Goal: Task Accomplishment & Management: Manage account settings

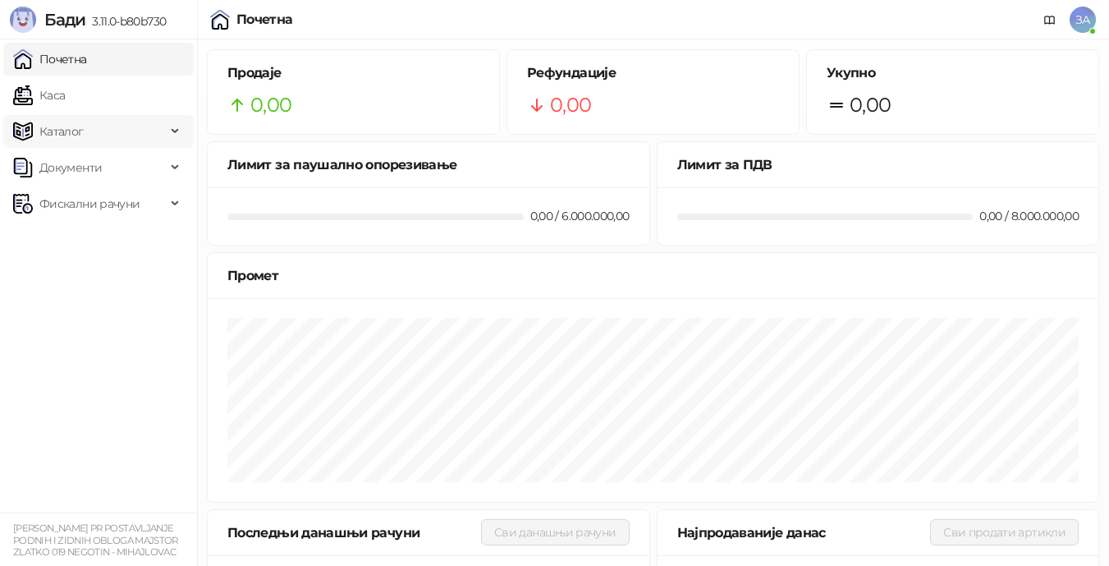
click at [73, 132] on span "Каталог" at bounding box center [61, 131] width 44 height 33
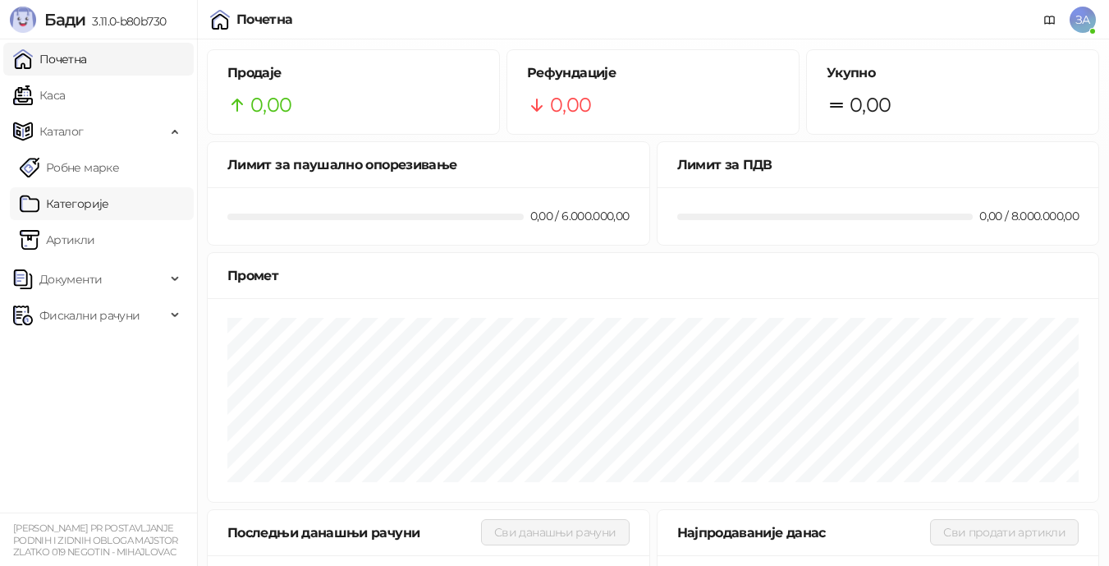
click at [76, 208] on link "Категорије" at bounding box center [64, 203] width 89 height 33
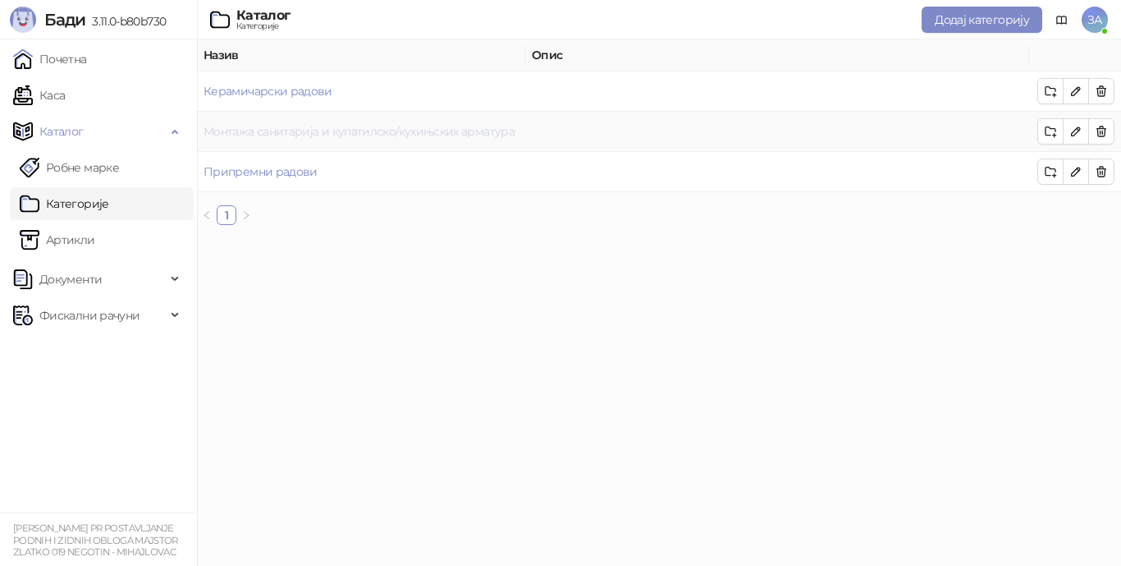
click at [456, 128] on link "Монтажа санитарија и купатилско/кухињских арматура" at bounding box center [359, 131] width 311 height 15
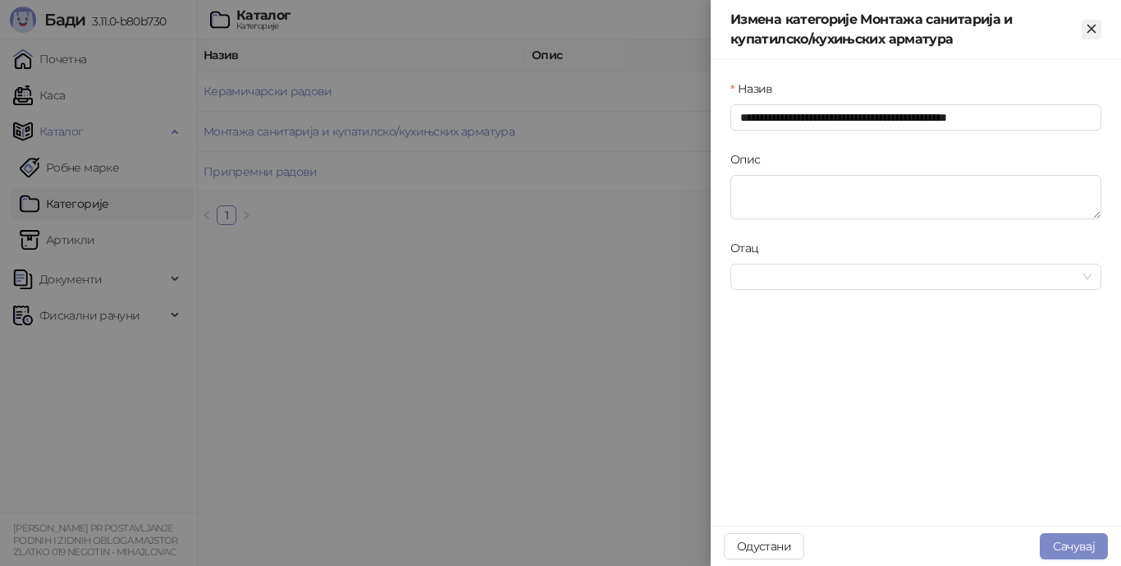
click at [1093, 30] on icon "Close" at bounding box center [1091, 28] width 7 height 7
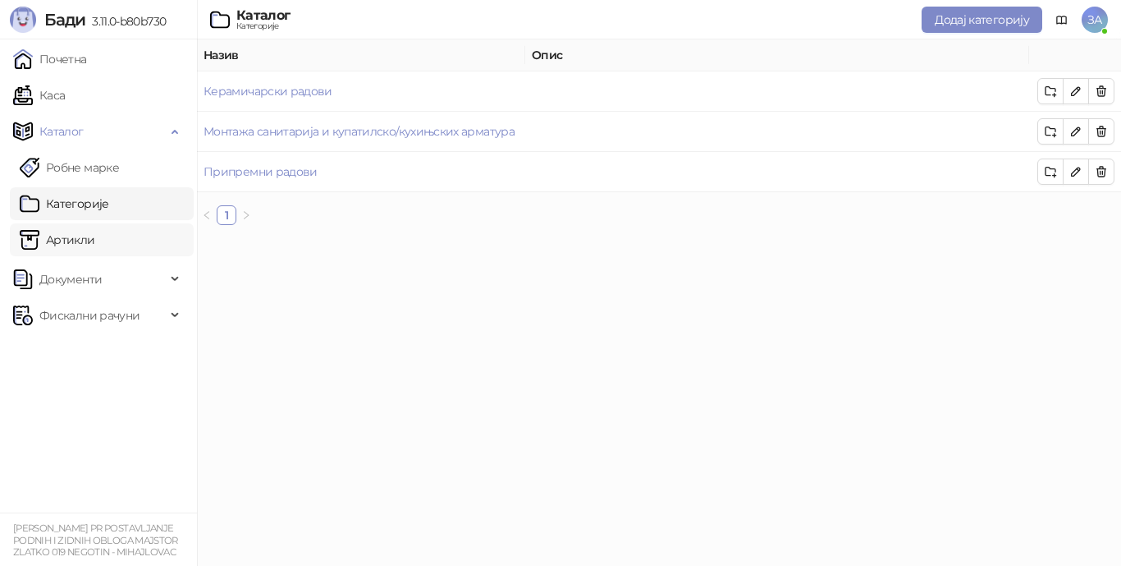
click at [76, 245] on link "Артикли" at bounding box center [58, 239] width 76 height 33
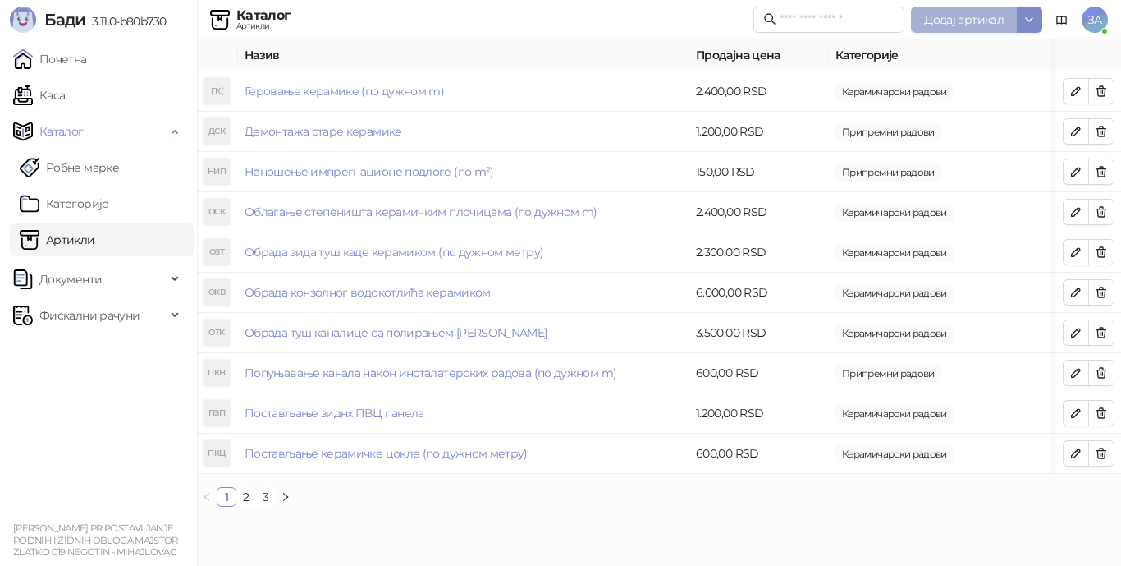
click at [974, 21] on span "Додај артикал" at bounding box center [964, 19] width 80 height 15
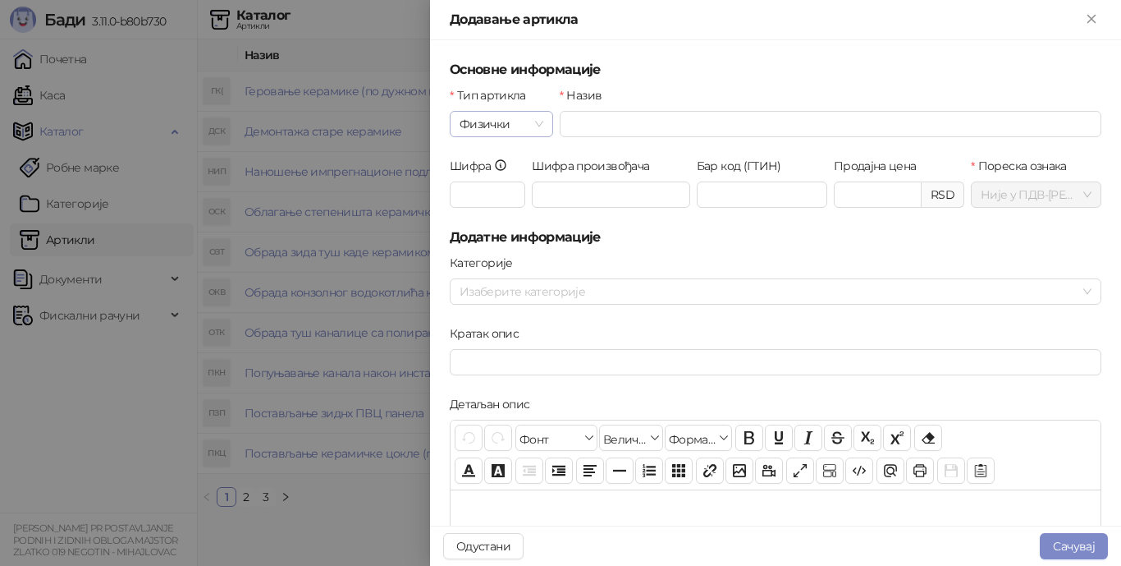
click at [532, 127] on span "Физички" at bounding box center [502, 124] width 84 height 25
click at [505, 214] on div "Услуга" at bounding box center [500, 209] width 75 height 18
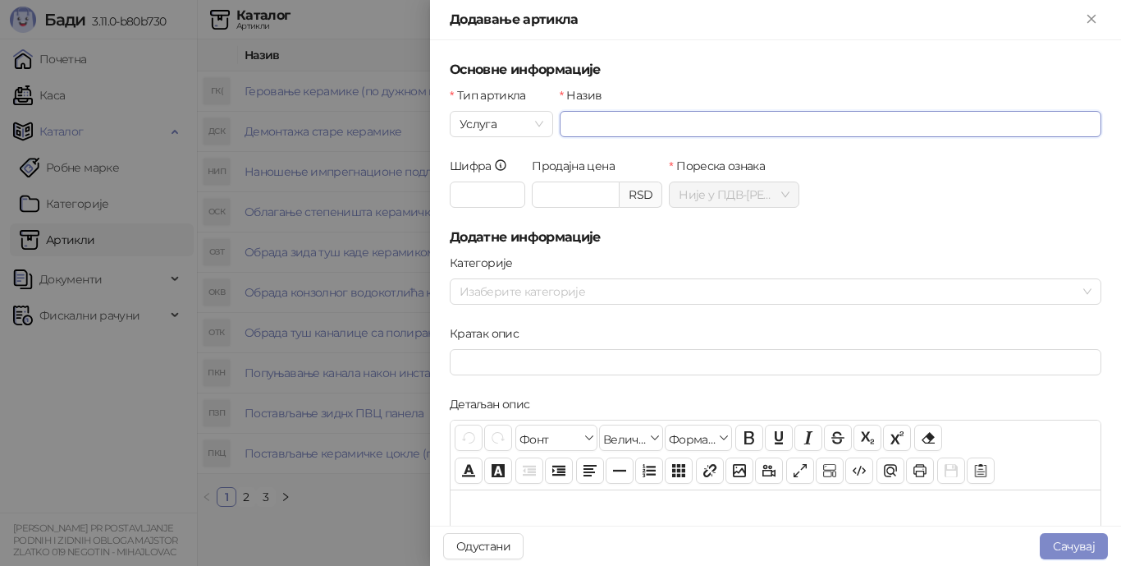
click at [608, 125] on input "Назив" at bounding box center [831, 124] width 542 height 26
type input "**********"
click at [570, 193] on input "Продајна цена" at bounding box center [576, 194] width 86 height 25
click at [657, 234] on h5 "Додатне информације" at bounding box center [776, 237] width 652 height 20
click at [657, 294] on div at bounding box center [767, 291] width 628 height 23
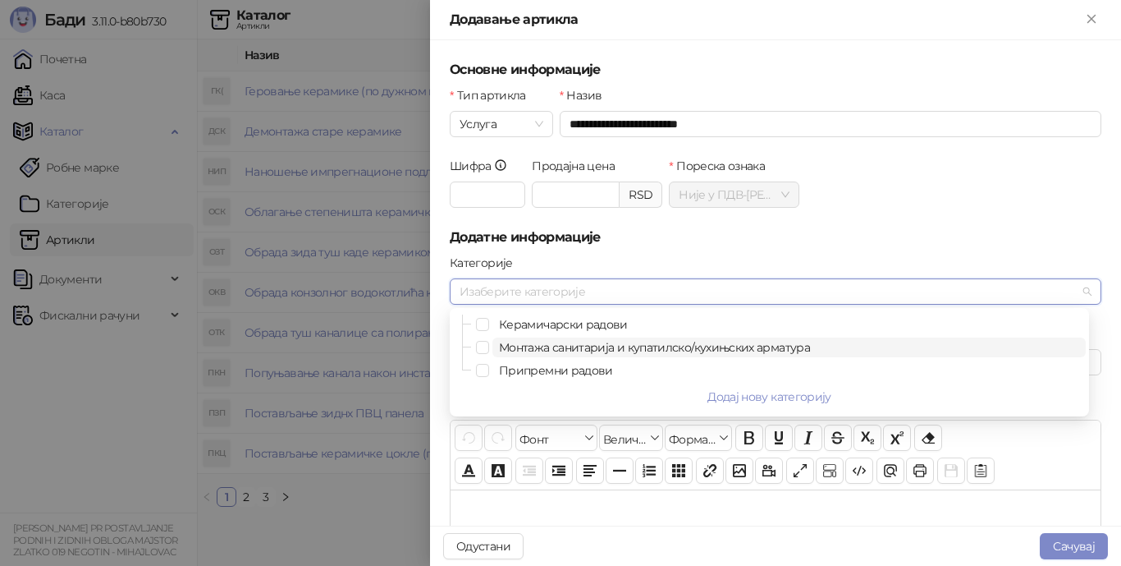
click at [637, 346] on span "Монтажа санитарија и купатилско/кухињских арматура" at bounding box center [654, 347] width 311 height 15
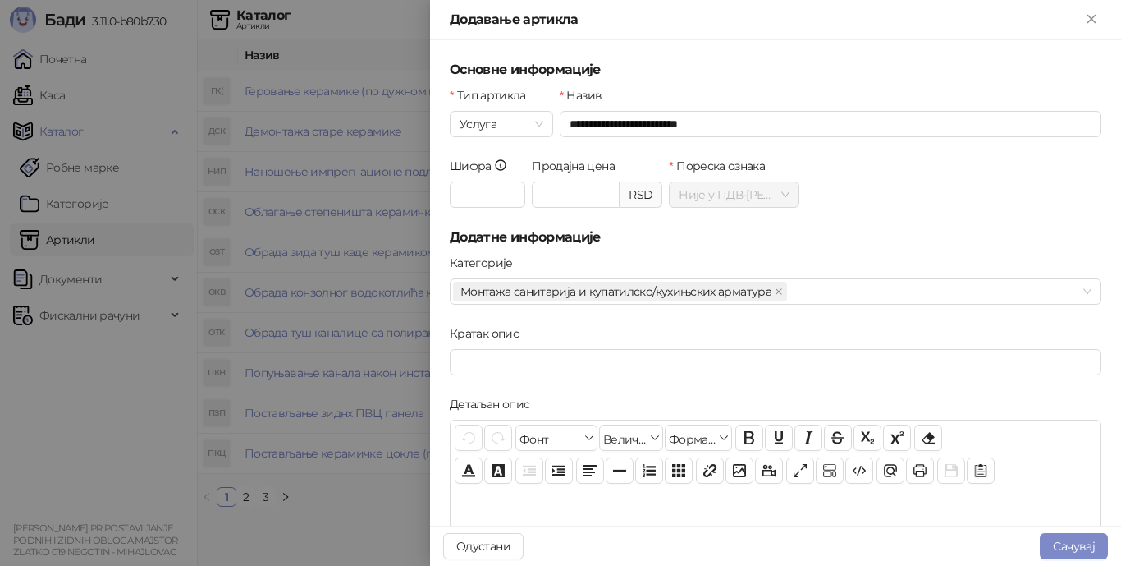
click at [978, 250] on form "**********" at bounding box center [776, 527] width 652 height 934
click at [539, 195] on input "*******" at bounding box center [576, 194] width 86 height 25
type input "*******"
click at [1070, 547] on button "Сачувај" at bounding box center [1074, 546] width 68 height 26
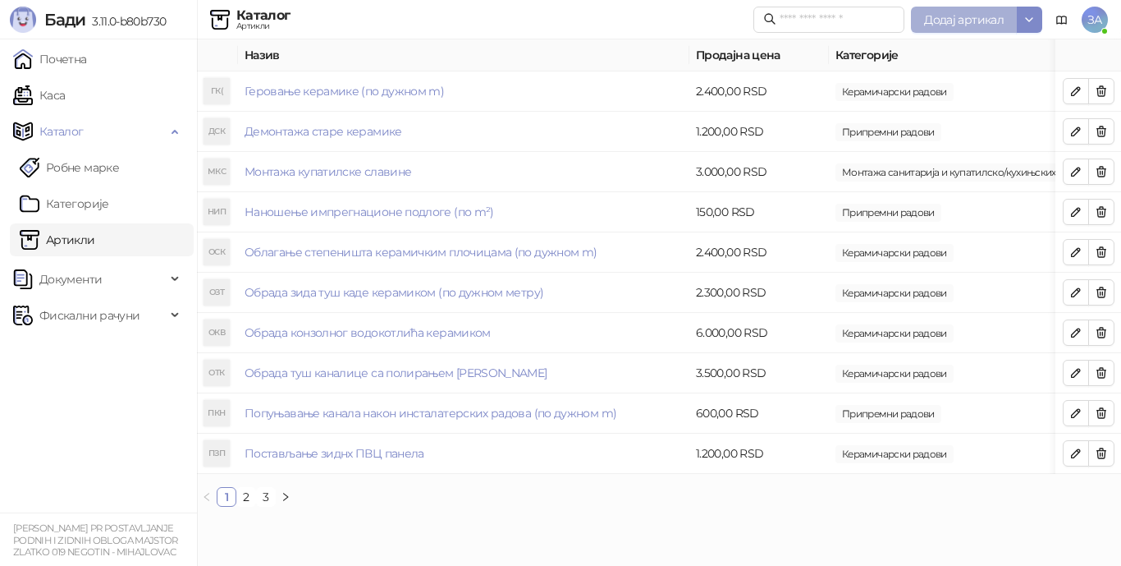
click at [963, 22] on span "Додај артикал" at bounding box center [964, 19] width 80 height 15
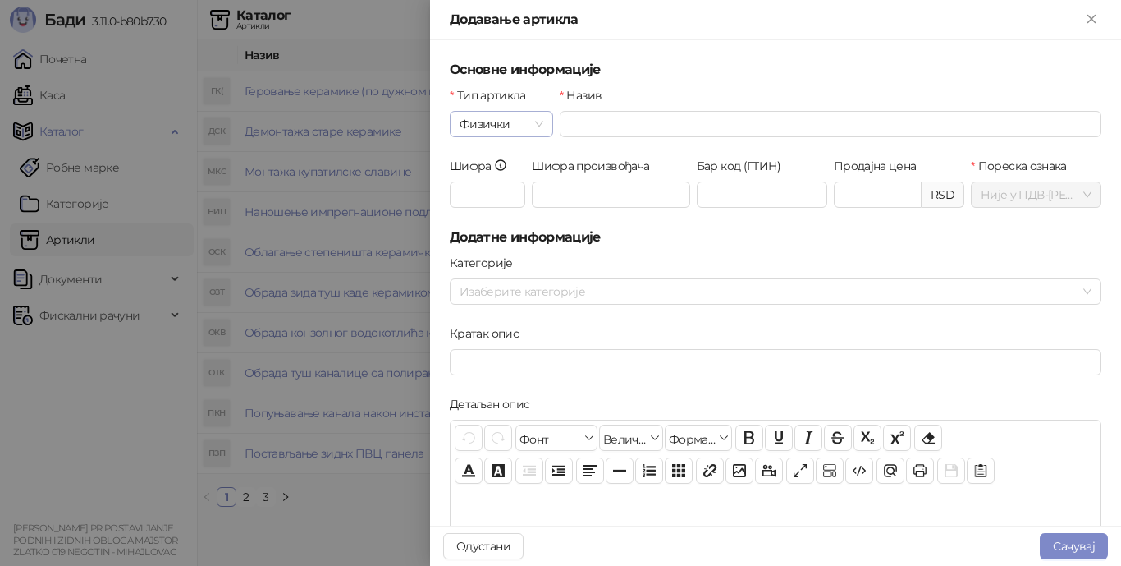
click at [524, 124] on span "Физички" at bounding box center [502, 124] width 84 height 25
click at [516, 208] on div "Услуга" at bounding box center [500, 209] width 75 height 18
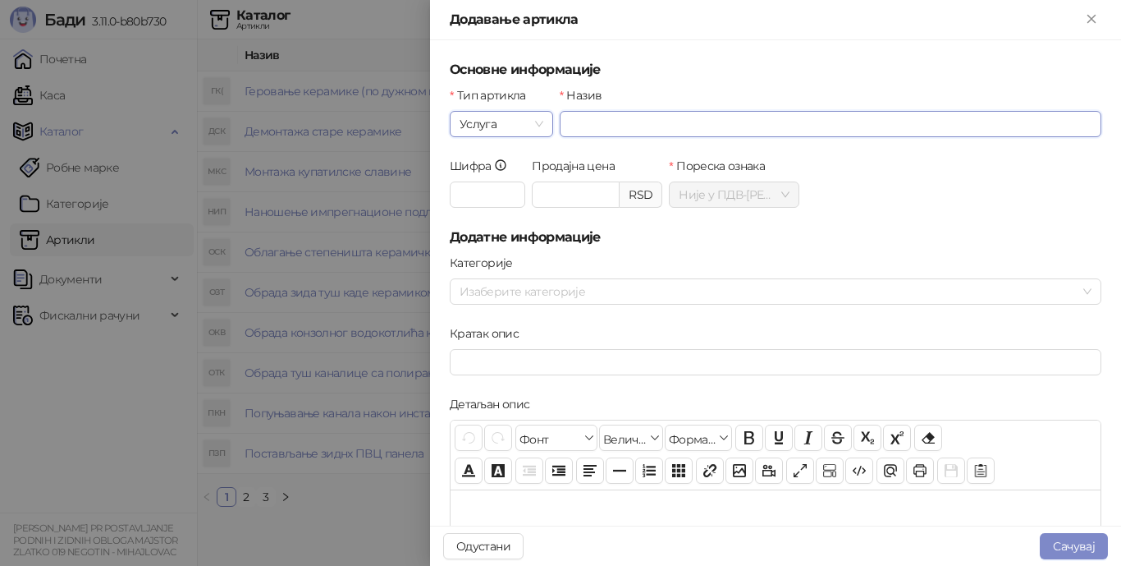
click at [602, 129] on input "Назив" at bounding box center [831, 124] width 542 height 26
type input "**********"
click at [584, 195] on input "Продајна цена" at bounding box center [576, 194] width 86 height 25
type input "*******"
click at [616, 230] on h5 "Додатне информације" at bounding box center [776, 237] width 652 height 20
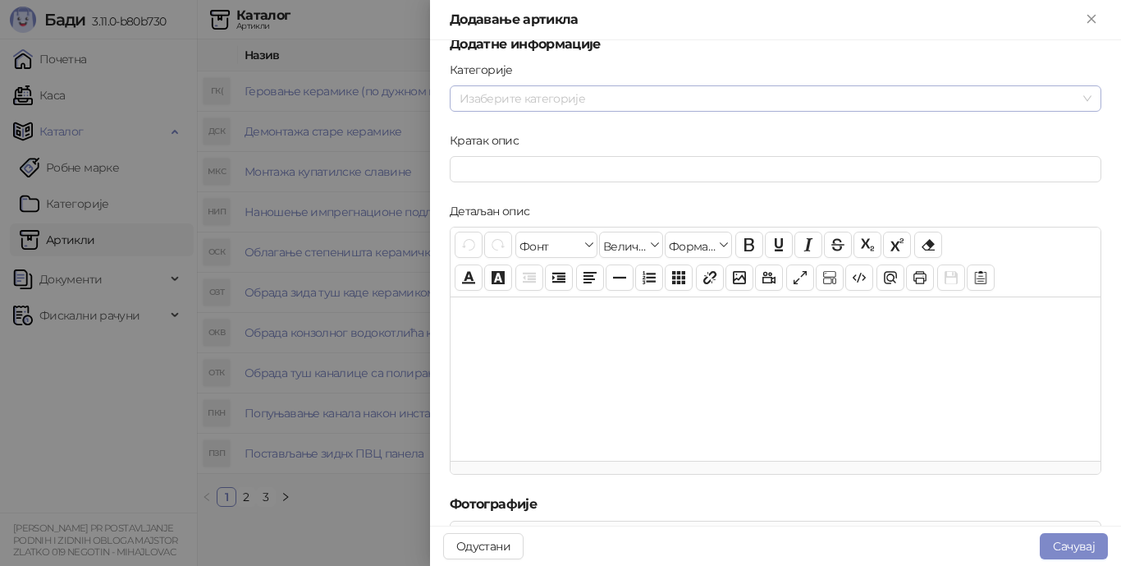
scroll to position [164, 0]
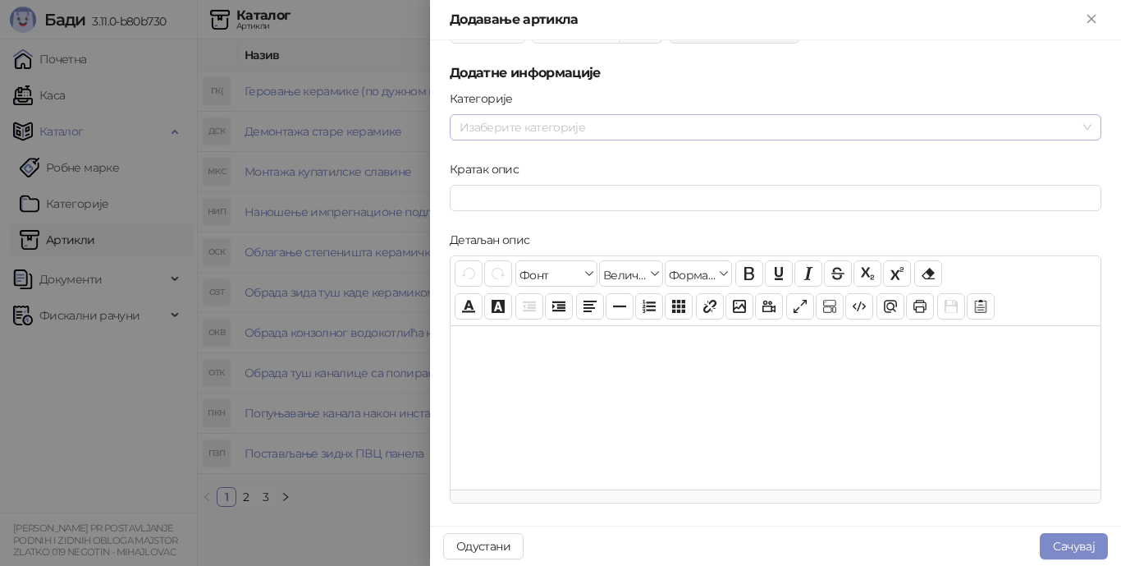
click at [619, 124] on div at bounding box center [767, 127] width 628 height 23
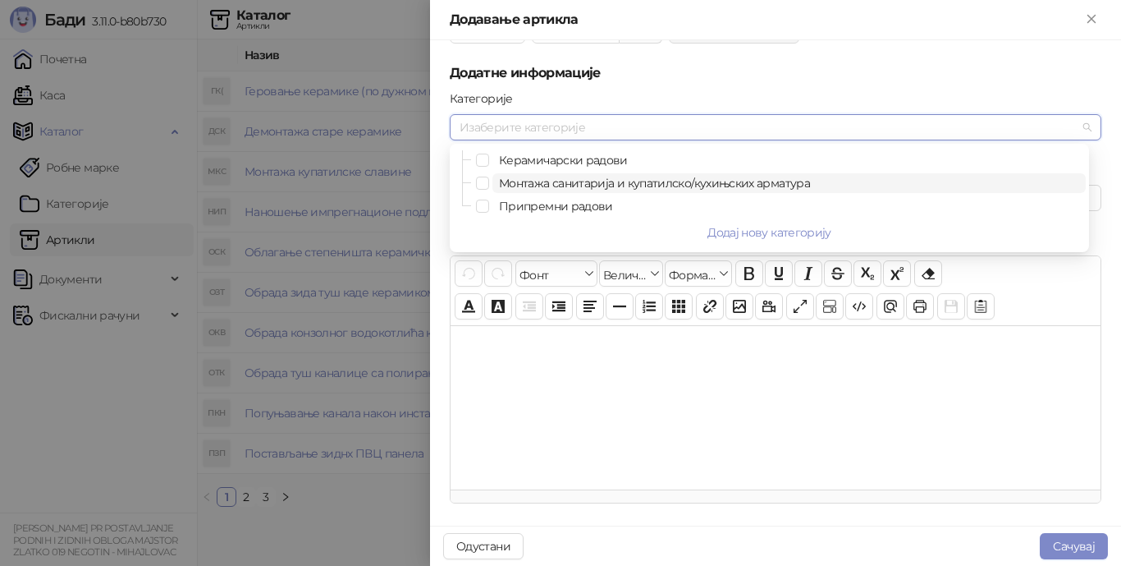
click at [601, 182] on span "Монтажа санитарија и купатилско/кухињских арматура" at bounding box center [654, 183] width 311 height 15
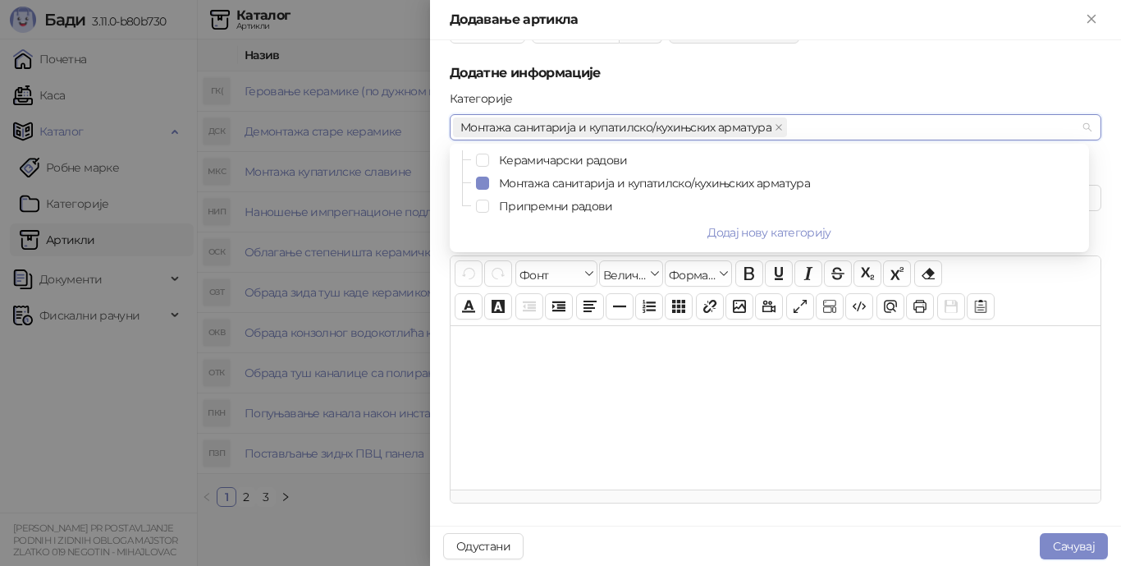
click at [727, 94] on div "Категорије" at bounding box center [776, 101] width 652 height 25
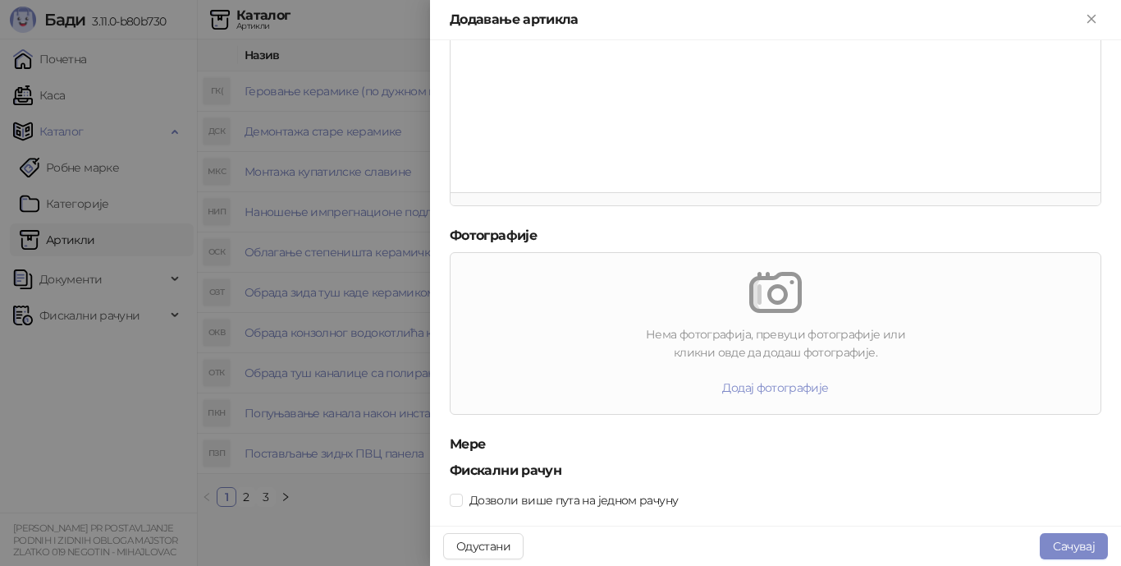
scroll to position [488, 0]
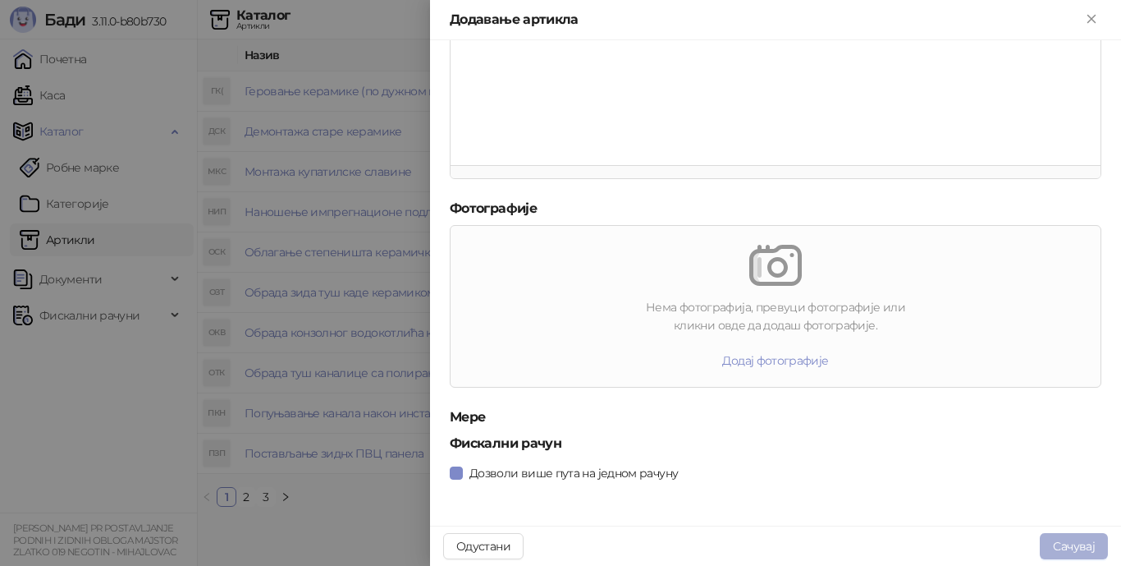
click at [1055, 544] on button "Сачувај" at bounding box center [1074, 546] width 68 height 26
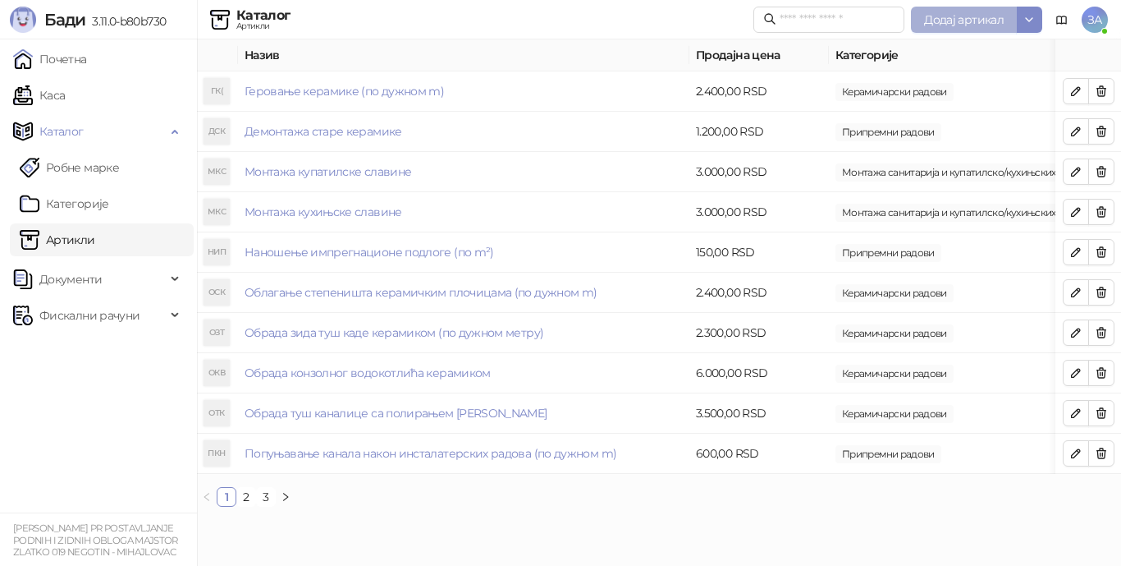
click at [955, 20] on span "Додај артикал" at bounding box center [964, 19] width 80 height 15
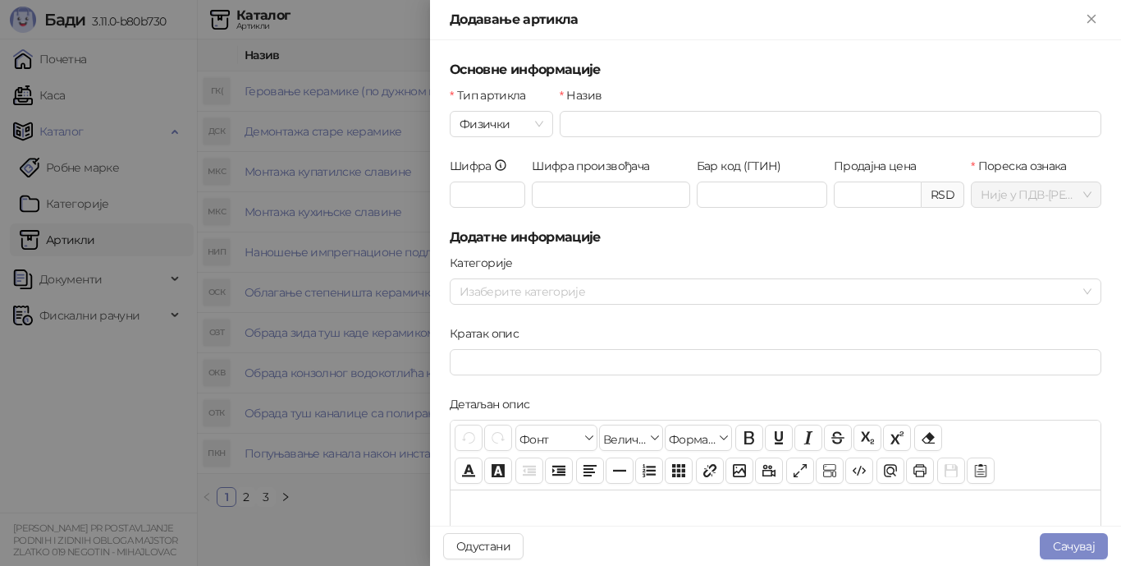
drag, startPoint x: 975, startPoint y: 55, endPoint x: 987, endPoint y: 42, distance: 17.5
click at [541, 123] on span "Физички" at bounding box center [502, 124] width 84 height 25
click at [493, 217] on div "Услуга" at bounding box center [500, 209] width 75 height 18
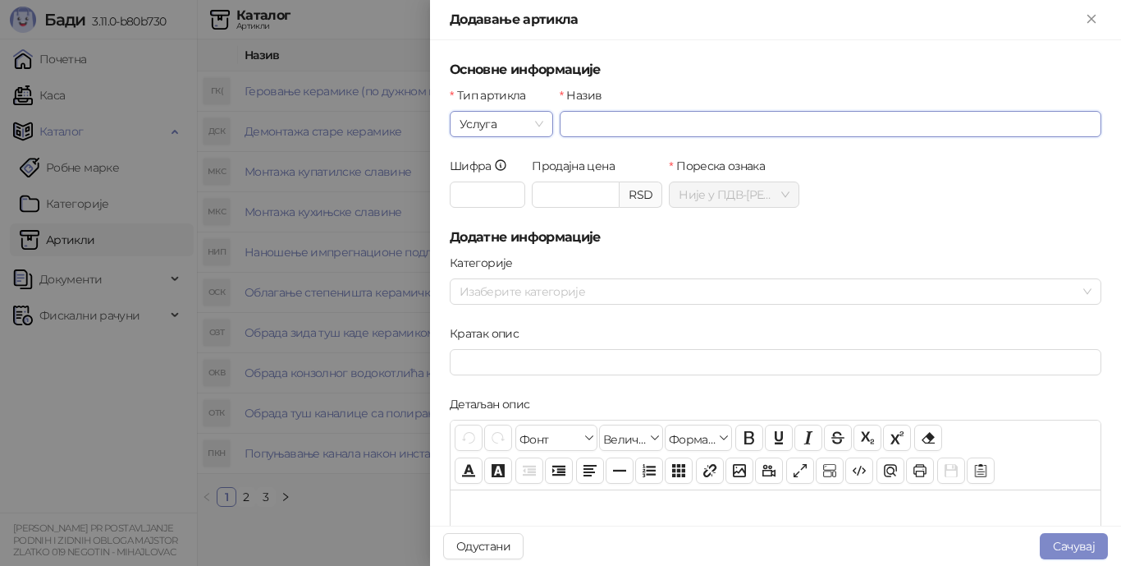
click at [603, 121] on input "Назив" at bounding box center [831, 124] width 542 height 26
type input "**********"
click at [575, 197] on input "Продајна цена" at bounding box center [576, 194] width 86 height 25
type input "*******"
click at [626, 227] on h5 "Додатне информације" at bounding box center [776, 237] width 652 height 20
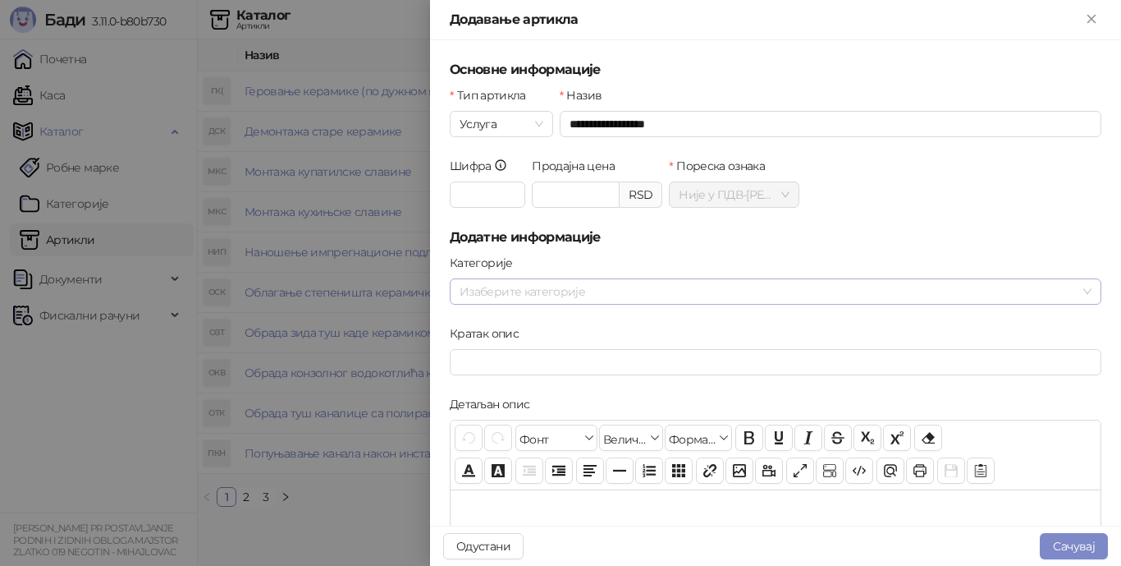
click at [623, 286] on div at bounding box center [767, 291] width 628 height 23
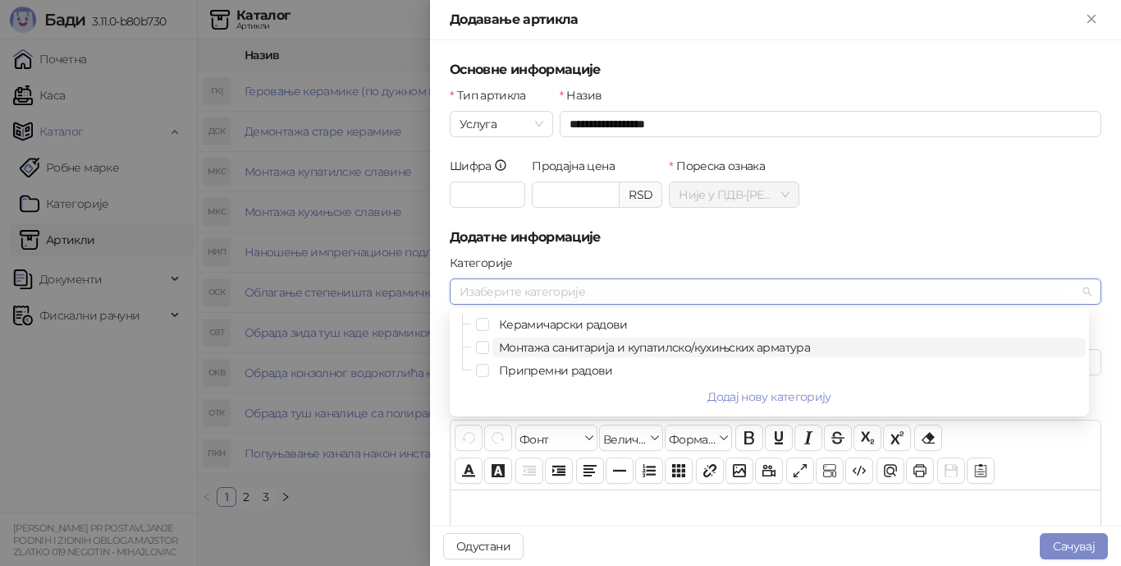
click at [613, 346] on span "Монтажа санитарија и купатилско/кухињских арматура" at bounding box center [654, 347] width 311 height 15
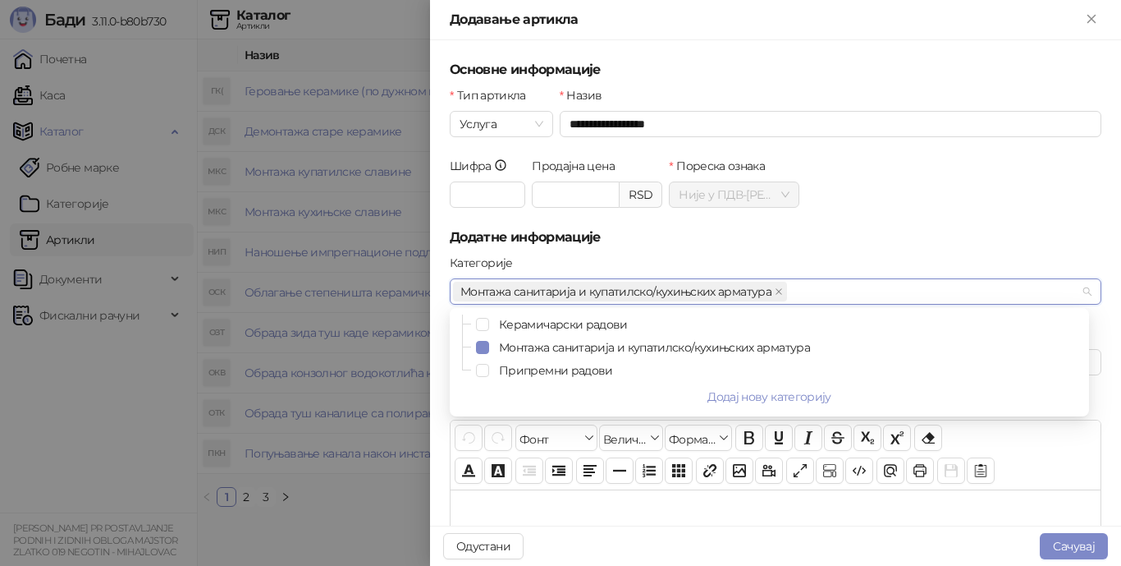
click at [695, 241] on h5 "Додатне информације" at bounding box center [776, 237] width 652 height 20
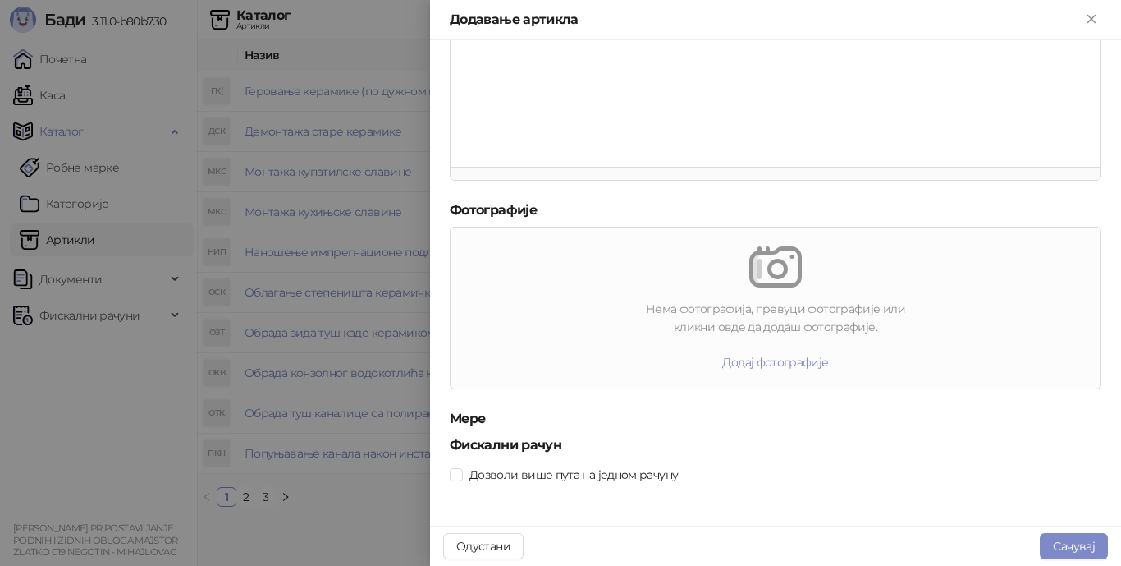
scroll to position [488, 0]
click at [1062, 545] on button "Сачувај" at bounding box center [1074, 546] width 68 height 26
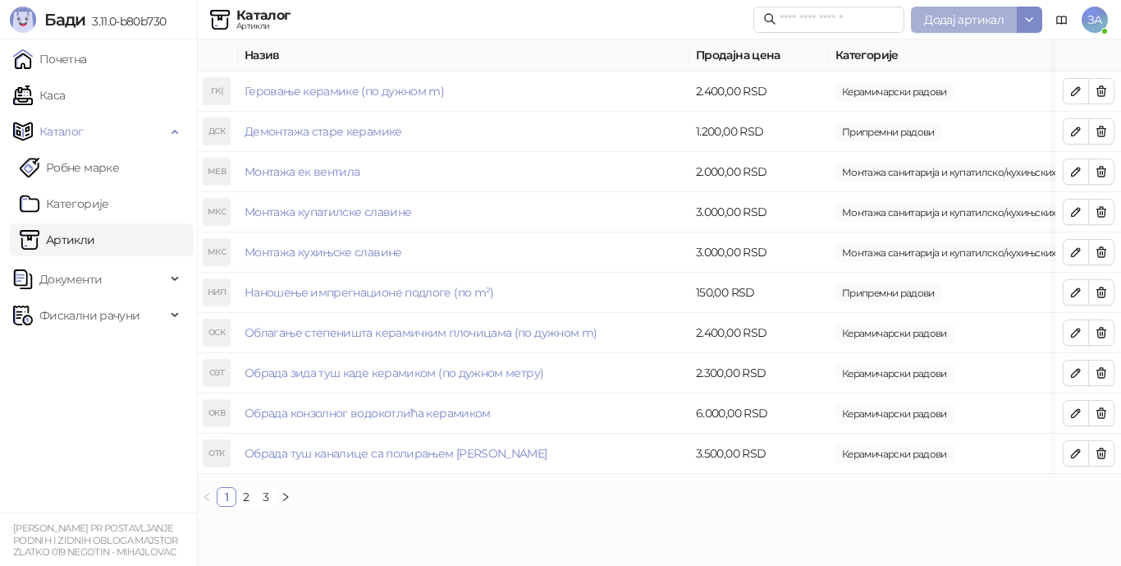
click at [973, 11] on button "Додај артикал" at bounding box center [964, 20] width 106 height 26
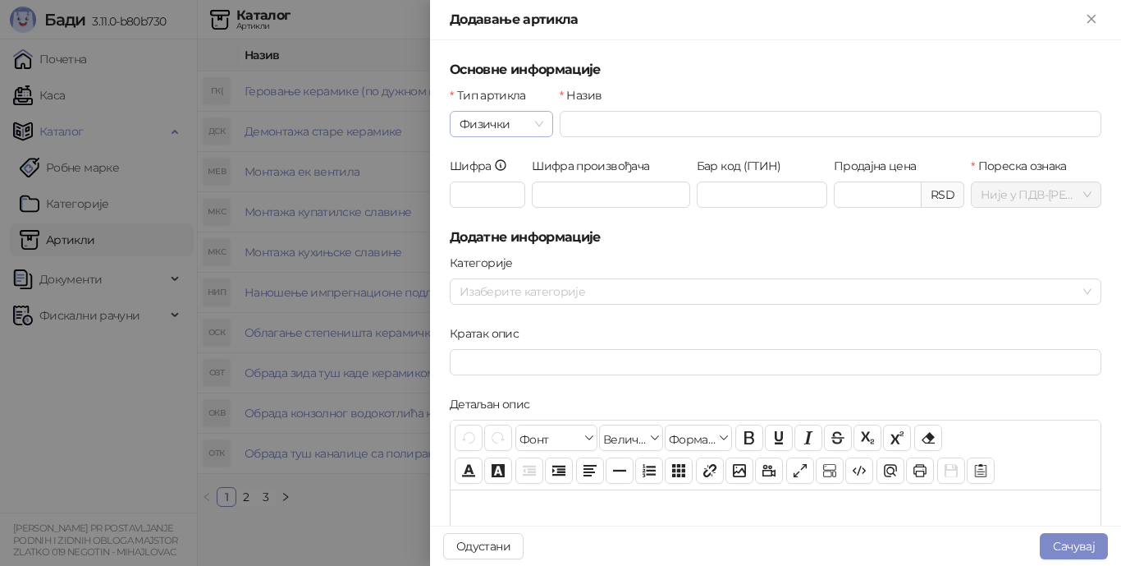
click at [534, 124] on span "Физички" at bounding box center [502, 124] width 84 height 25
click at [515, 204] on div "Услуга" at bounding box center [500, 209] width 75 height 18
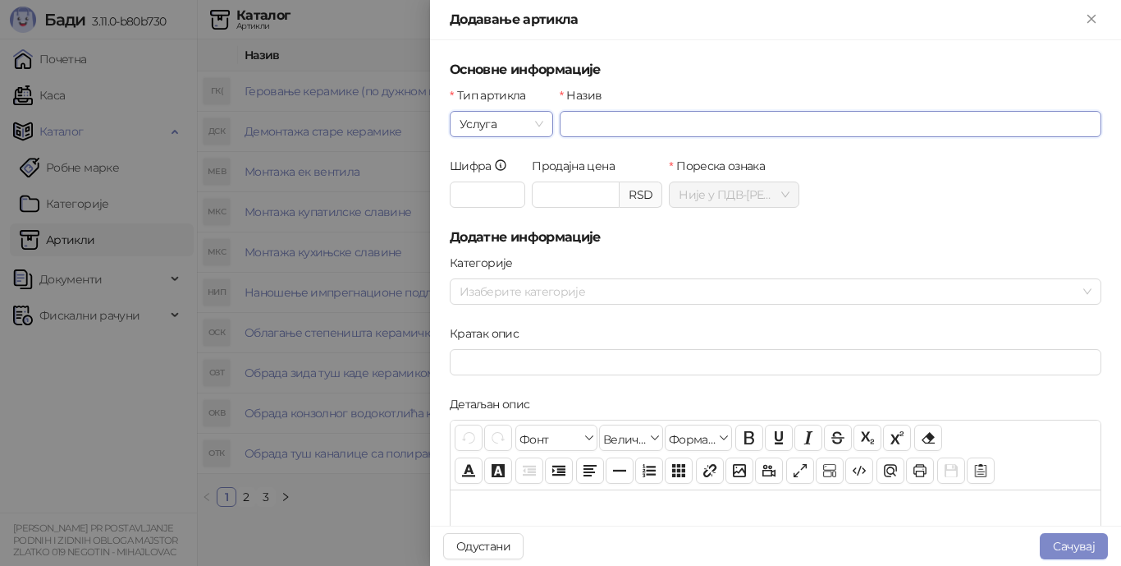
click at [625, 122] on input "Назив" at bounding box center [831, 124] width 542 height 26
type input "**********"
click at [570, 204] on input "Продајна цена" at bounding box center [576, 194] width 86 height 25
click at [559, 300] on div at bounding box center [767, 291] width 628 height 23
type input "*******"
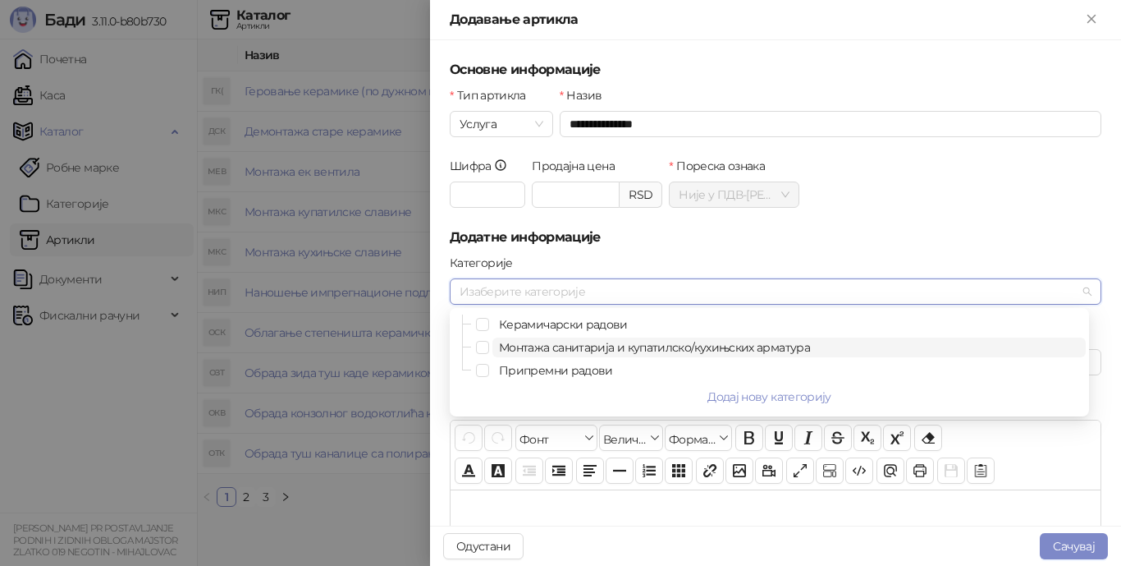
click at [561, 348] on span "Монтажа санитарија и купатилско/кухињских арматура" at bounding box center [654, 347] width 311 height 15
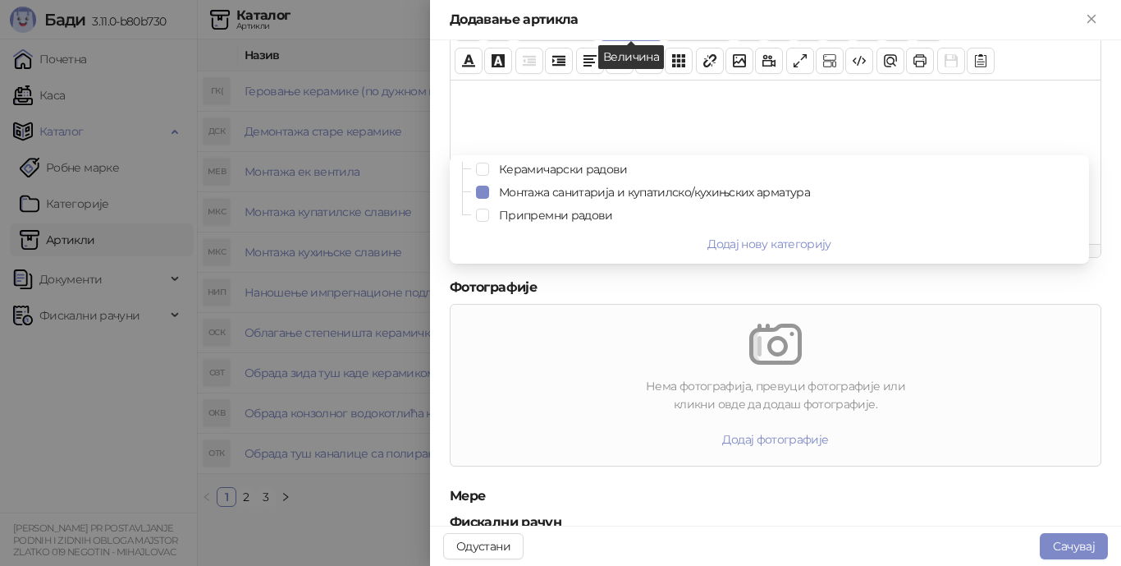
scroll to position [488, 0]
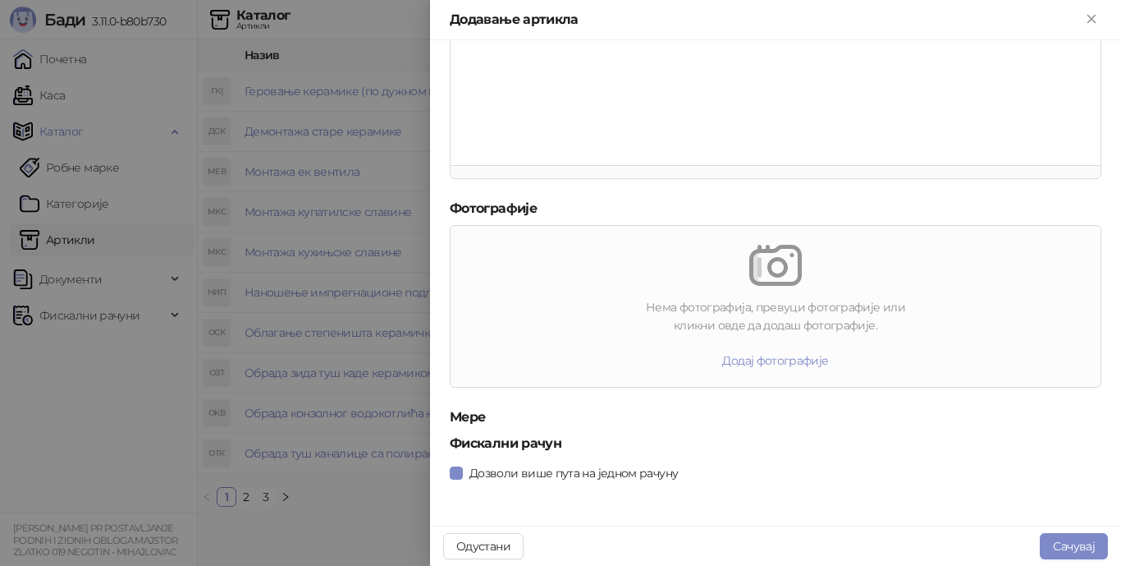
click at [1060, 543] on button "Сачувај" at bounding box center [1074, 546] width 68 height 26
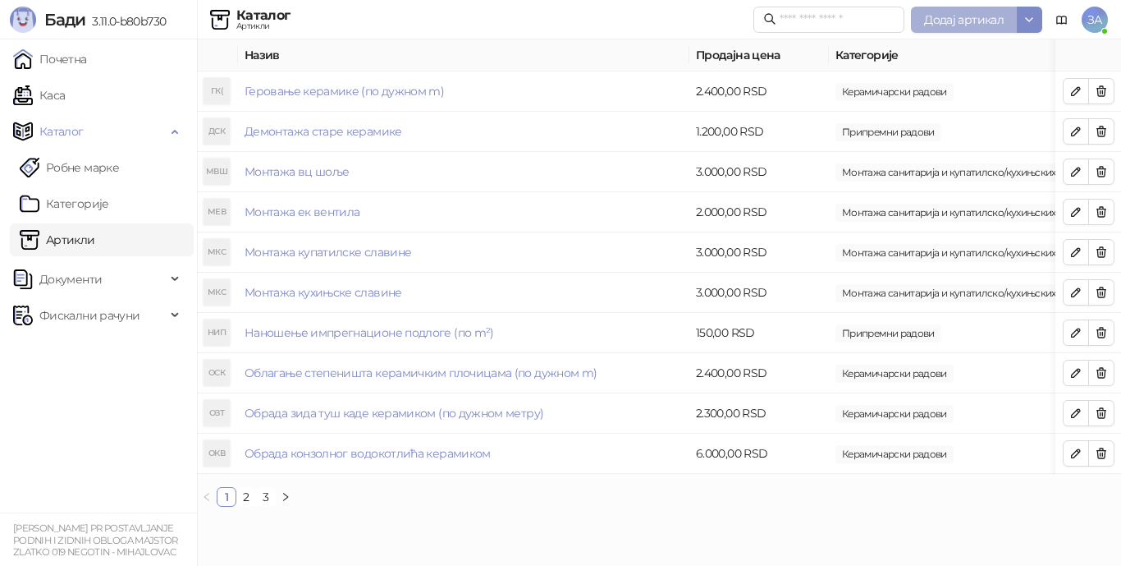
click at [946, 19] on span "Додај артикал" at bounding box center [964, 19] width 80 height 15
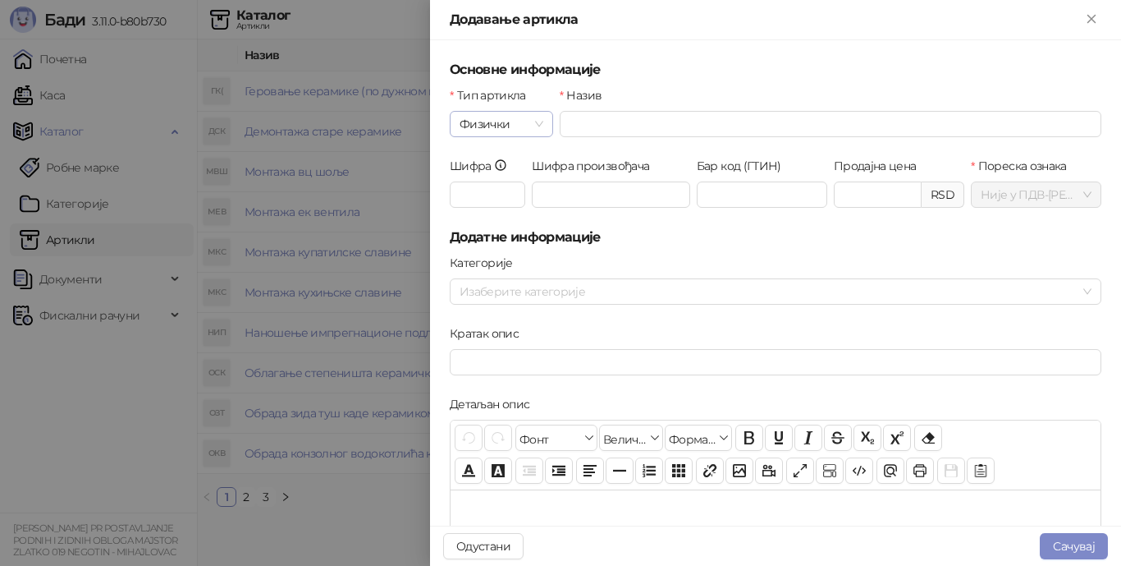
click at [532, 127] on span "Физички" at bounding box center [502, 124] width 84 height 25
click at [520, 214] on div "Услуга" at bounding box center [500, 209] width 75 height 18
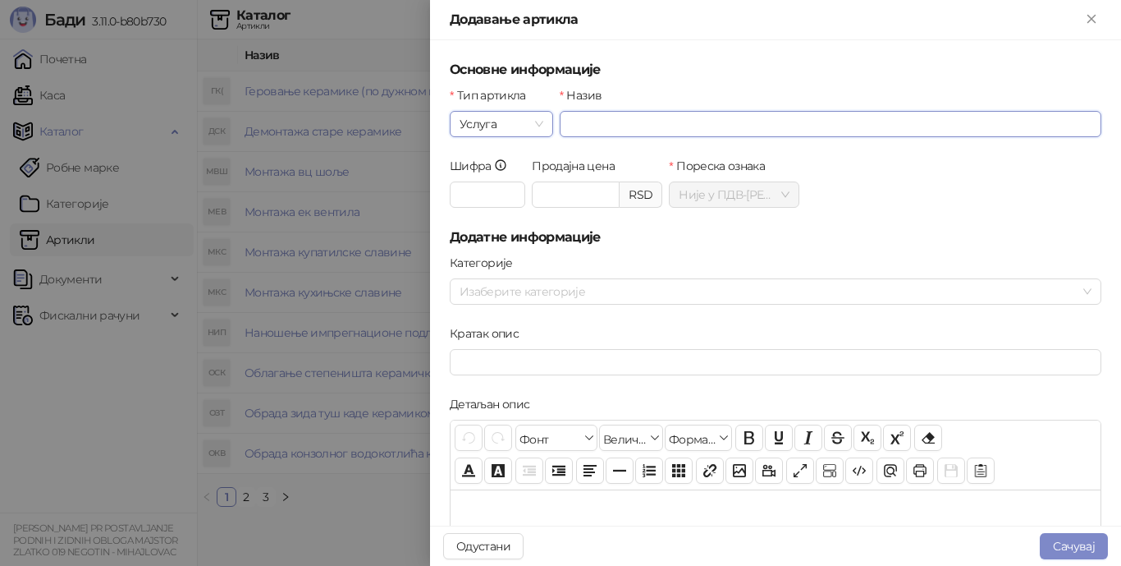
click at [603, 131] on input "Назив" at bounding box center [831, 124] width 542 height 26
type input "**********"
click at [570, 195] on input "Продајна цена" at bounding box center [576, 194] width 86 height 25
type input "*******"
click at [654, 236] on h5 "Додатне информације" at bounding box center [776, 237] width 652 height 20
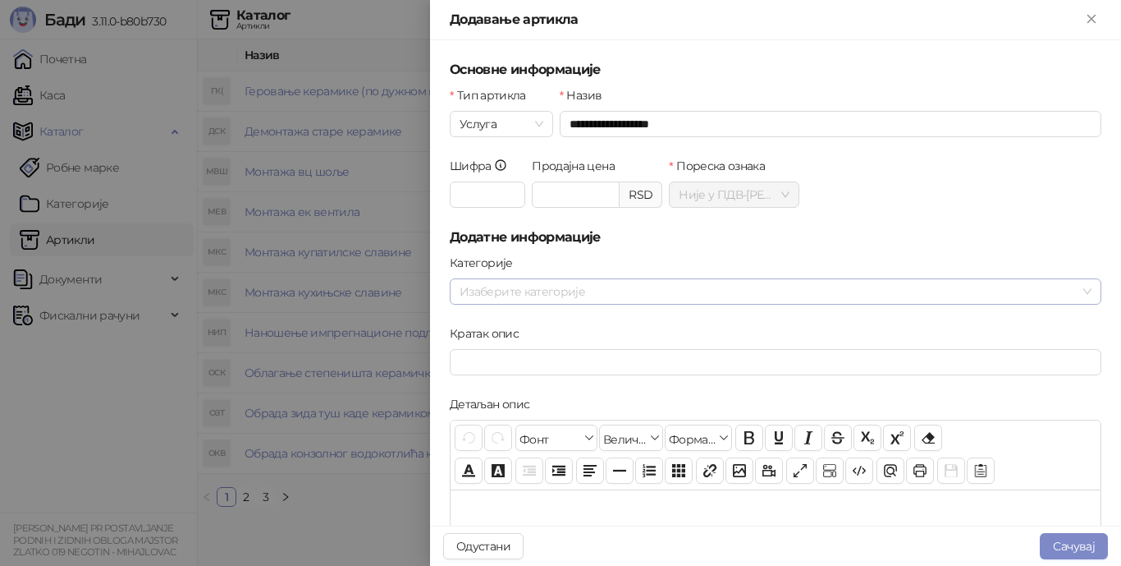
click at [646, 286] on div at bounding box center [767, 291] width 628 height 23
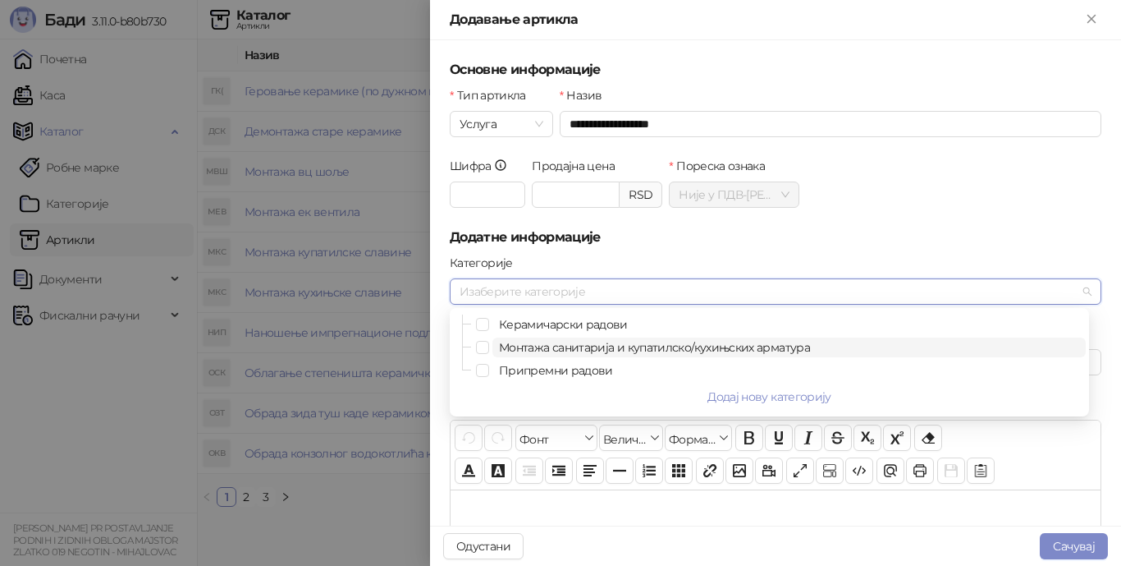
click at [635, 343] on span "Монтажа санитарија и купатилско/кухињских арматура" at bounding box center [654, 347] width 311 height 15
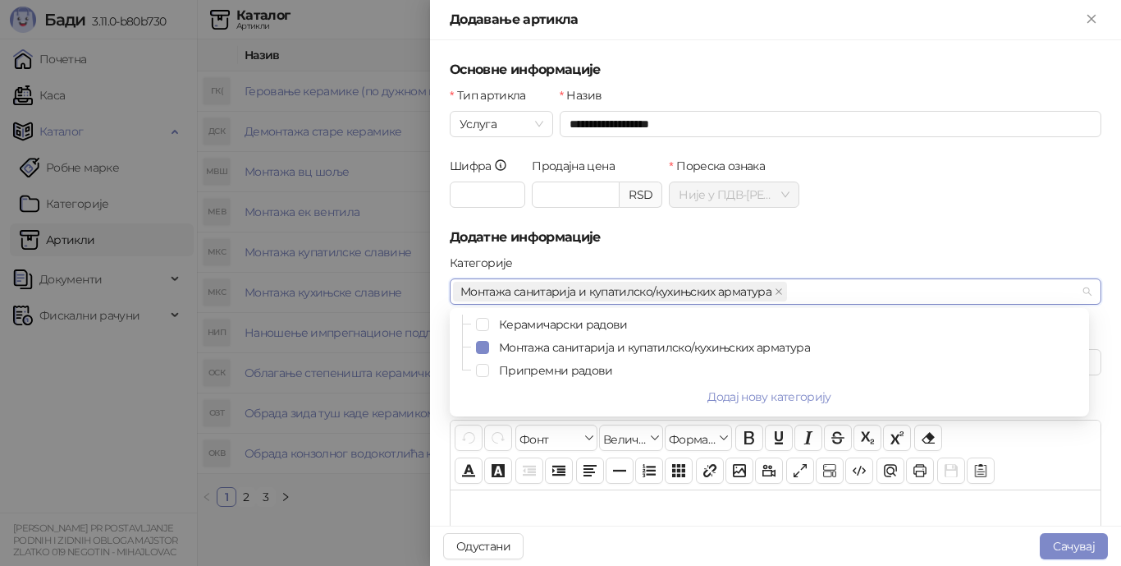
click at [657, 240] on h5 "Додатне информације" at bounding box center [776, 237] width 652 height 20
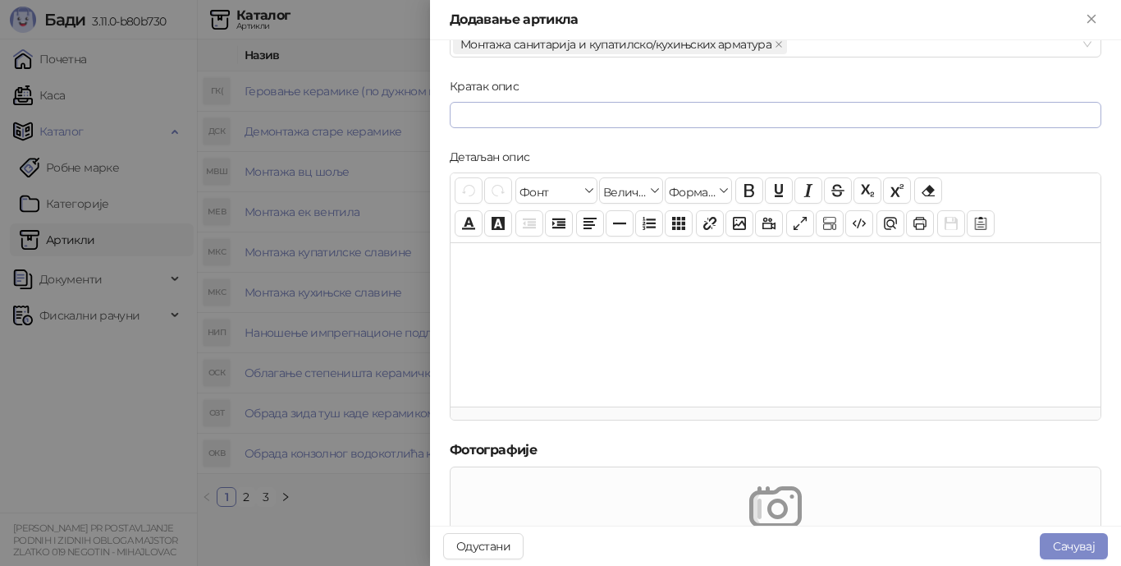
scroll to position [488, 0]
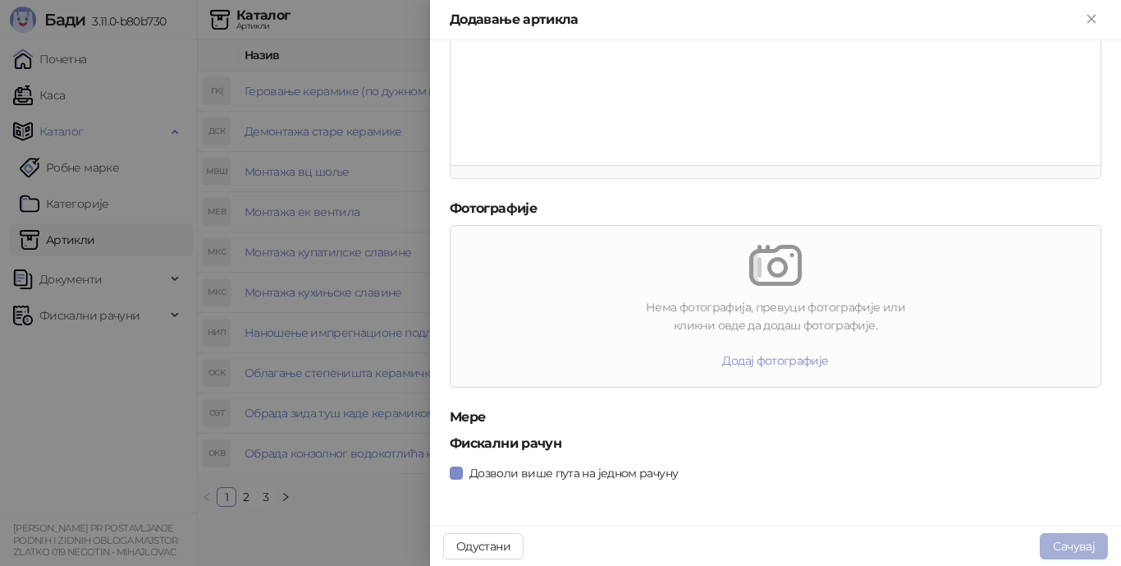
click at [1065, 540] on button "Сачувај" at bounding box center [1074, 546] width 68 height 26
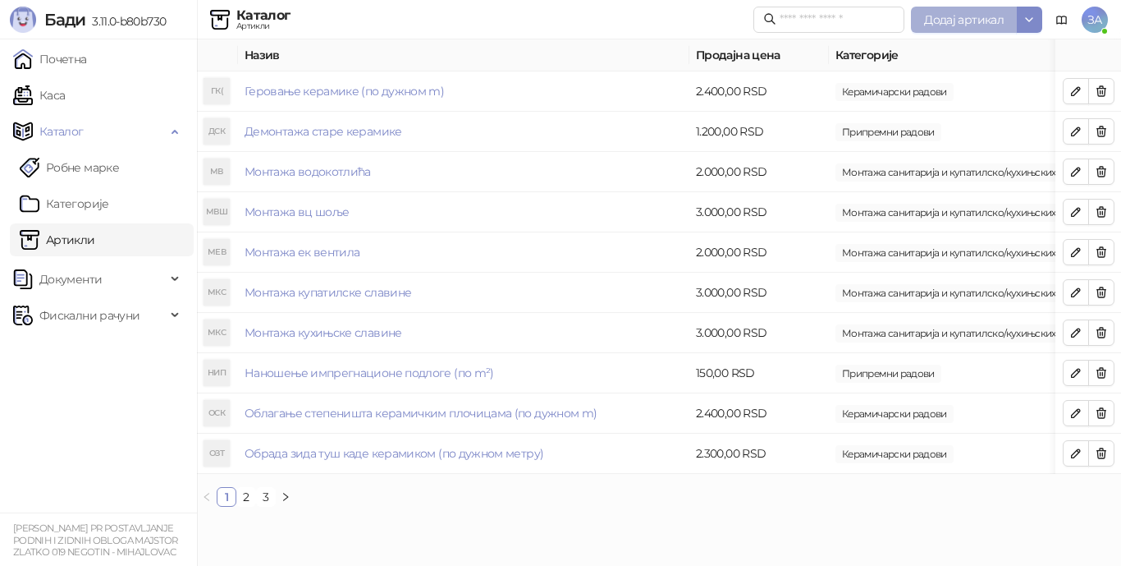
click at [939, 19] on span "Додај артикал" at bounding box center [964, 19] width 80 height 15
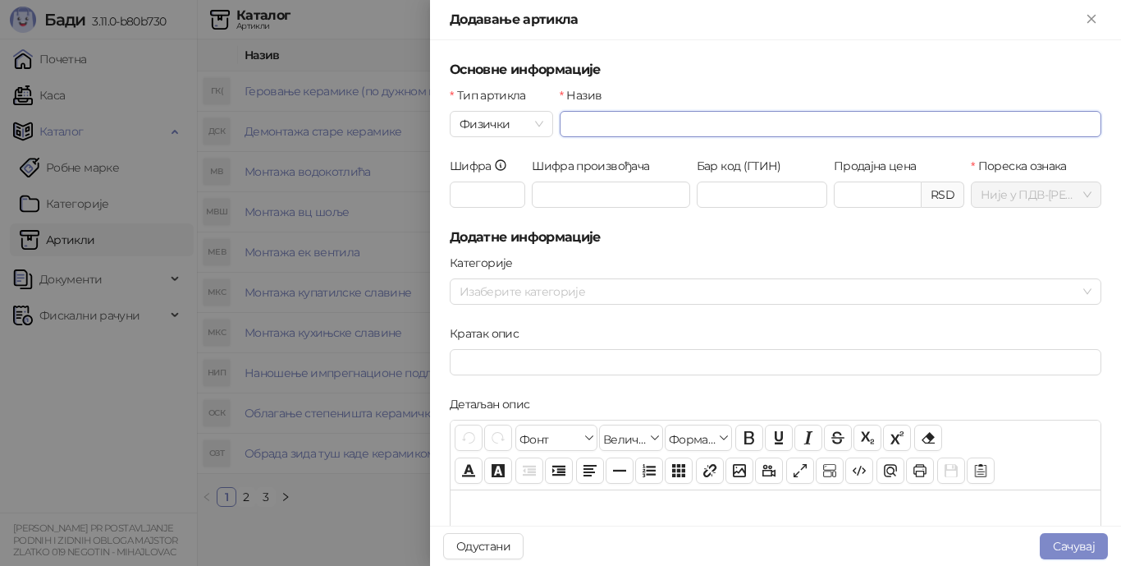
click at [649, 131] on input "Назив" at bounding box center [831, 124] width 542 height 26
click at [534, 121] on span "Физички" at bounding box center [502, 124] width 84 height 25
type input "**********"
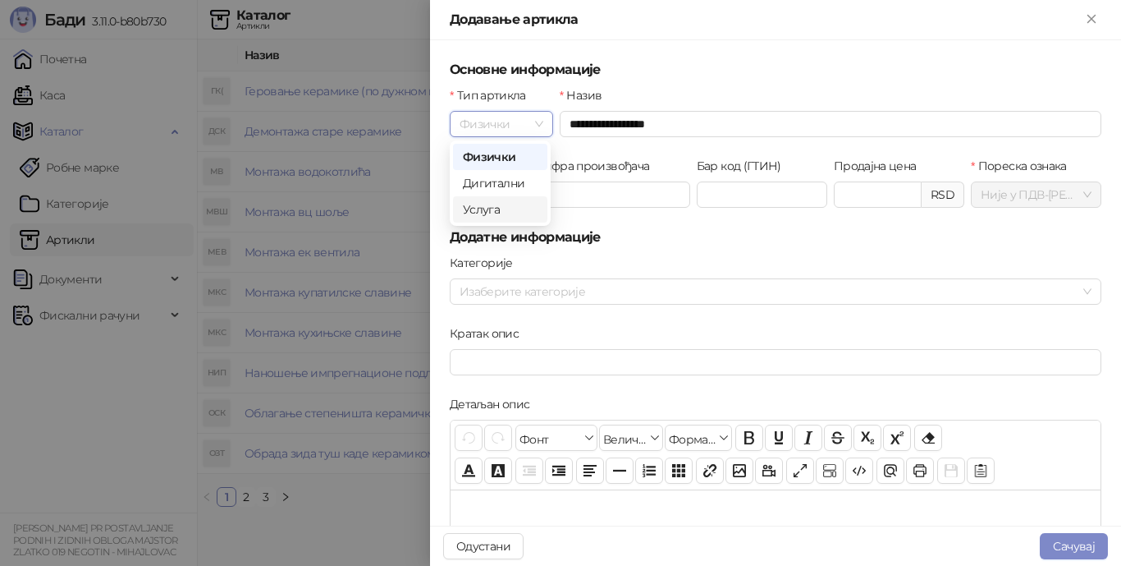
click at [511, 209] on div "Услуга" at bounding box center [500, 209] width 75 height 18
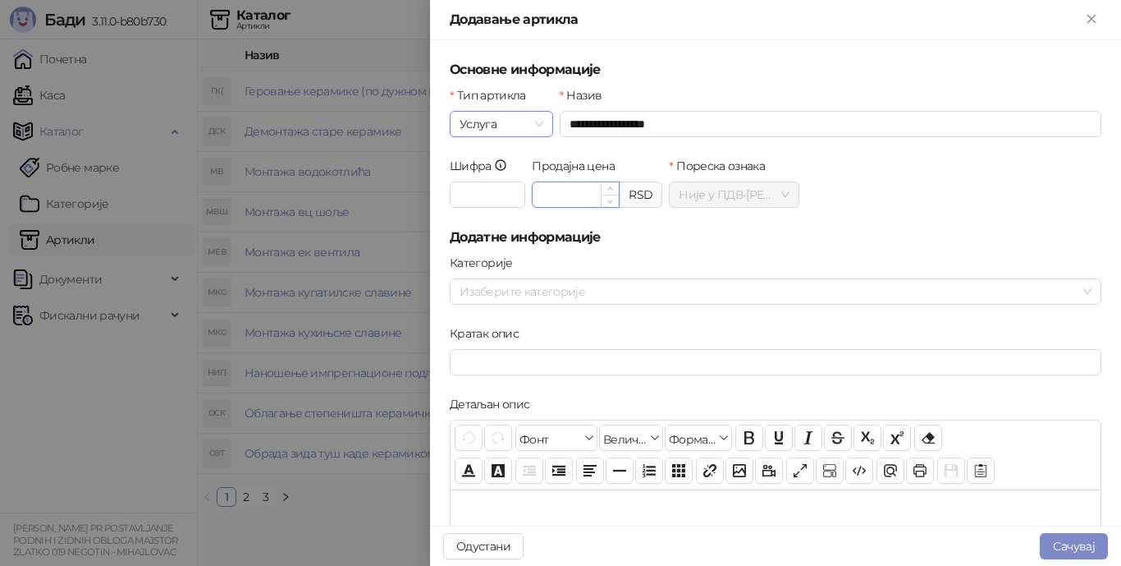
click at [582, 195] on input "Продајна цена" at bounding box center [576, 194] width 86 height 25
click at [597, 283] on div at bounding box center [767, 291] width 628 height 23
type input "*******"
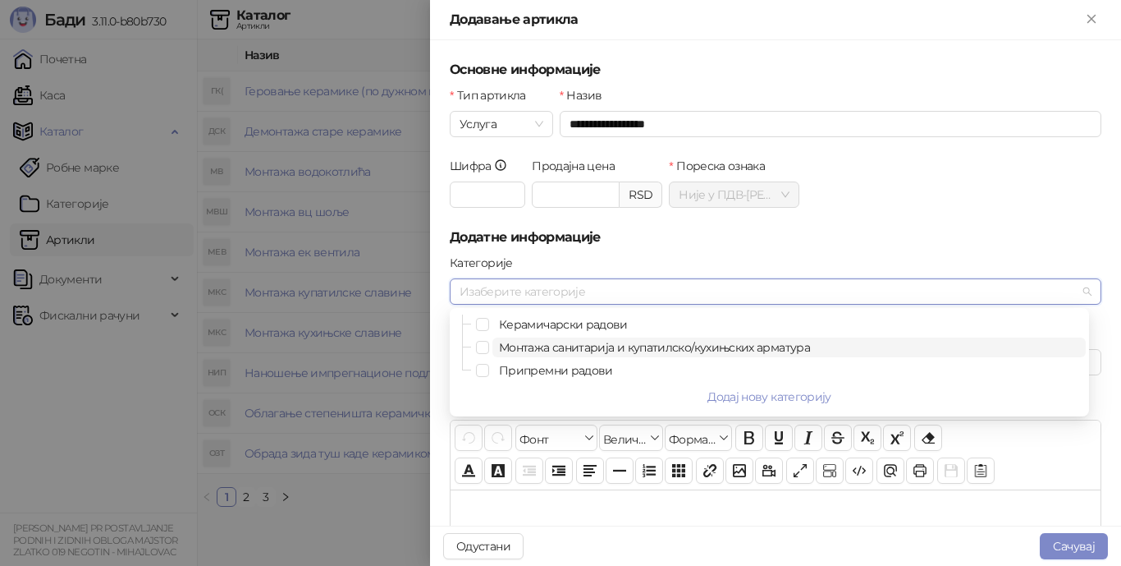
click at [583, 350] on span "Монтажа санитарија и купатилско/кухињских арматура" at bounding box center [654, 347] width 311 height 15
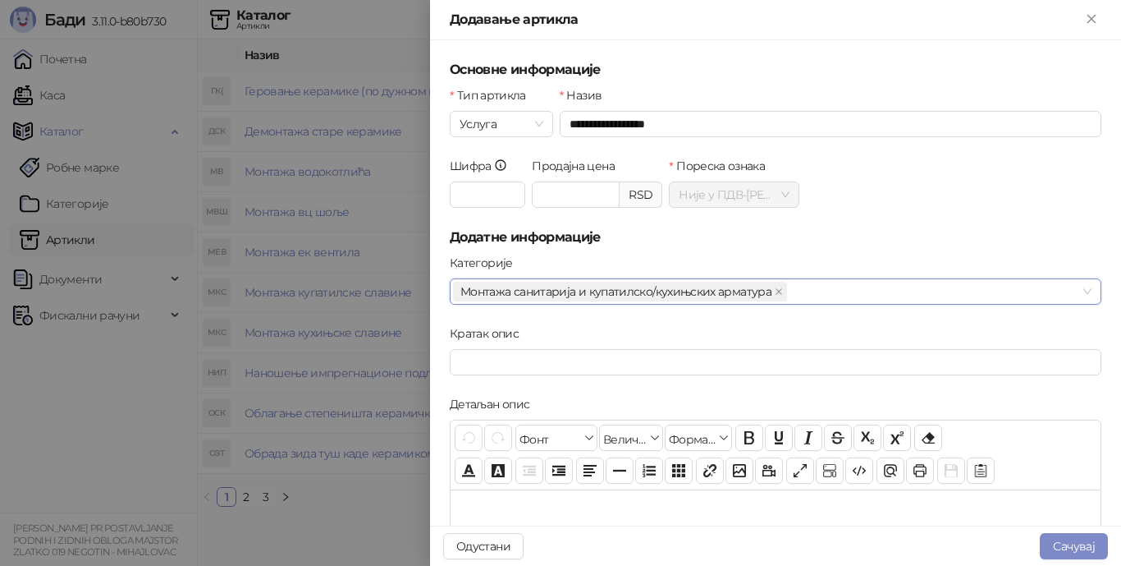
click at [633, 255] on div "Категорије" at bounding box center [776, 266] width 652 height 25
click at [1067, 543] on button "Сачувај" at bounding box center [1074, 546] width 68 height 26
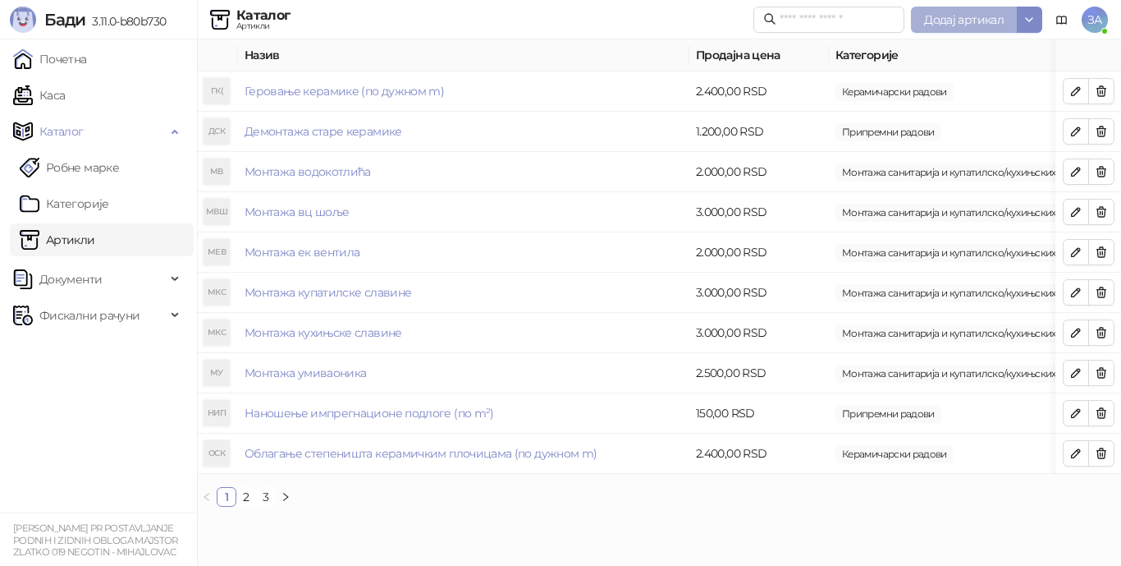
click at [969, 19] on span "Додај артикал" at bounding box center [964, 19] width 80 height 15
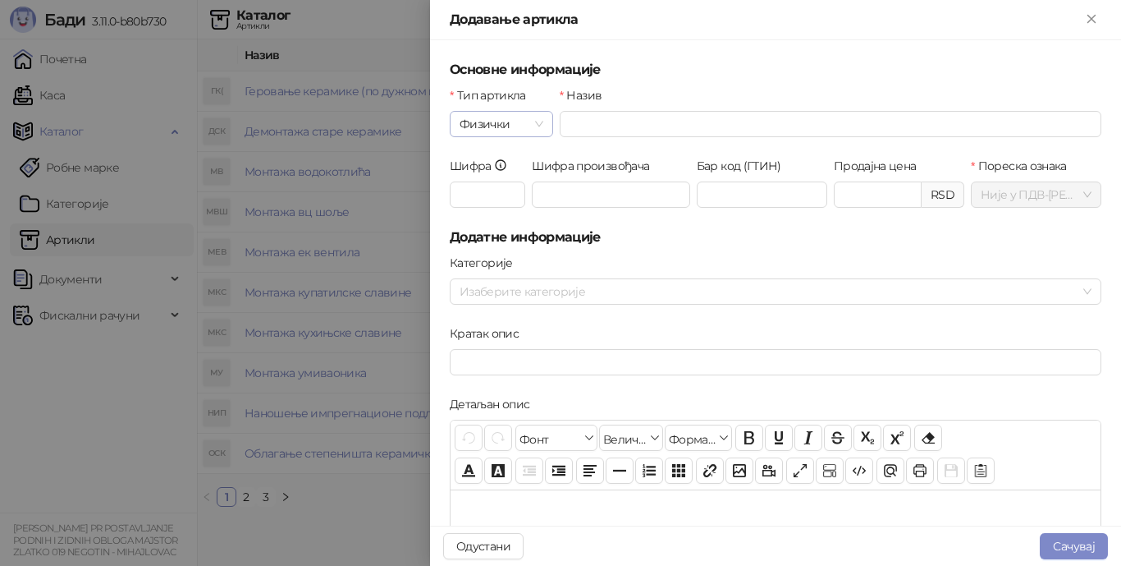
click at [537, 125] on span "Физички" at bounding box center [502, 124] width 84 height 25
click at [512, 184] on div "Дигитални" at bounding box center [500, 183] width 75 height 18
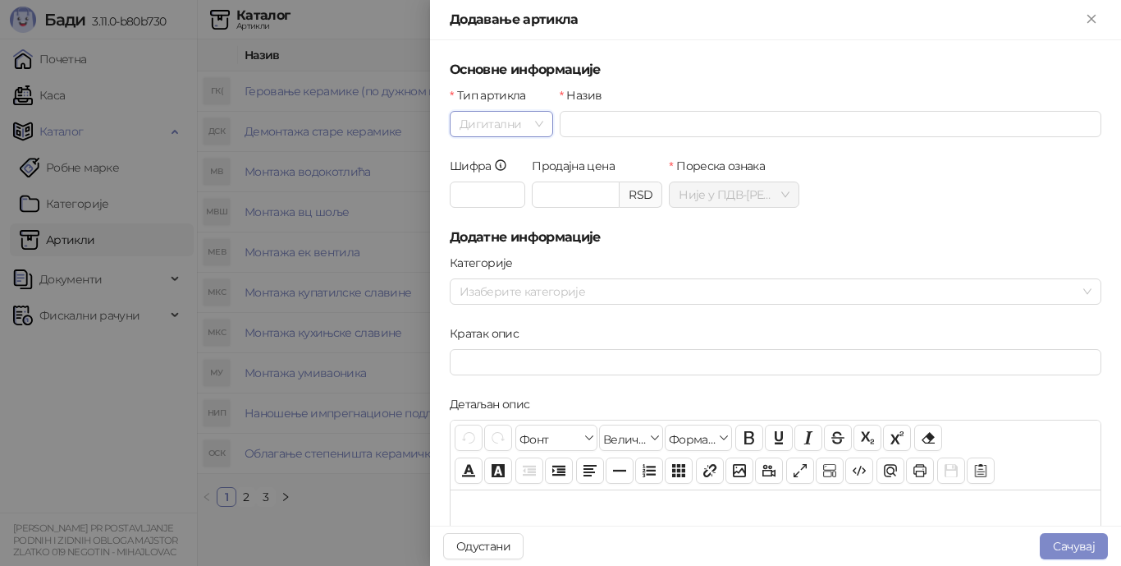
click at [516, 128] on span "Дигитални" at bounding box center [502, 124] width 84 height 25
click at [498, 209] on div "Услуга" at bounding box center [500, 209] width 75 height 18
click at [589, 117] on input "Назив" at bounding box center [831, 124] width 542 height 26
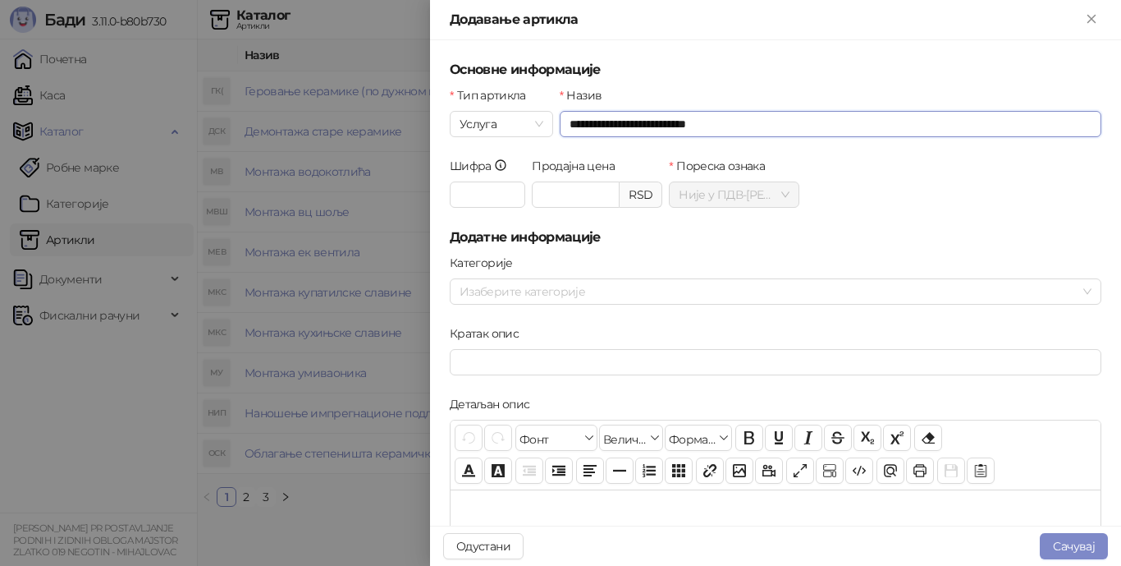
drag, startPoint x: 671, startPoint y: 126, endPoint x: 612, endPoint y: 121, distance: 60.1
click at [612, 121] on input "**********" at bounding box center [831, 124] width 542 height 26
type input "**********"
click at [570, 197] on input "Продајна цена" at bounding box center [576, 194] width 86 height 25
type input "*******"
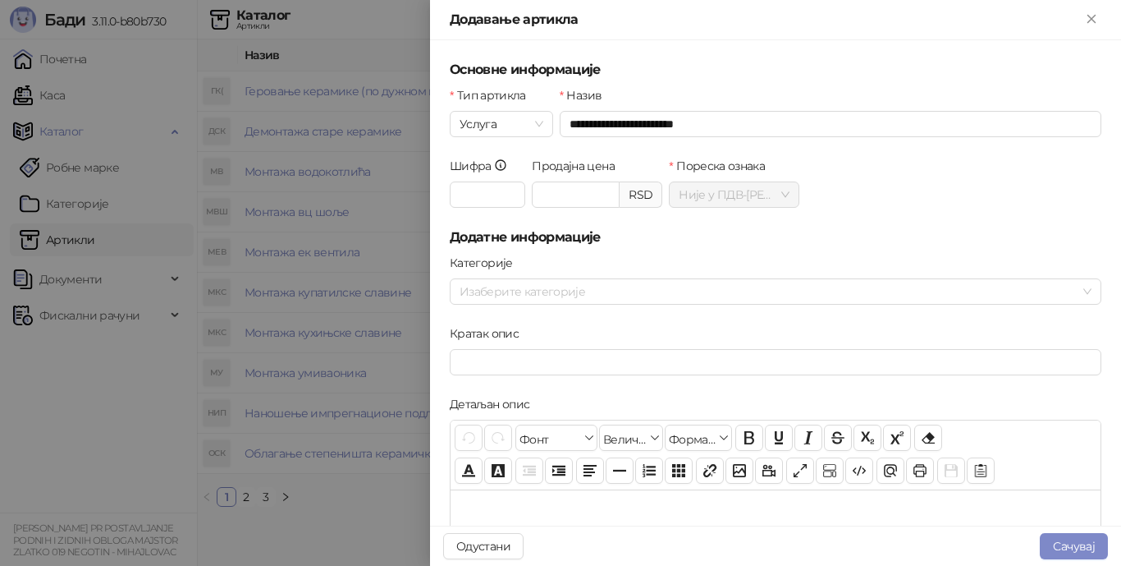
click at [676, 248] on form "**********" at bounding box center [776, 527] width 652 height 934
click at [664, 297] on div at bounding box center [767, 291] width 628 height 23
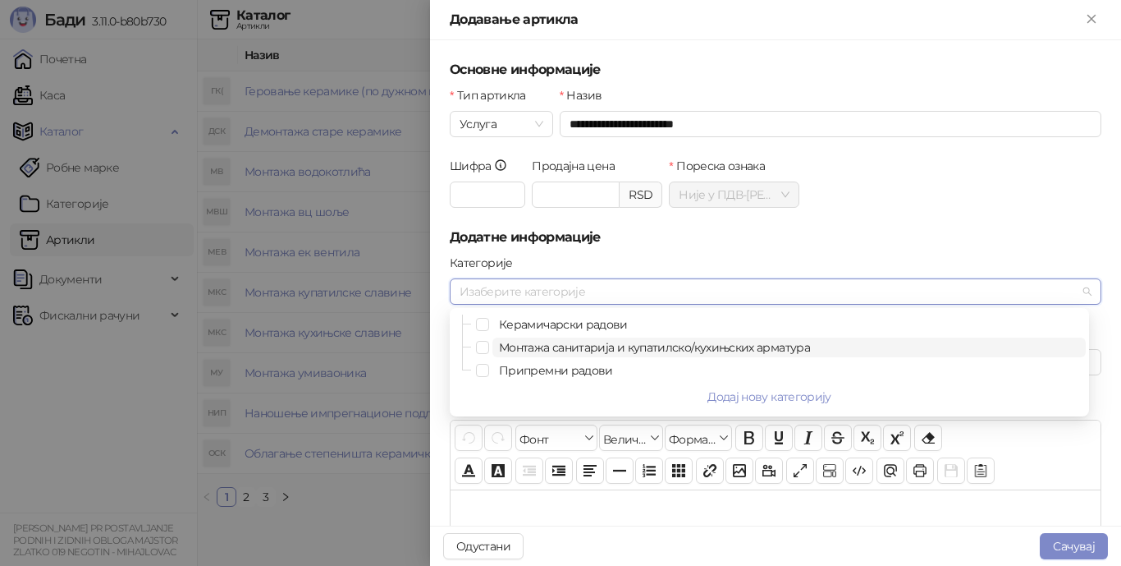
click at [621, 347] on span "Монтажа санитарија и купатилско/кухињских арматура" at bounding box center [654, 347] width 311 height 15
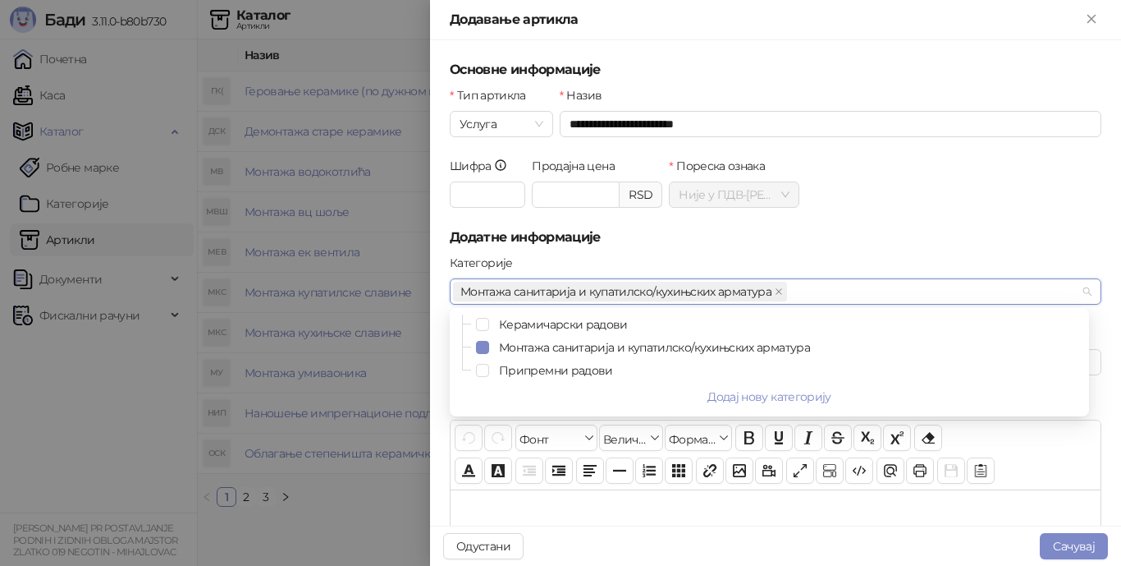
click at [676, 254] on div "Категорије" at bounding box center [776, 266] width 652 height 25
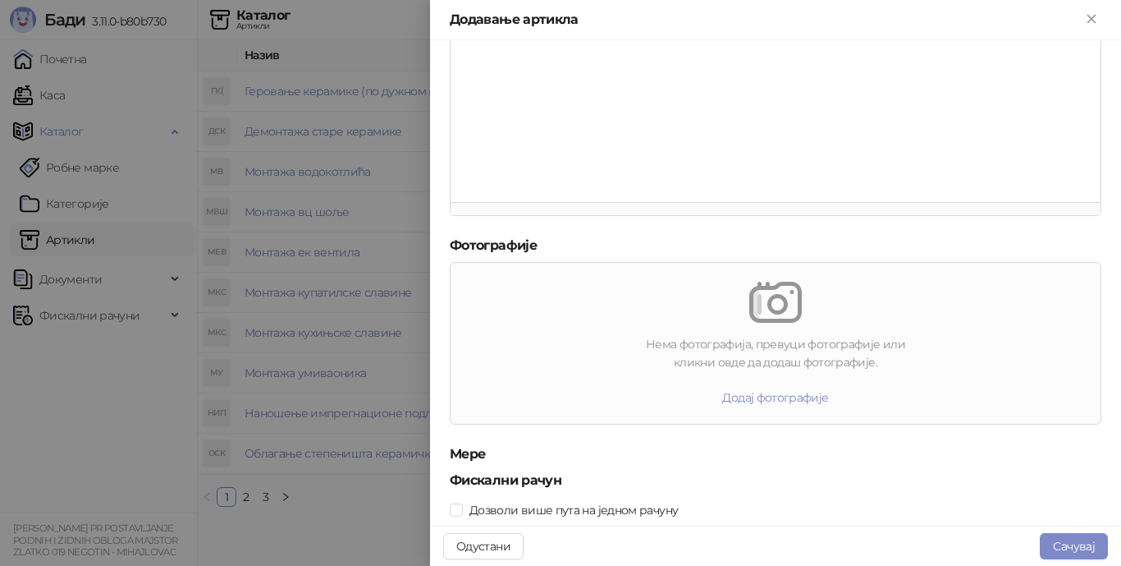
scroll to position [488, 0]
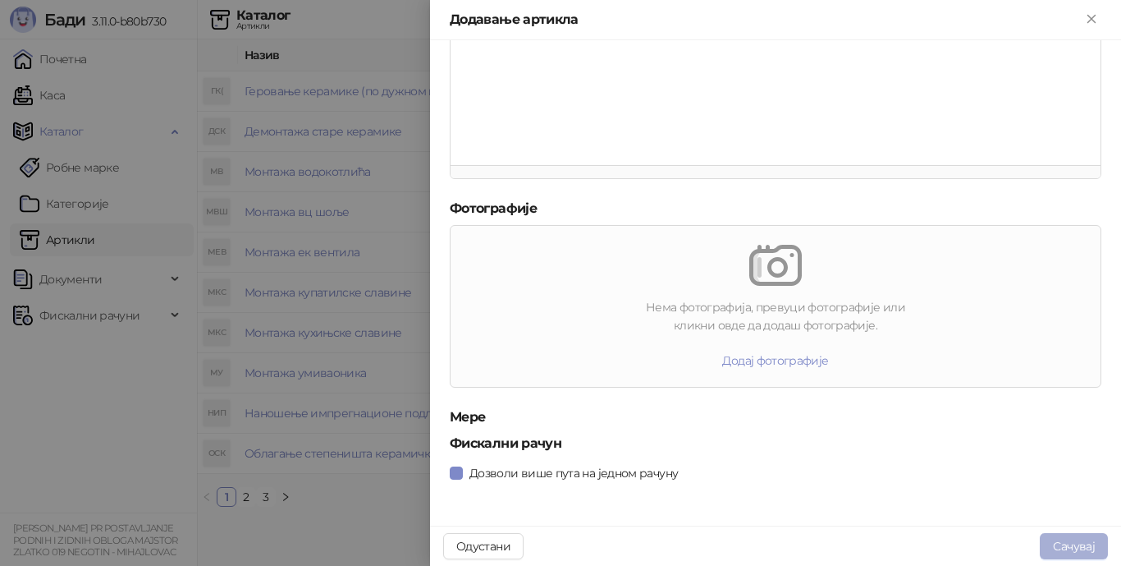
click at [1063, 543] on button "Сачувај" at bounding box center [1074, 546] width 68 height 26
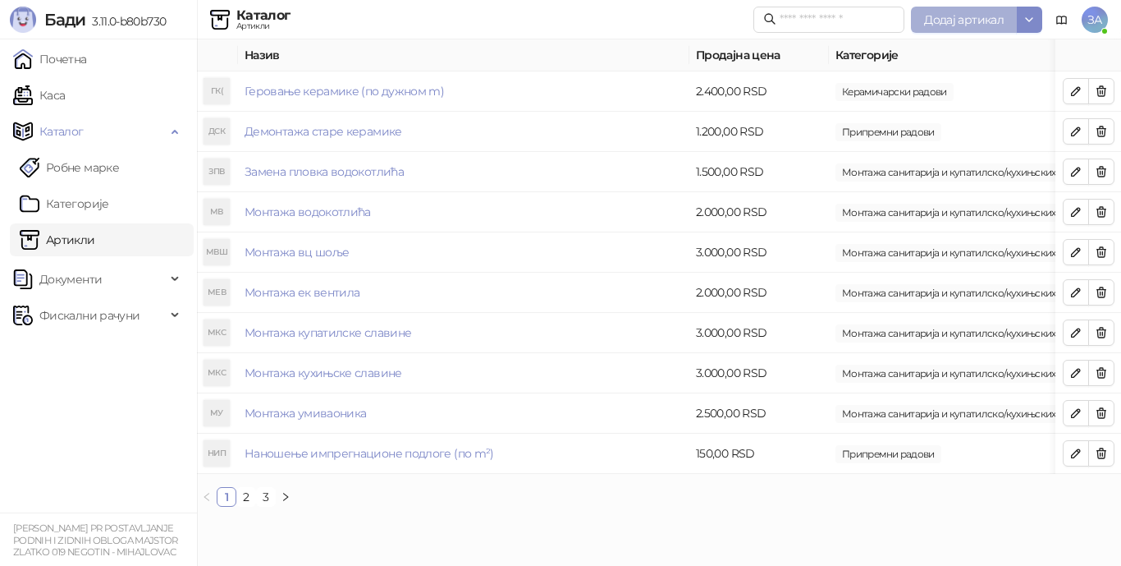
click at [955, 14] on span "Додај артикал" at bounding box center [964, 19] width 80 height 15
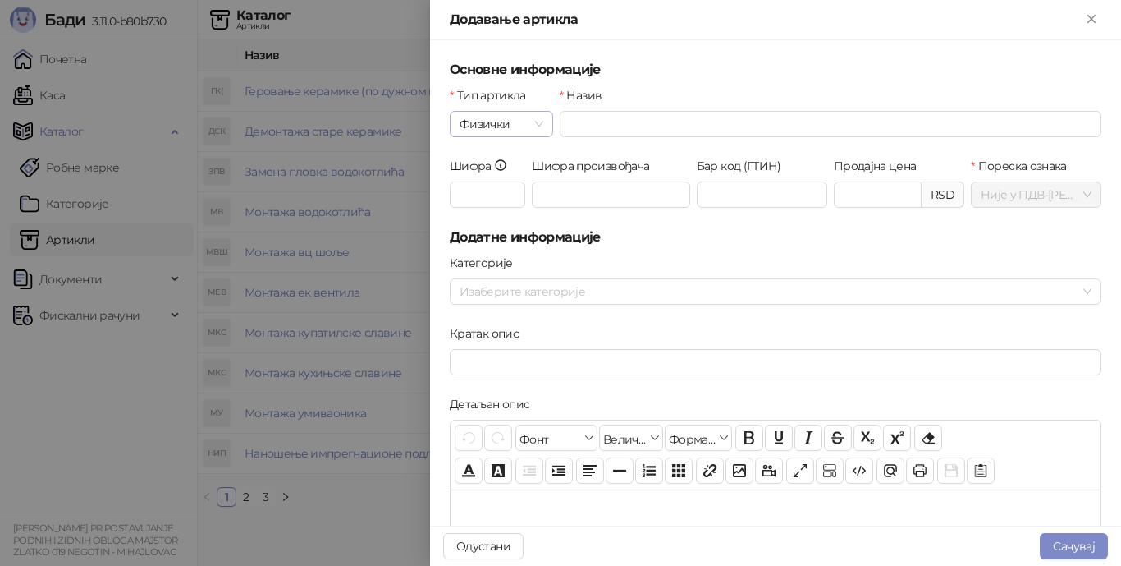
click at [525, 128] on span "Физички" at bounding box center [502, 124] width 84 height 25
click at [499, 212] on div "Услуга" at bounding box center [500, 209] width 75 height 18
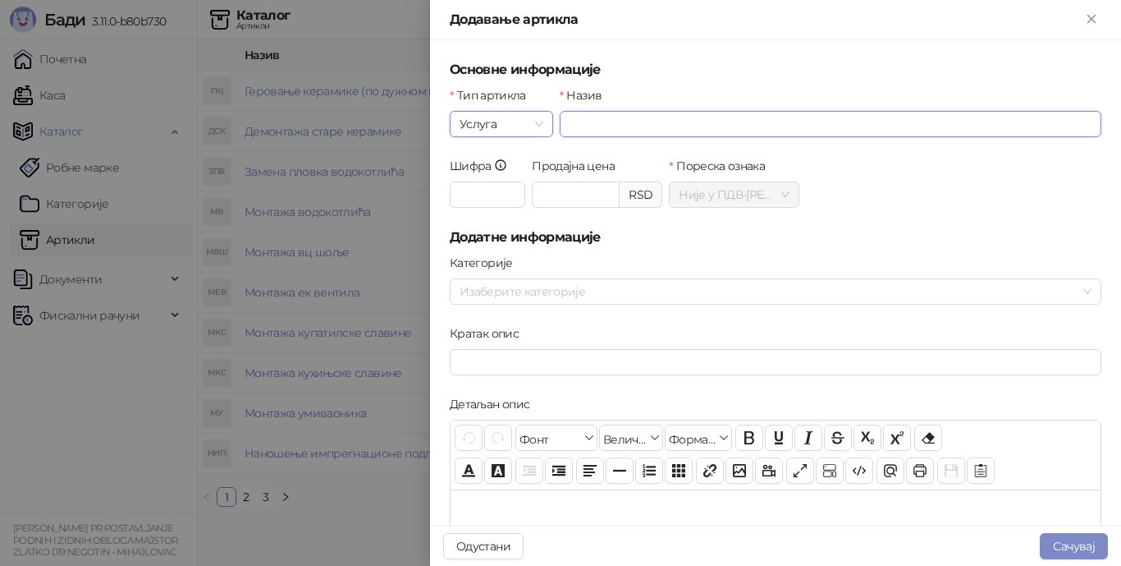
click at [605, 131] on input "Назив" at bounding box center [831, 124] width 542 height 26
type input "**********"
click at [593, 191] on input "Продајна цена" at bounding box center [576, 194] width 86 height 25
click at [590, 286] on div at bounding box center [767, 291] width 628 height 23
type input "*******"
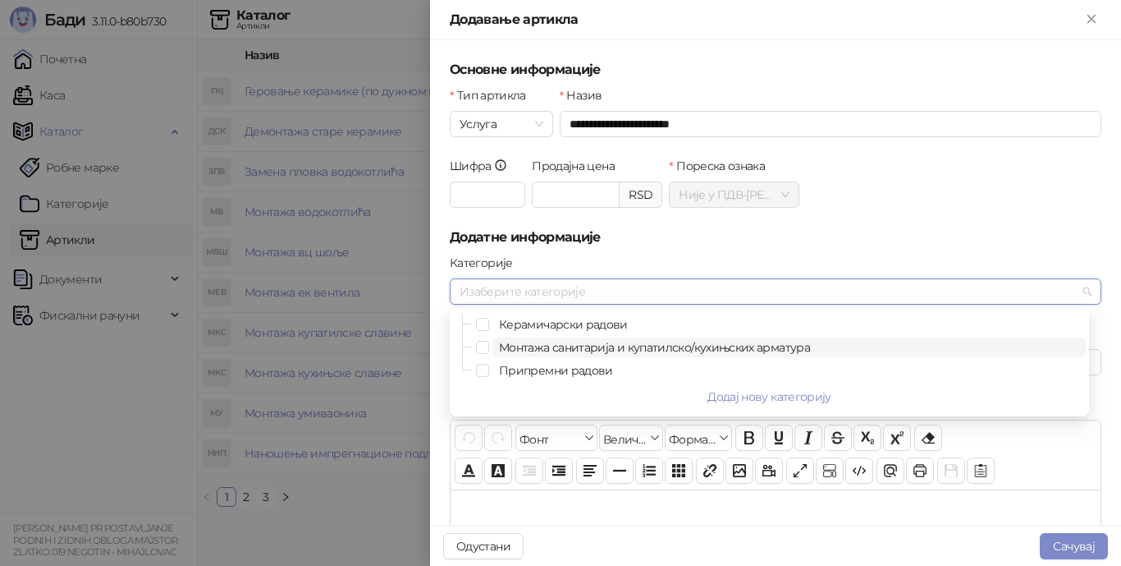
click at [595, 345] on span "Монтажа санитарија и купатилско/кухињских арматура" at bounding box center [654, 347] width 311 height 15
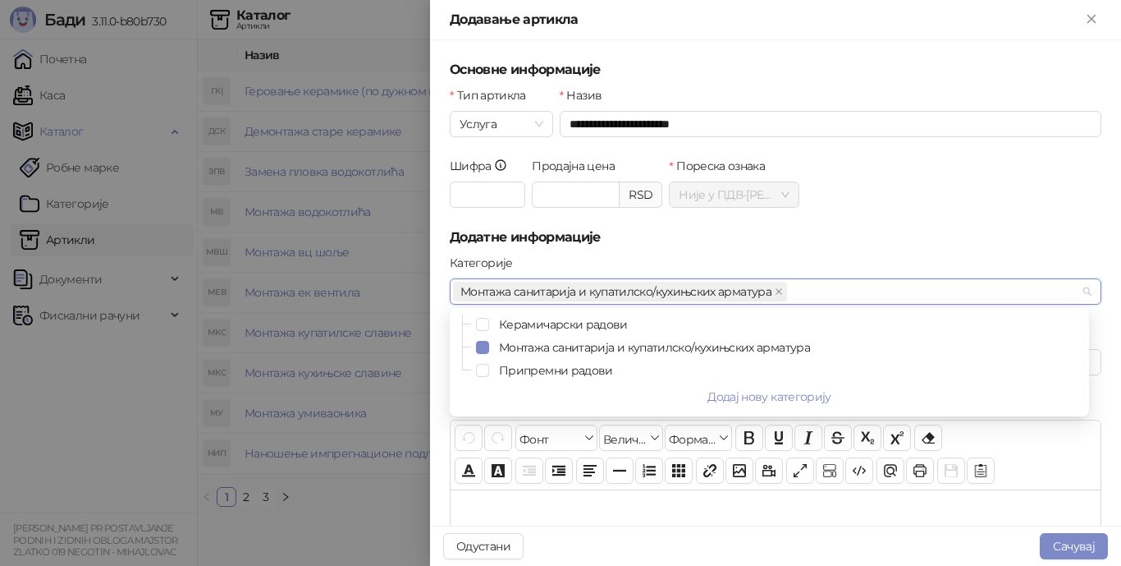
click at [645, 245] on h5 "Додатне информације" at bounding box center [776, 237] width 652 height 20
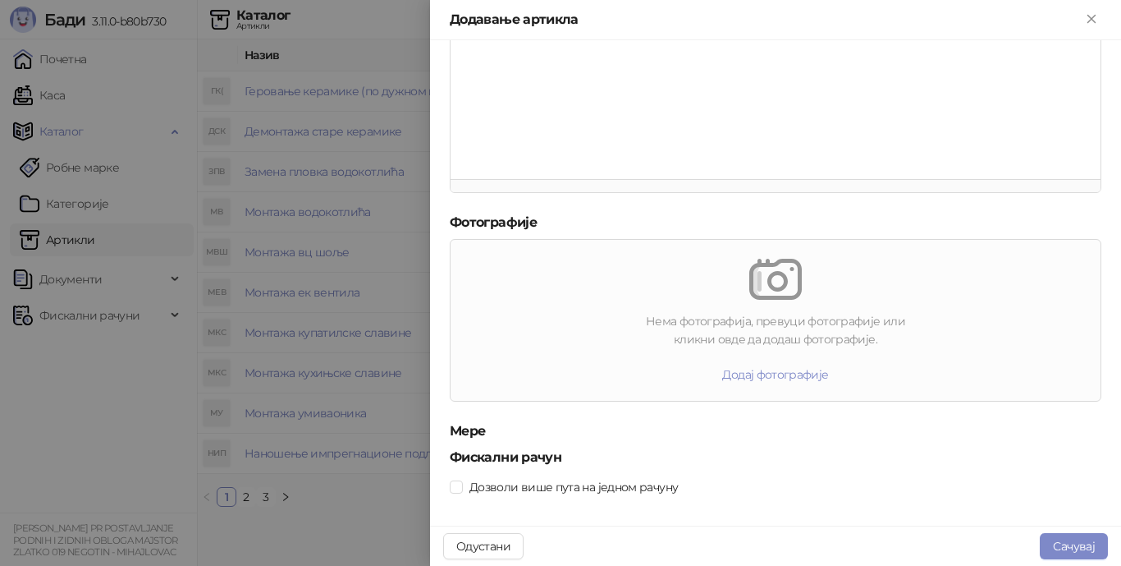
scroll to position [488, 0]
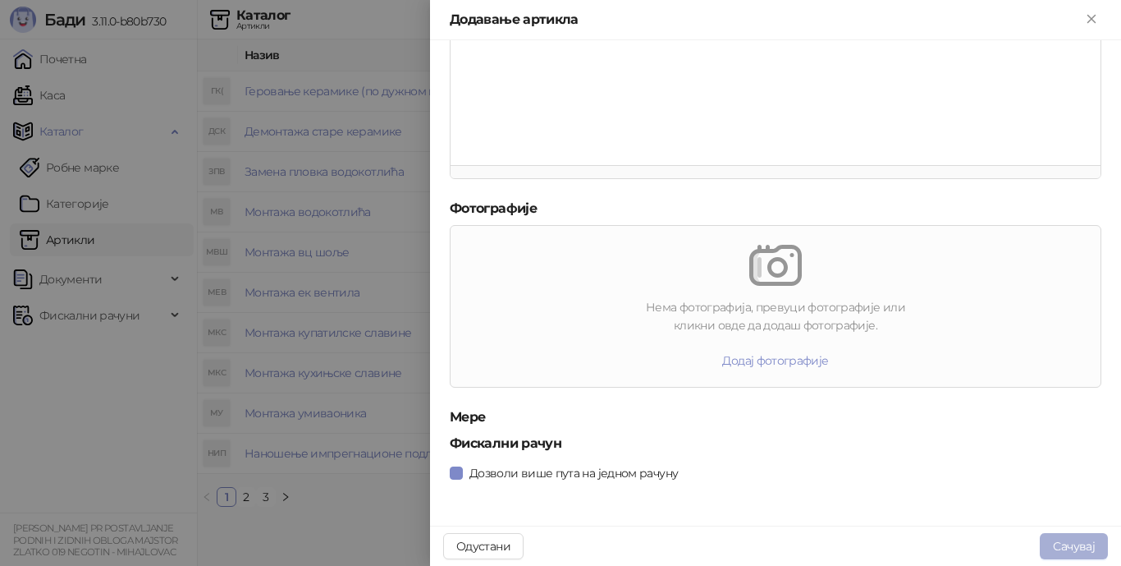
click at [1067, 545] on button "Сачувај" at bounding box center [1074, 546] width 68 height 26
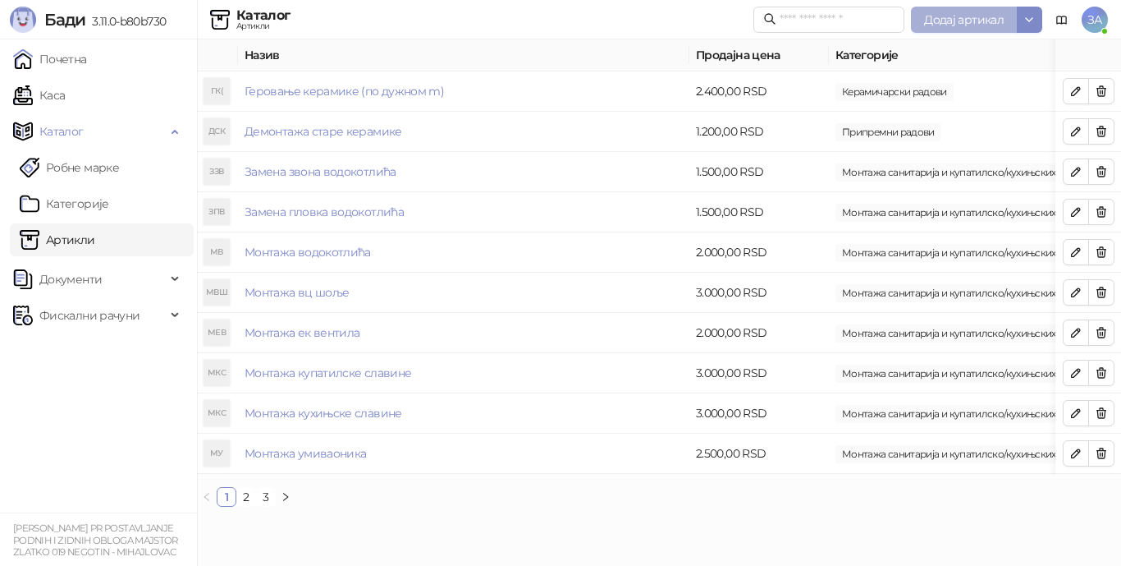
click at [973, 17] on span "Додај артикал" at bounding box center [964, 19] width 80 height 15
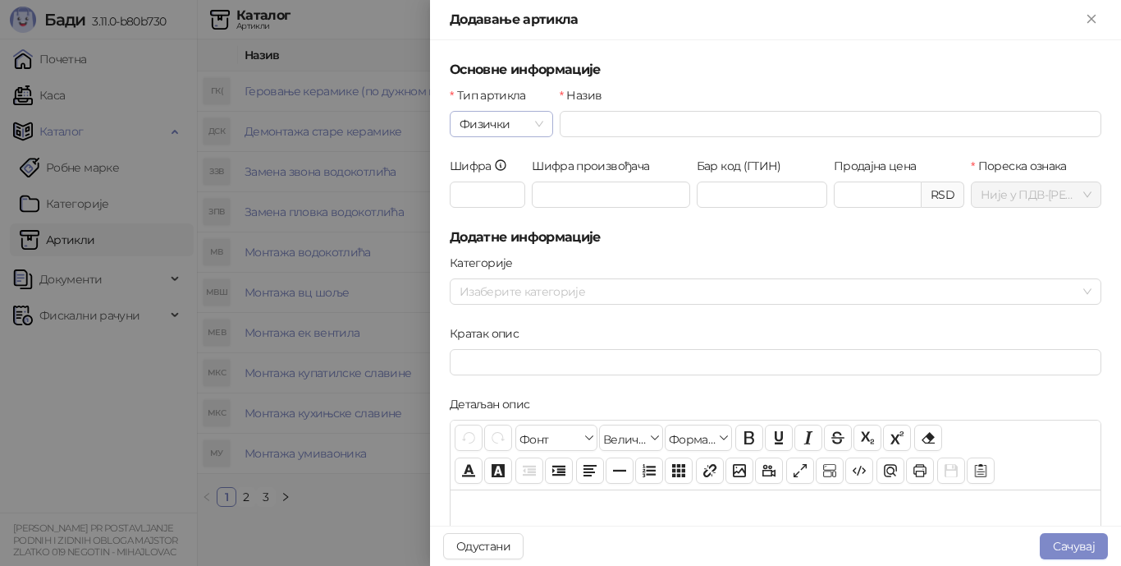
click at [543, 121] on div "Физички" at bounding box center [501, 124] width 103 height 26
click at [501, 210] on div "Услуга" at bounding box center [500, 209] width 75 height 18
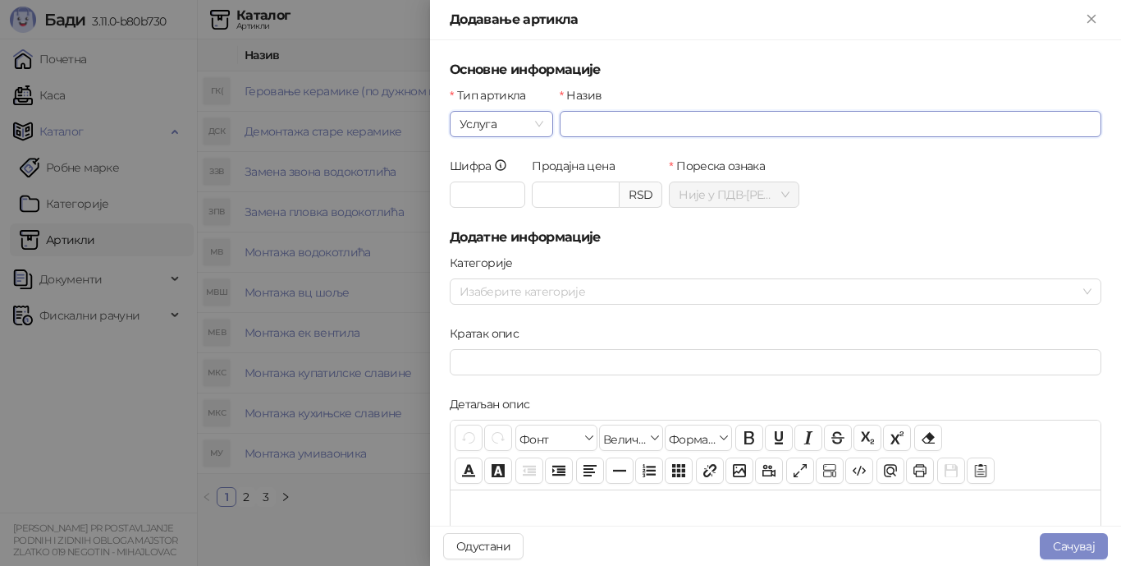
click at [598, 121] on input "Назив" at bounding box center [831, 124] width 542 height 26
type input "**********"
click at [575, 191] on input "Продајна цена" at bounding box center [576, 194] width 86 height 25
click at [579, 286] on div at bounding box center [767, 291] width 628 height 23
type input "*******"
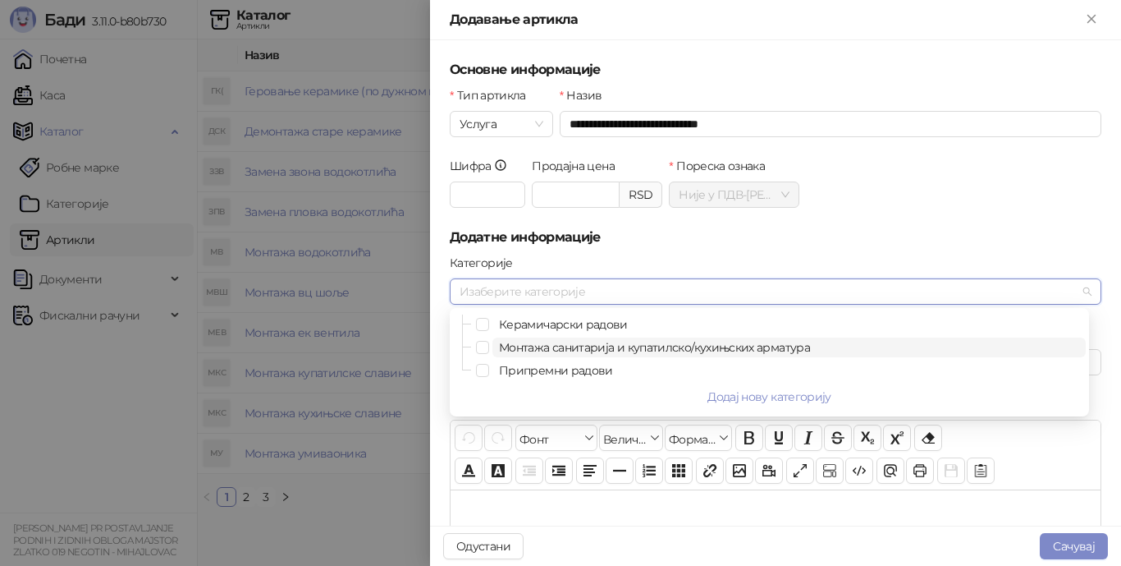
click at [571, 346] on span "Монтажа санитарија и купатилско/кухињских арматура" at bounding box center [654, 347] width 311 height 15
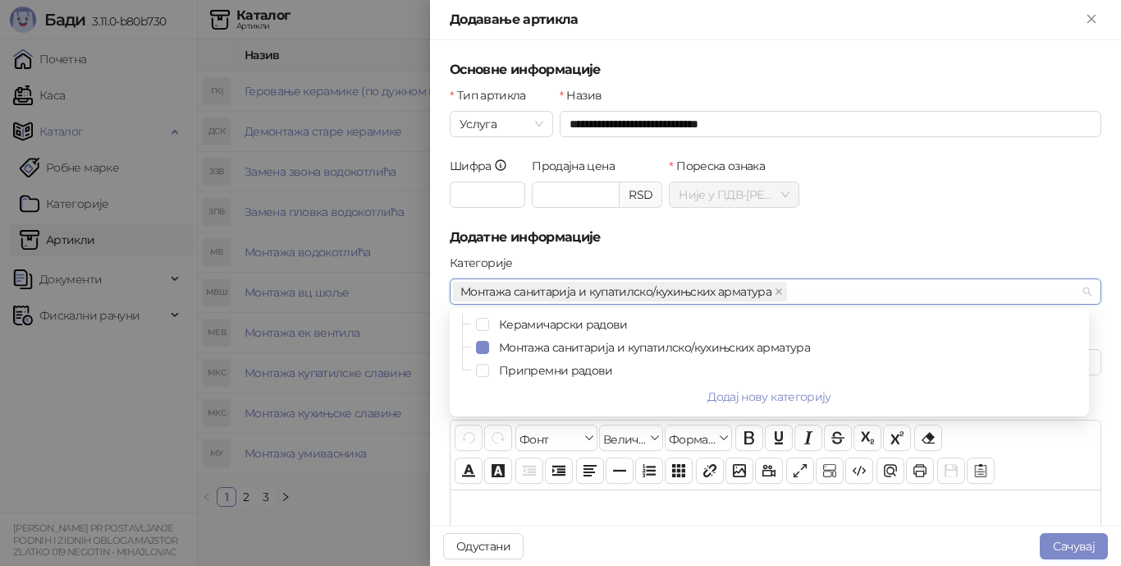
click at [653, 247] on form "**********" at bounding box center [776, 527] width 652 height 934
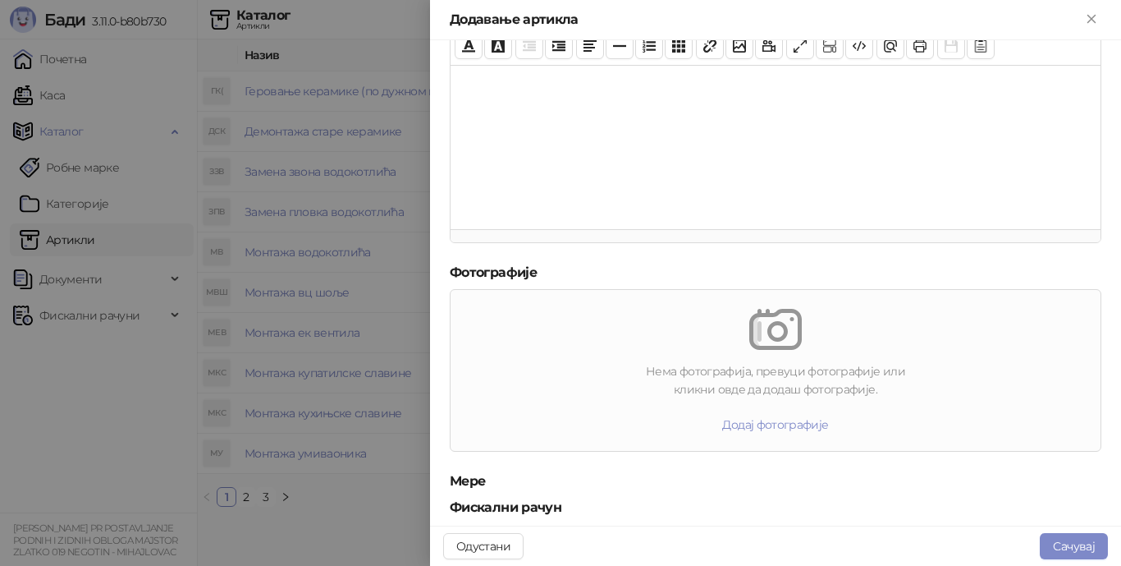
scroll to position [488, 0]
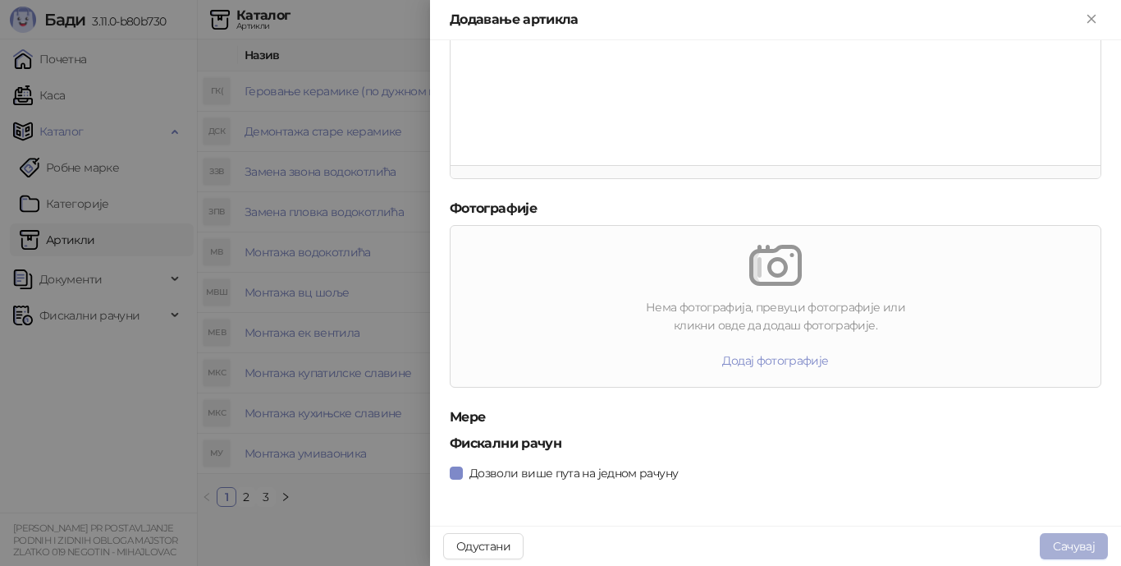
click at [1060, 543] on button "Сачувај" at bounding box center [1074, 546] width 68 height 26
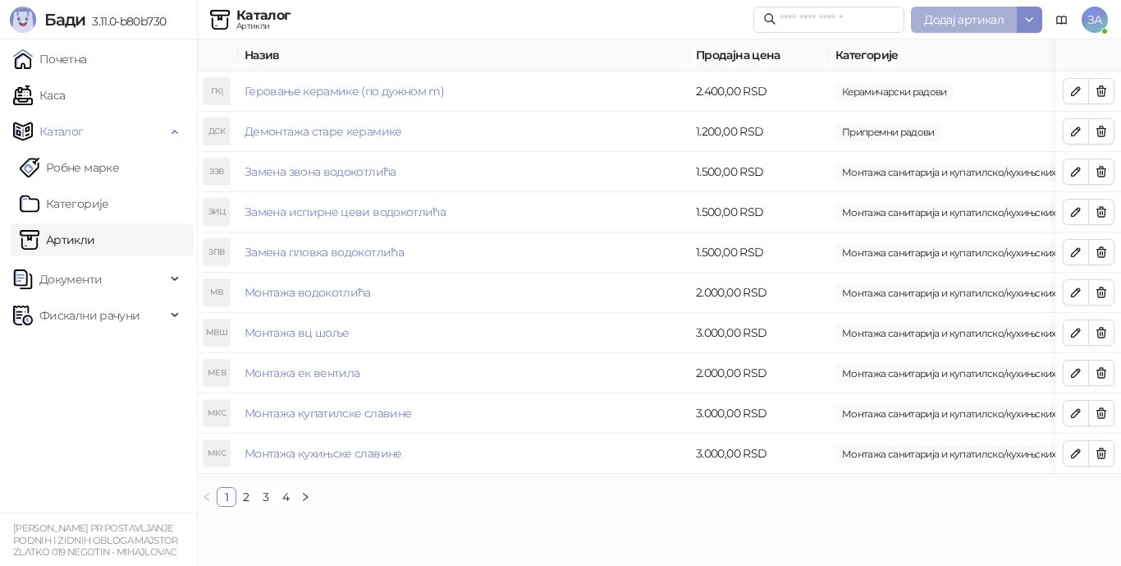
click at [942, 24] on span "Додај артикал" at bounding box center [964, 19] width 80 height 15
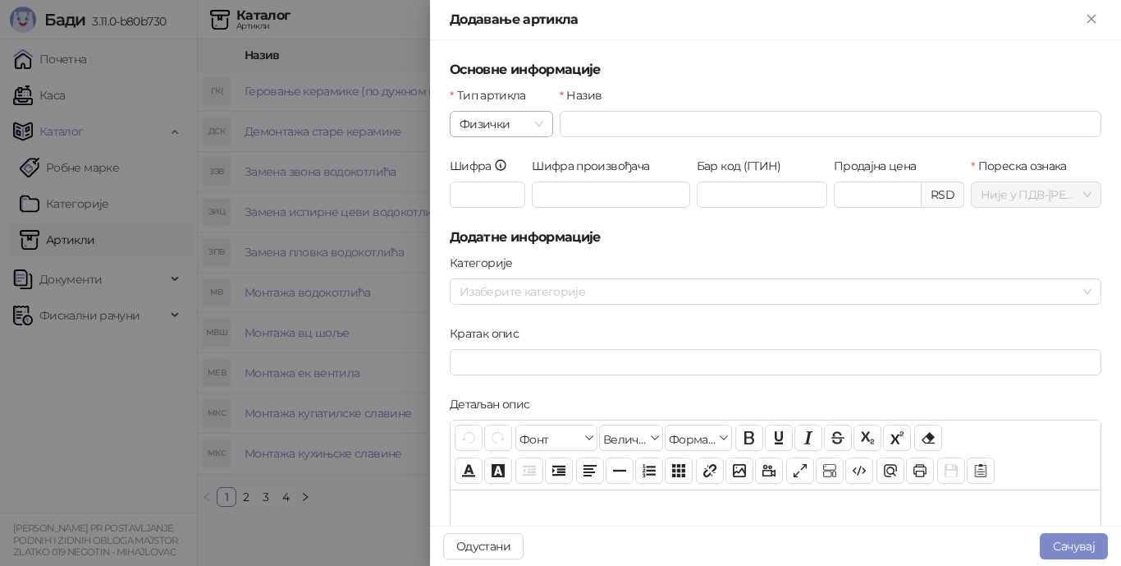
click at [543, 123] on div "Физички" at bounding box center [501, 124] width 103 height 26
click at [515, 212] on div "Услуга" at bounding box center [500, 209] width 75 height 18
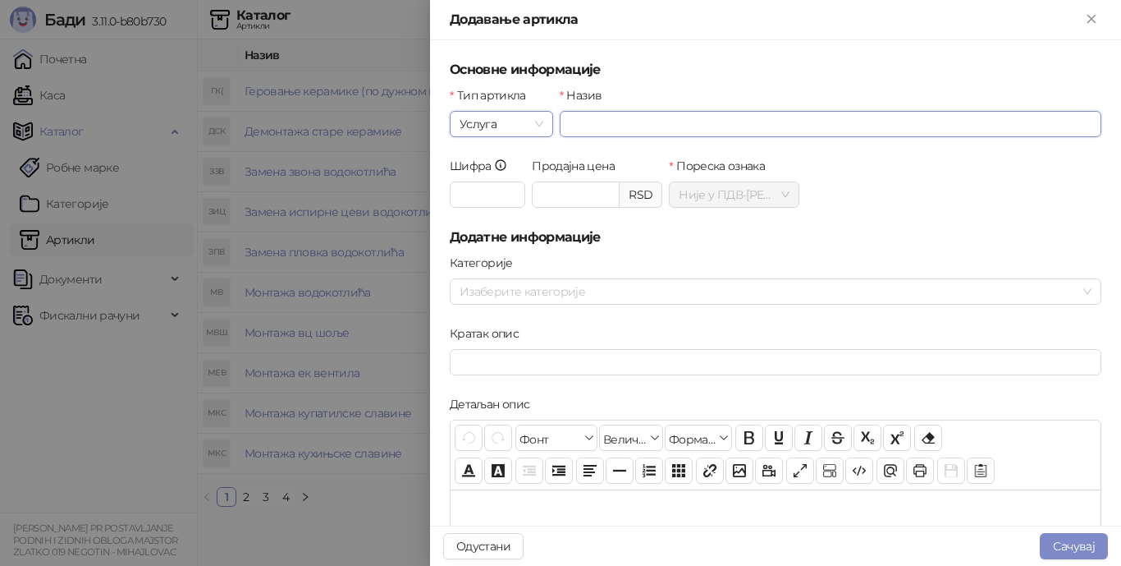
click at [622, 121] on input "Назив" at bounding box center [831, 124] width 542 height 26
type input "**********"
click at [589, 195] on input "Продајна цена" at bounding box center [576, 194] width 86 height 25
type input "*"
type input "*******"
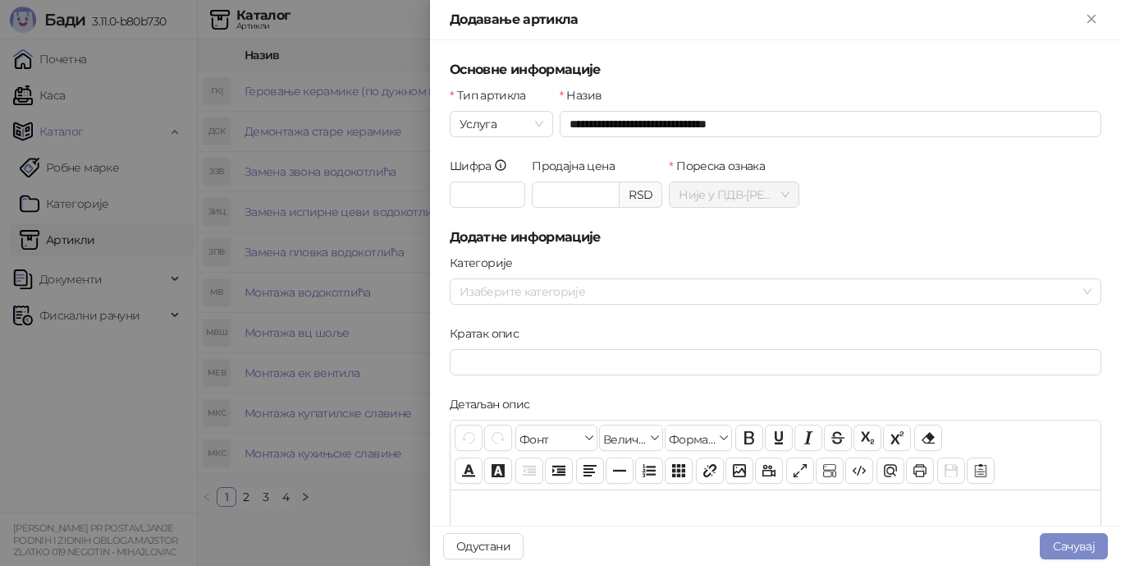
click at [620, 234] on h5 "Додатне информације" at bounding box center [776, 237] width 652 height 20
click at [623, 287] on div at bounding box center [767, 291] width 628 height 23
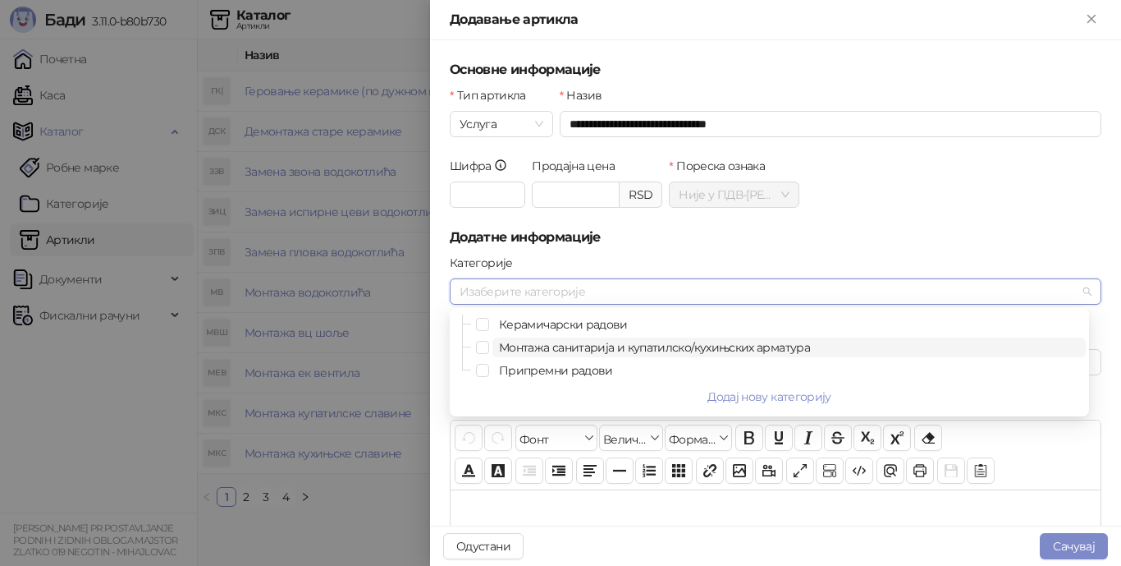
click at [603, 347] on span "Монтажа санитарија и купатилско/кухињских арматура" at bounding box center [654, 347] width 311 height 15
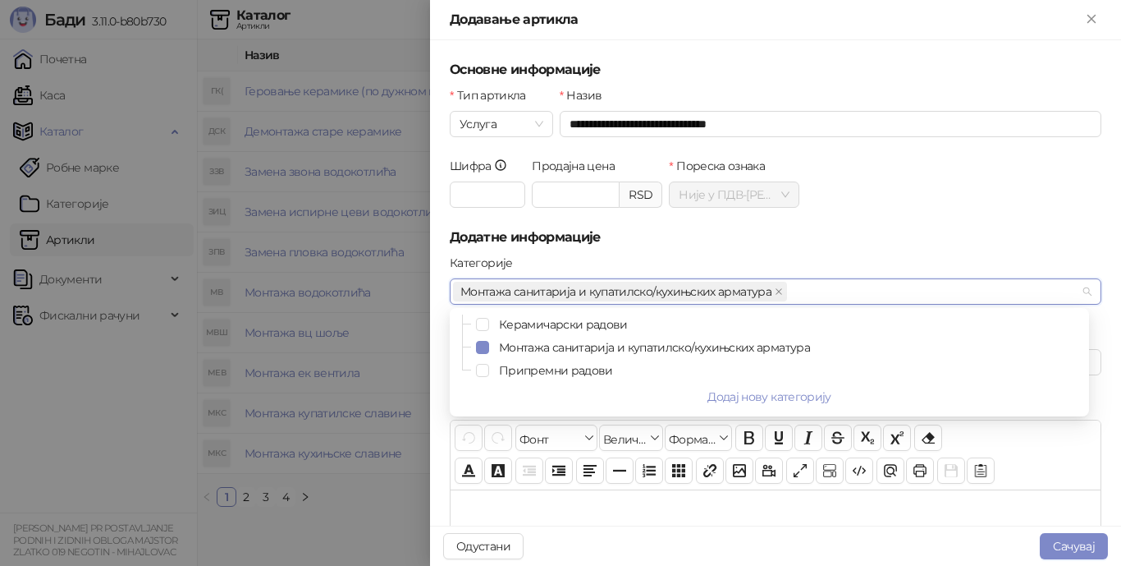
click at [672, 237] on h5 "Додатне информације" at bounding box center [776, 237] width 652 height 20
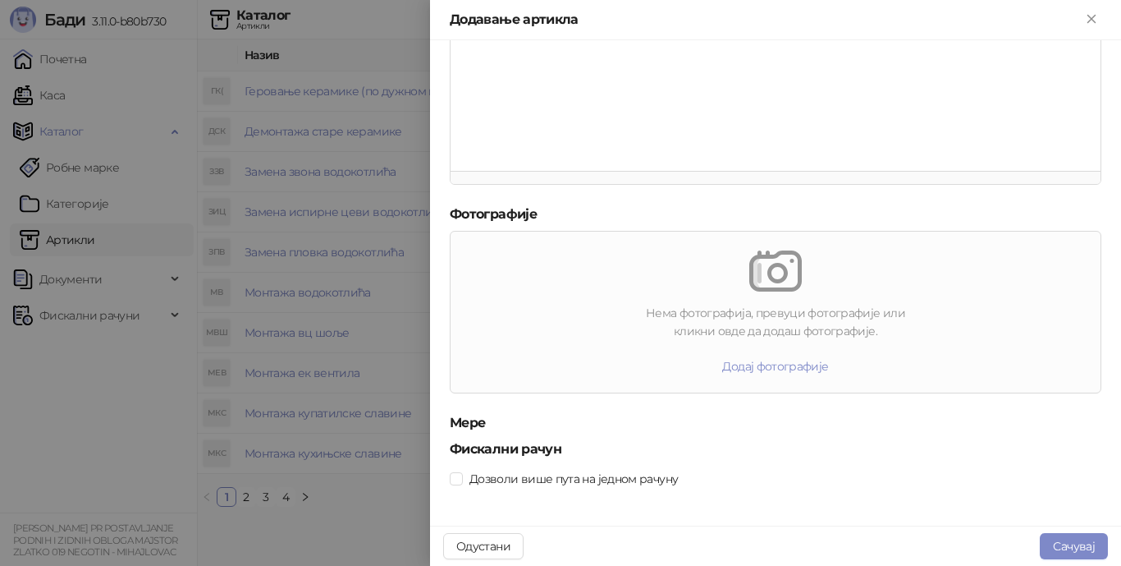
scroll to position [488, 0]
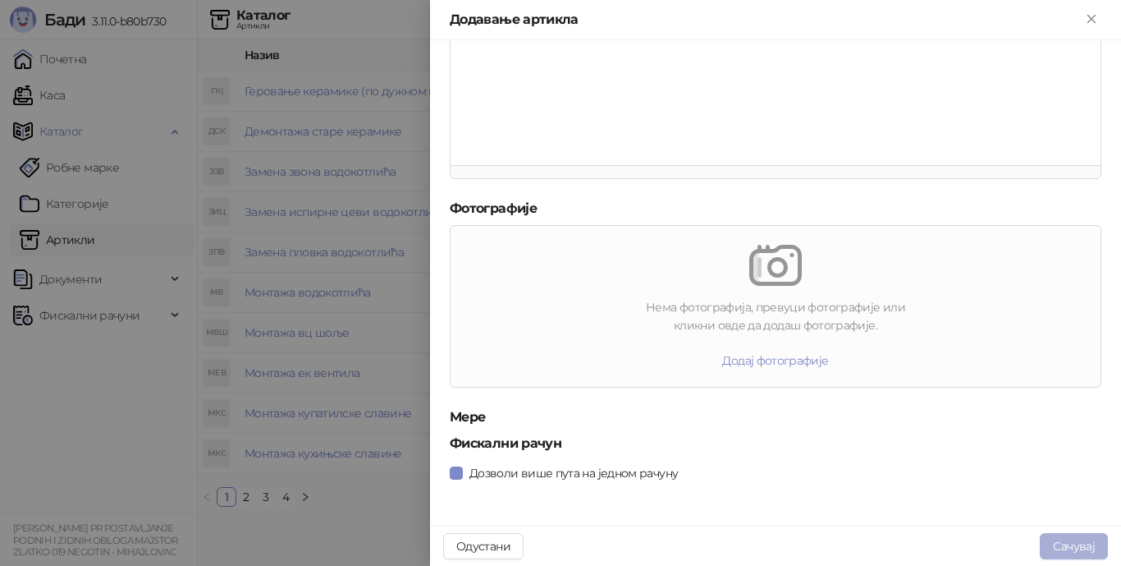
click at [1053, 543] on button "Сачувај" at bounding box center [1074, 546] width 68 height 26
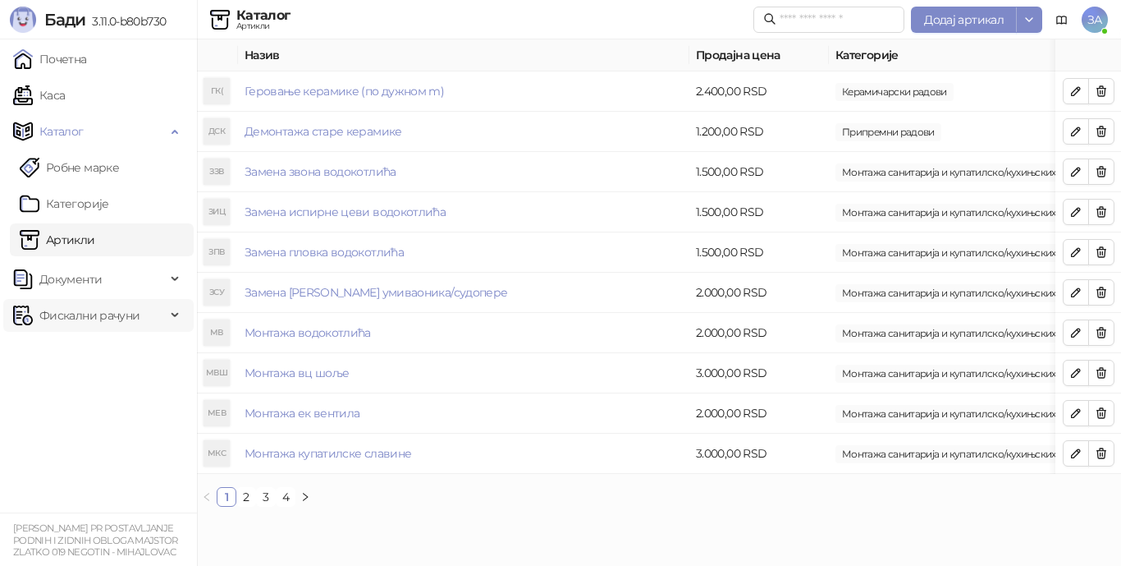
click at [172, 316] on div "Фискални рачуни" at bounding box center [98, 315] width 190 height 33
click at [1096, 21] on span "ЗА" at bounding box center [1095, 20] width 26 height 26
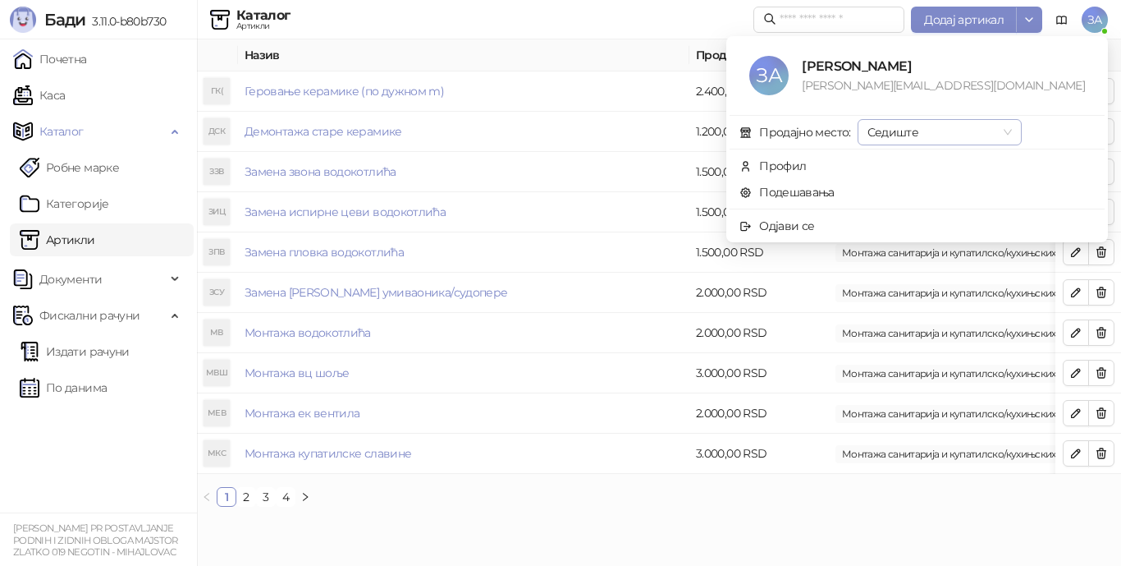
click at [1012, 130] on span "Седиште" at bounding box center [940, 132] width 144 height 25
click at [835, 191] on link "Подешавања" at bounding box center [787, 192] width 95 height 15
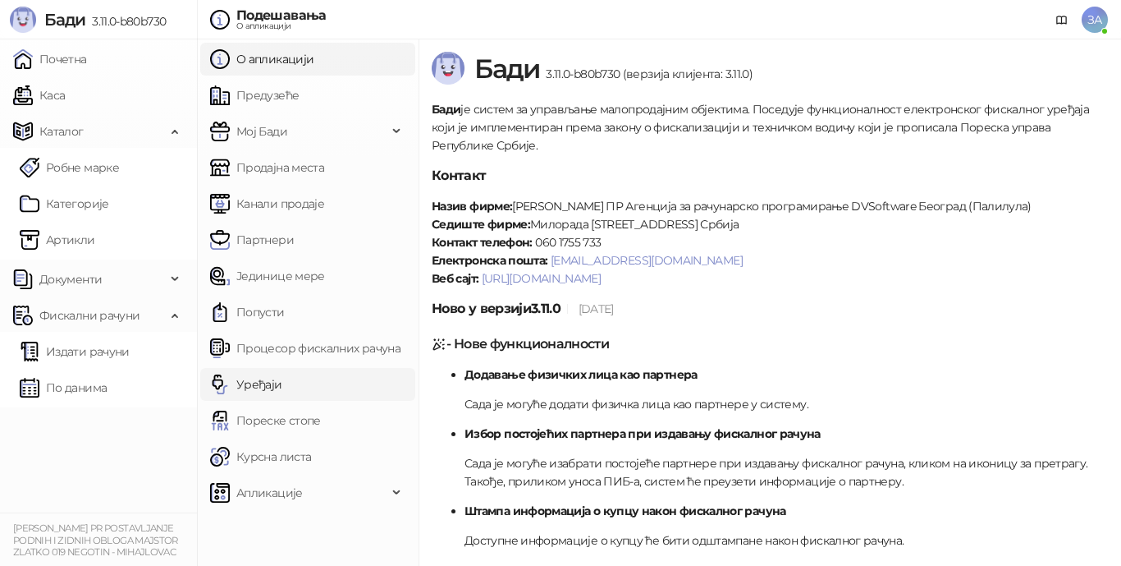
click at [251, 385] on link "Уређаји" at bounding box center [246, 384] width 72 height 33
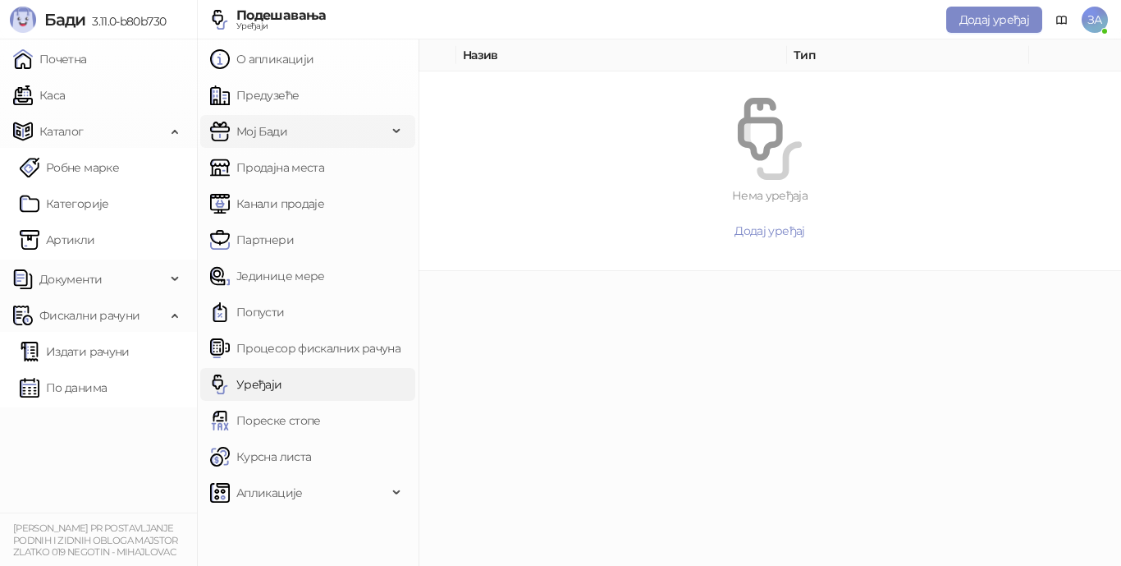
click at [393, 133] on div "Мој Бади" at bounding box center [307, 131] width 215 height 33
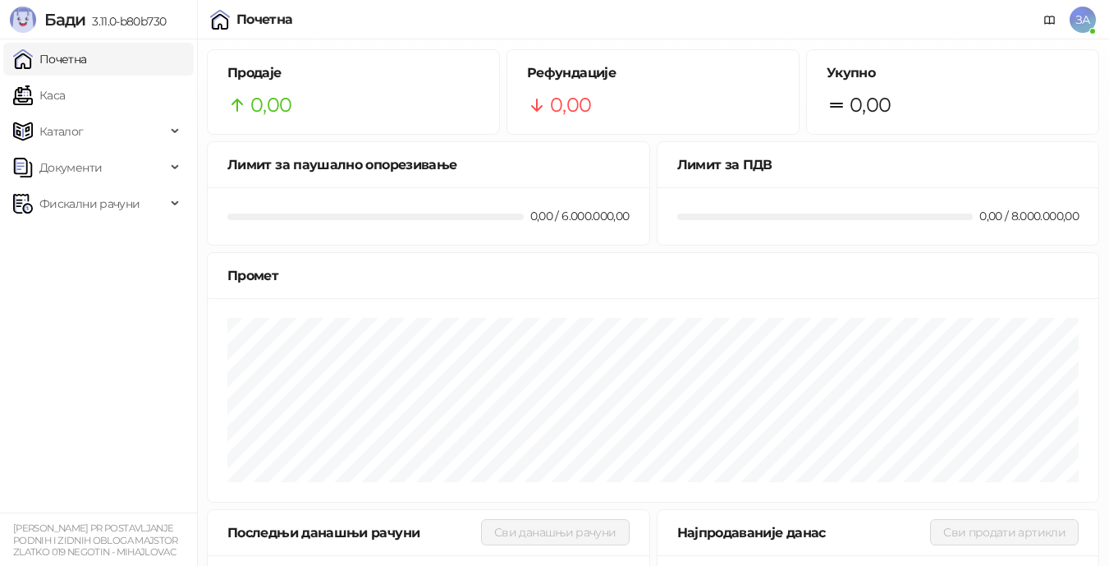
click at [1083, 32] on span "ЗА" at bounding box center [1083, 20] width 26 height 26
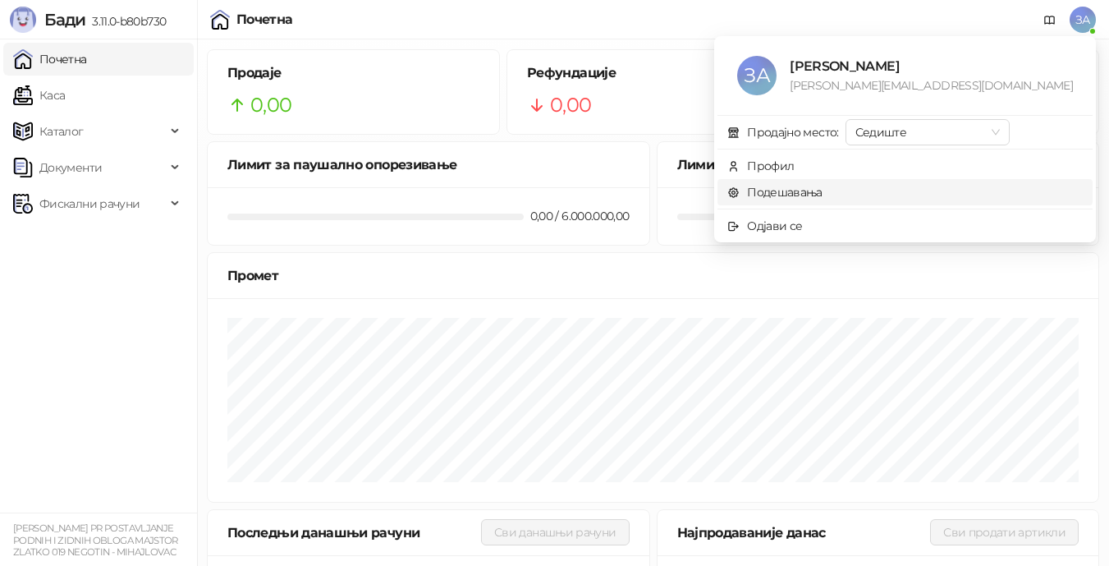
click at [822, 198] on link "Подешавања" at bounding box center [774, 192] width 95 height 15
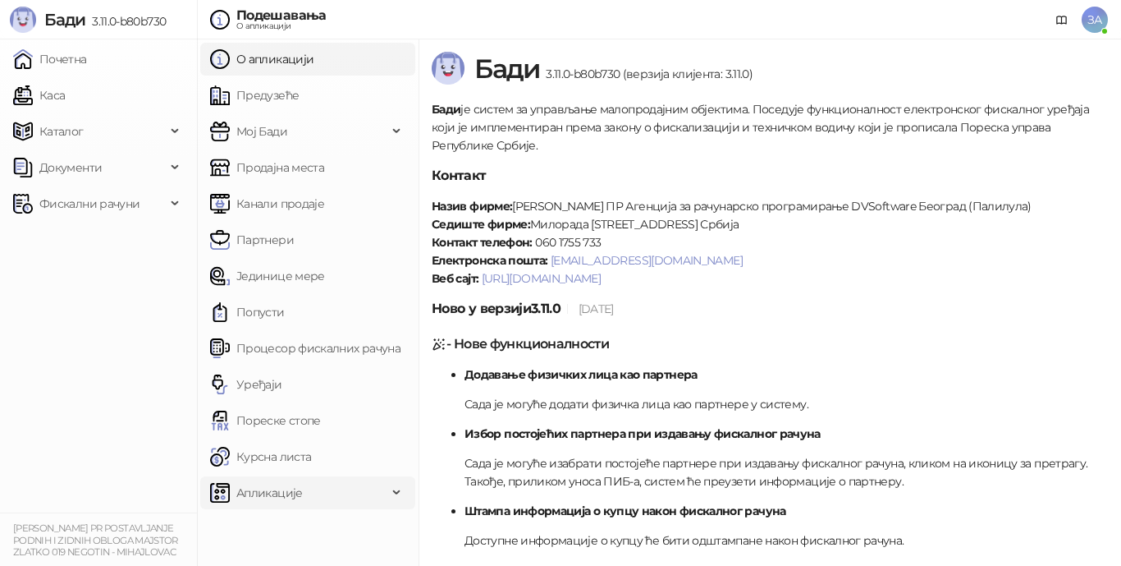
click at [400, 494] on div "Апликације" at bounding box center [307, 492] width 215 height 33
click at [273, 392] on link "Уређаји" at bounding box center [246, 384] width 72 height 33
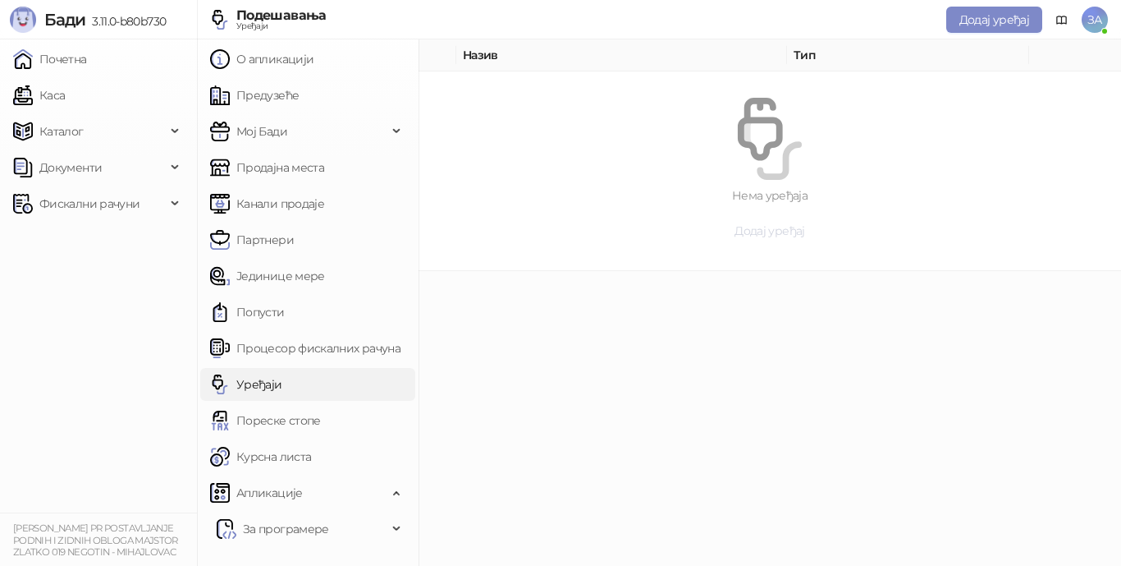
click at [765, 233] on span "Додај уређај" at bounding box center [770, 230] width 70 height 15
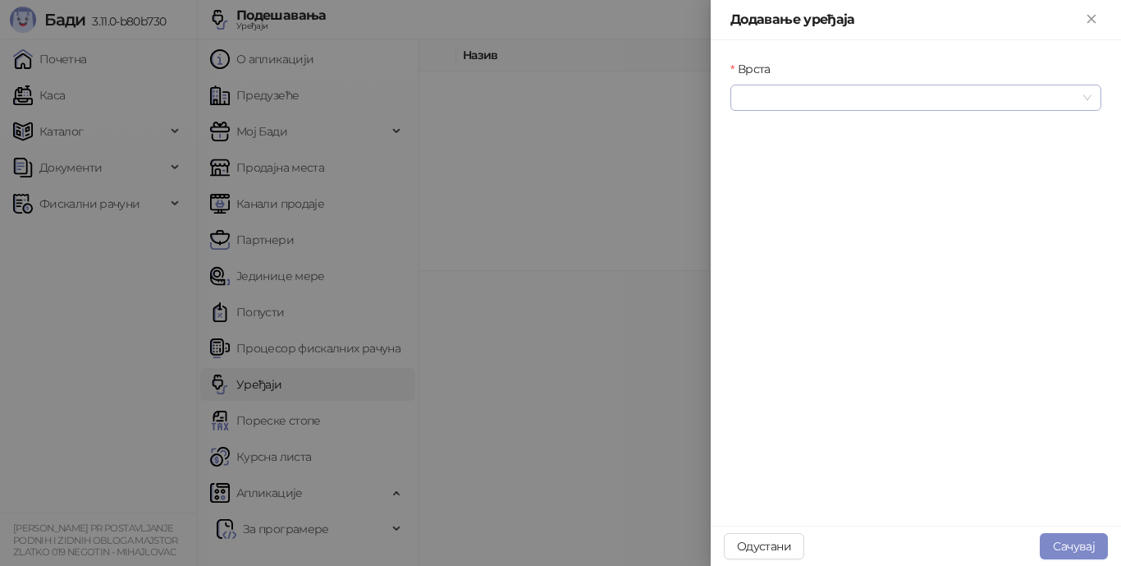
click at [1091, 98] on span at bounding box center [915, 97] width 351 height 25
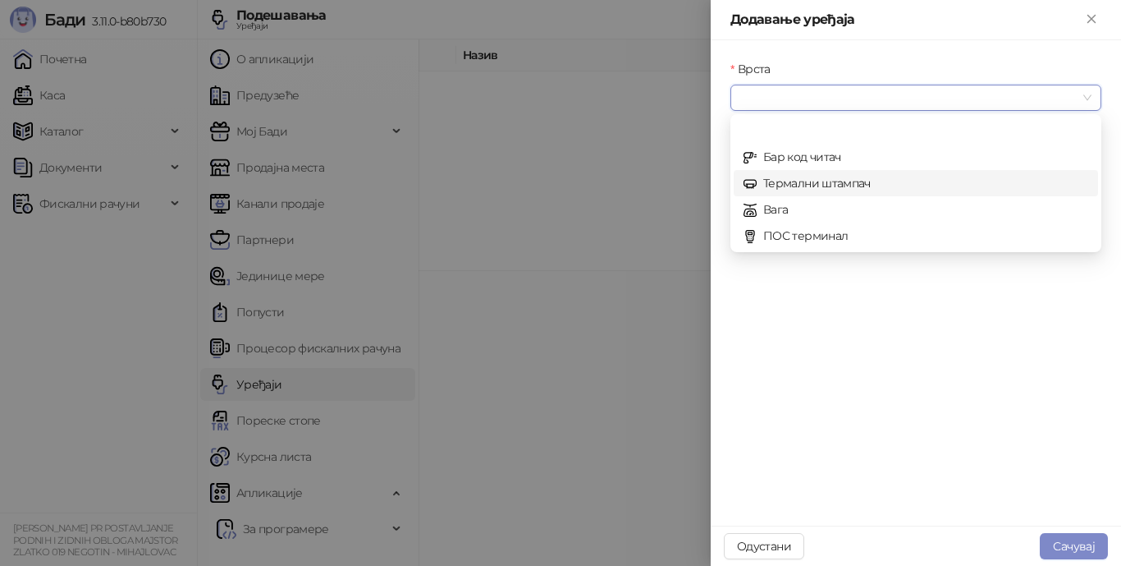
click at [867, 182] on div "Термални штампач" at bounding box center [916, 183] width 345 height 18
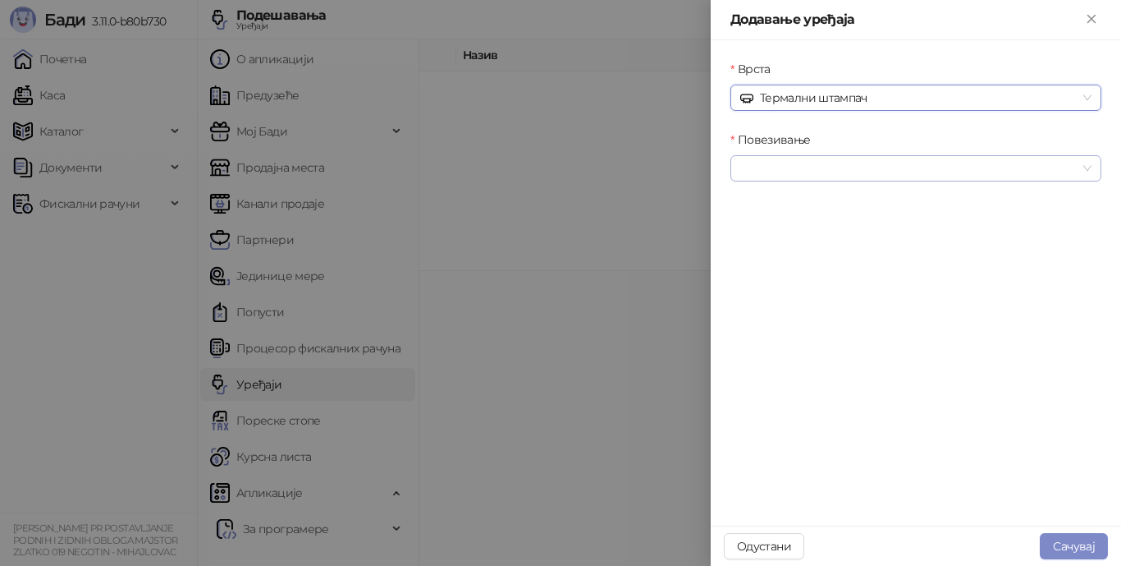
click at [945, 172] on input "Повезивање" at bounding box center [908, 168] width 337 height 25
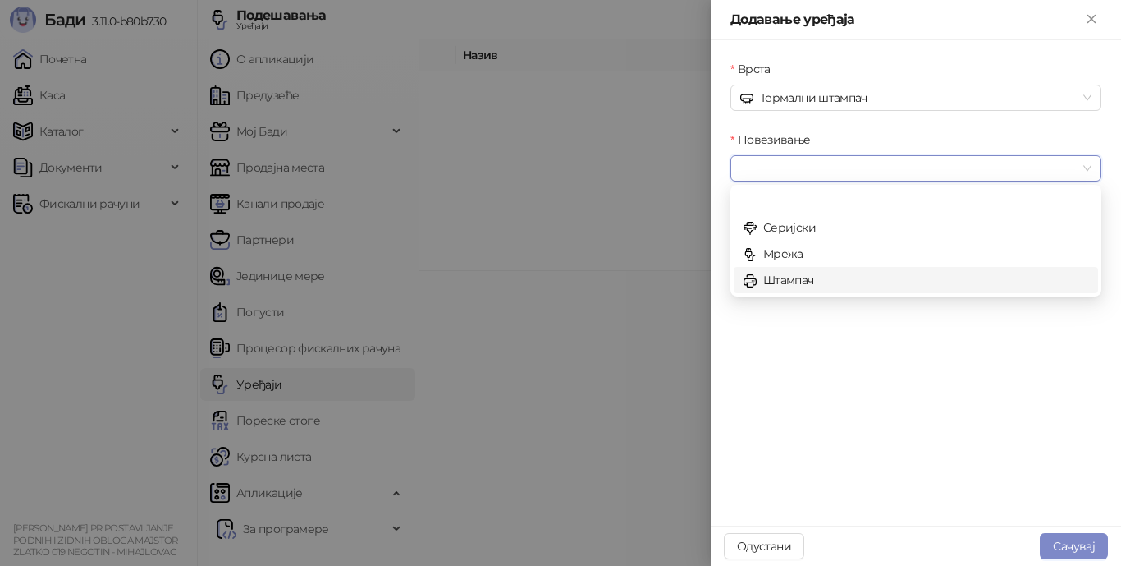
click at [831, 282] on div "Штампач" at bounding box center [916, 280] width 345 height 18
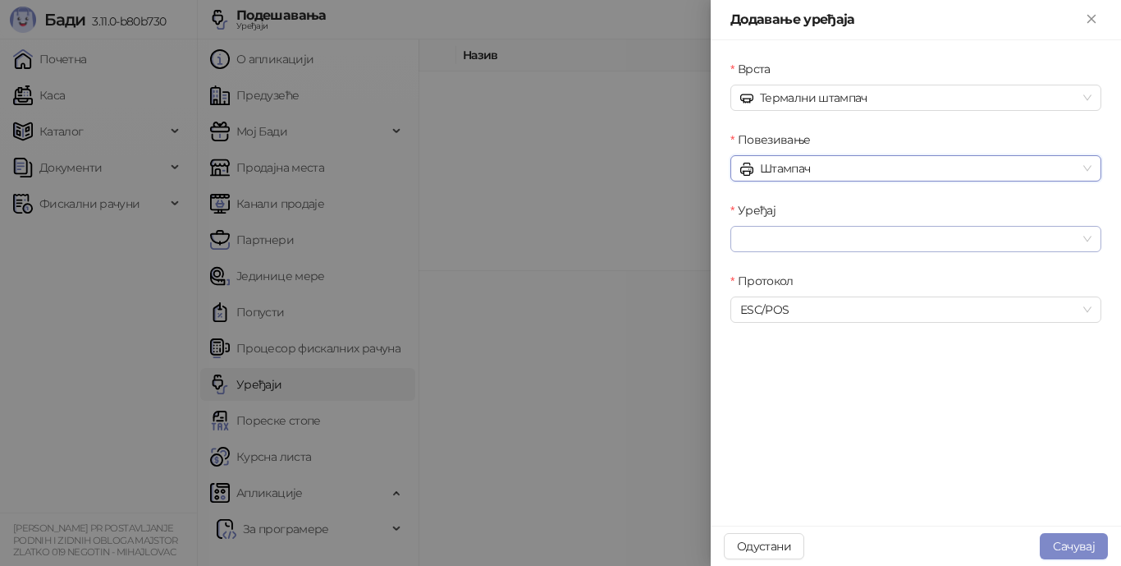
click at [910, 240] on input "Уређај" at bounding box center [908, 239] width 337 height 25
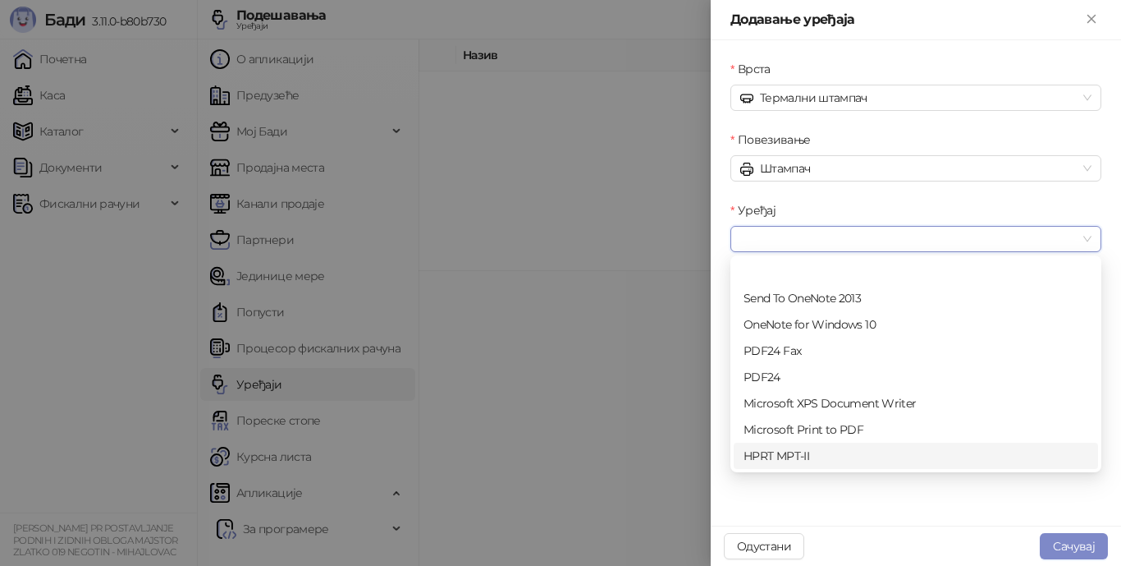
click at [790, 456] on div "HPRT MPT-II" at bounding box center [916, 456] width 345 height 18
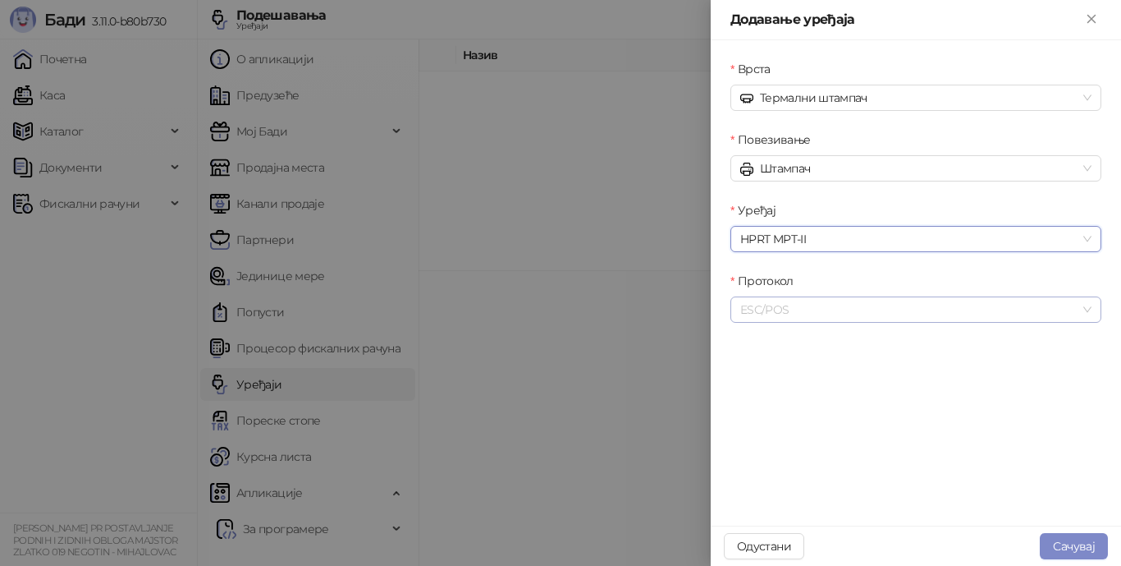
click at [1078, 309] on span "ESC/POS" at bounding box center [915, 309] width 351 height 25
click at [1066, 549] on button "Сачувај" at bounding box center [1074, 546] width 68 height 26
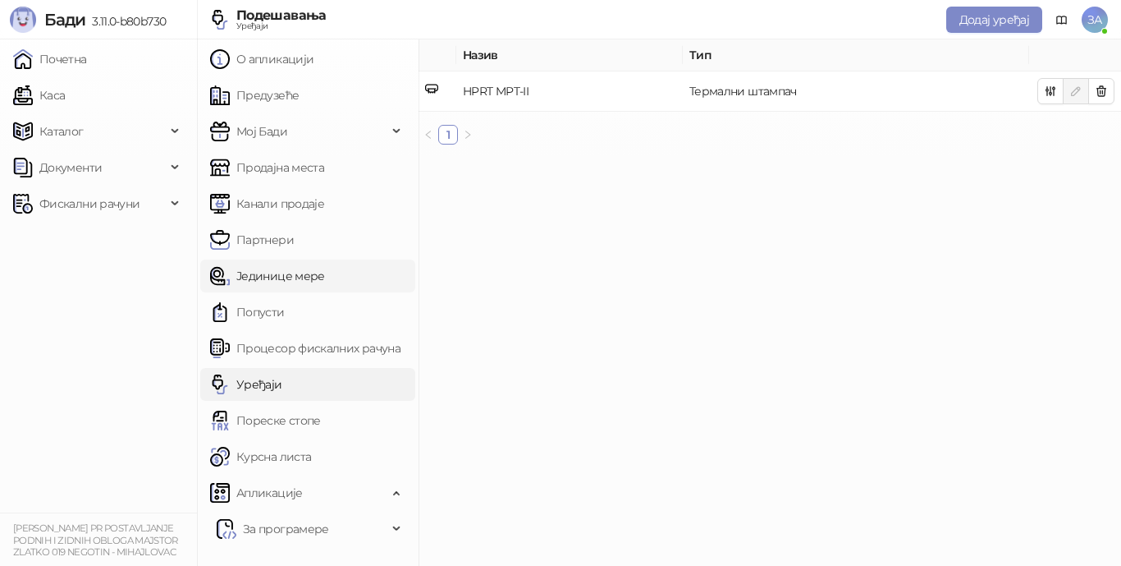
click at [302, 273] on link "Јединице мере" at bounding box center [267, 275] width 115 height 33
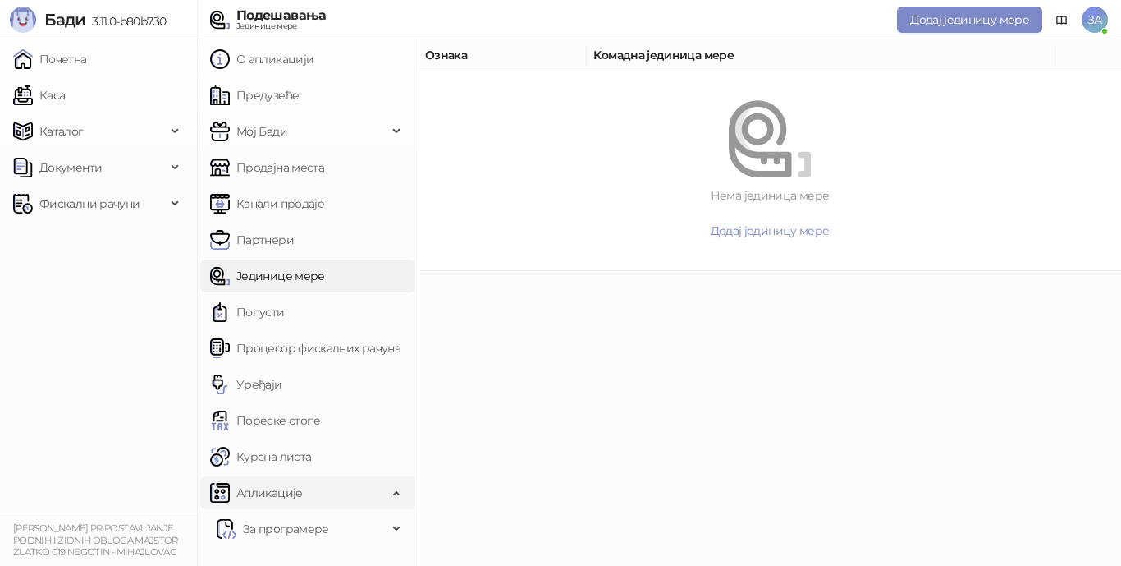
click at [288, 489] on span "Апликације" at bounding box center [269, 492] width 66 height 33
click at [401, 497] on div "Апликације" at bounding box center [307, 492] width 215 height 33
click at [273, 385] on link "Уређаји" at bounding box center [246, 384] width 72 height 33
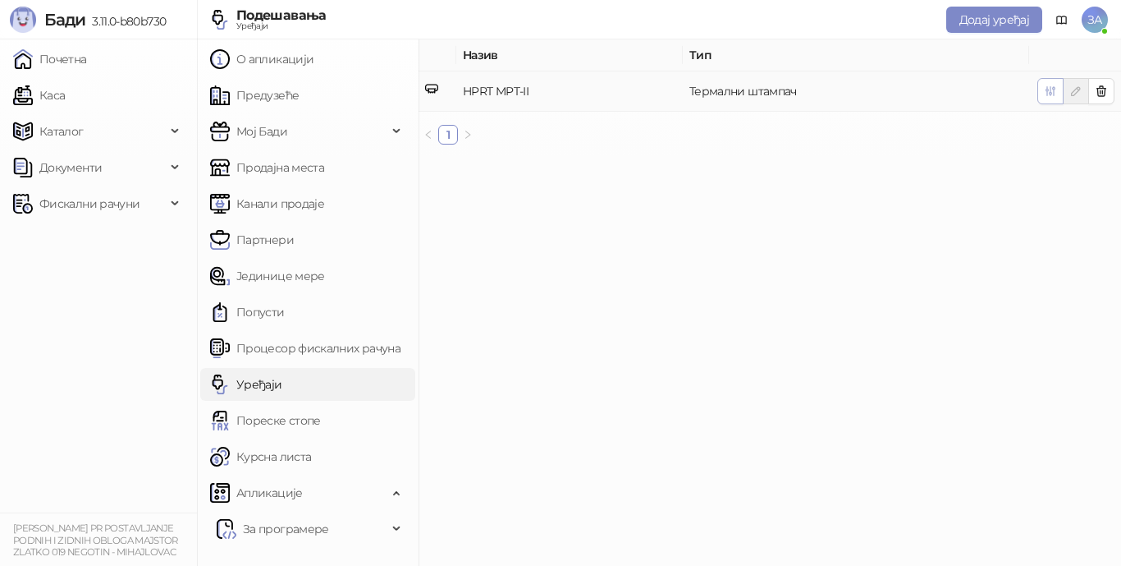
click at [1050, 95] on icon "button" at bounding box center [1050, 91] width 13 height 13
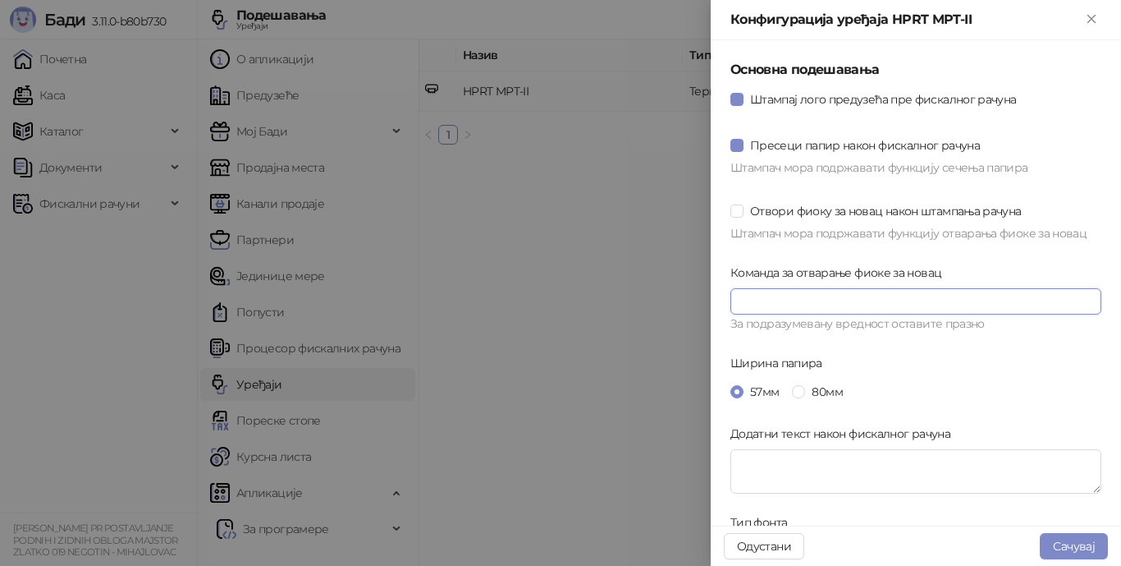
click at [851, 301] on input "Команда за отварање фиоке за новац" at bounding box center [916, 301] width 371 height 26
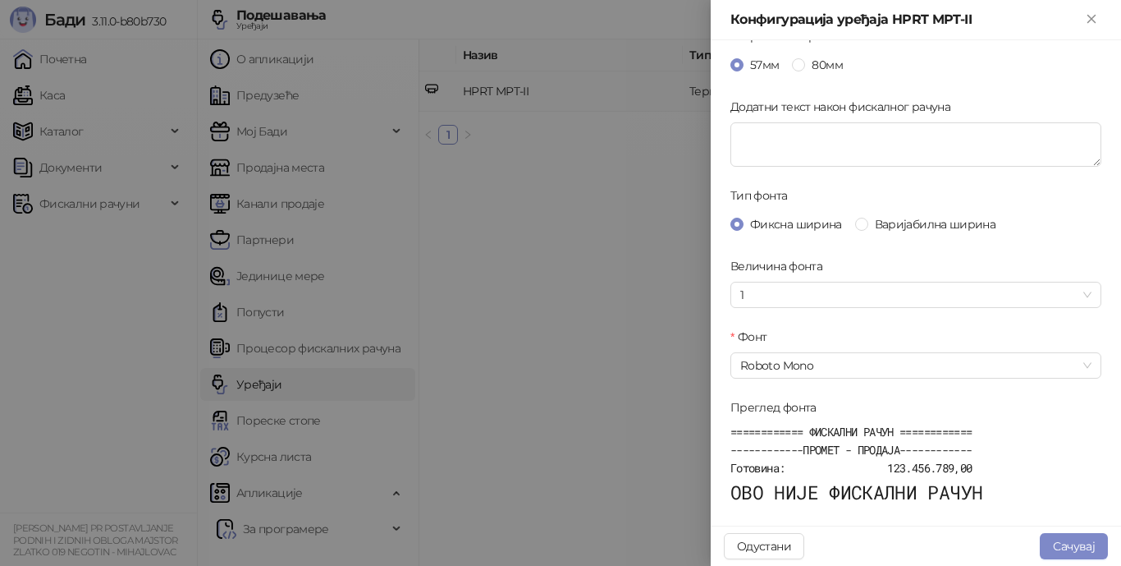
scroll to position [328, 0]
click at [1072, 291] on span "1" at bounding box center [915, 293] width 351 height 25
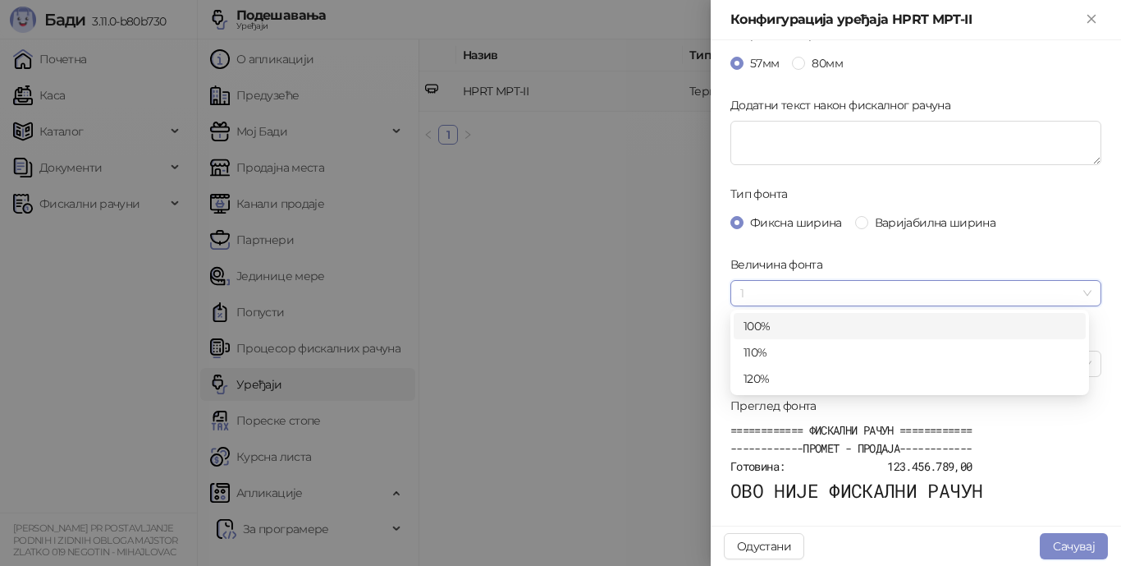
click at [1072, 291] on span "1" at bounding box center [915, 293] width 351 height 25
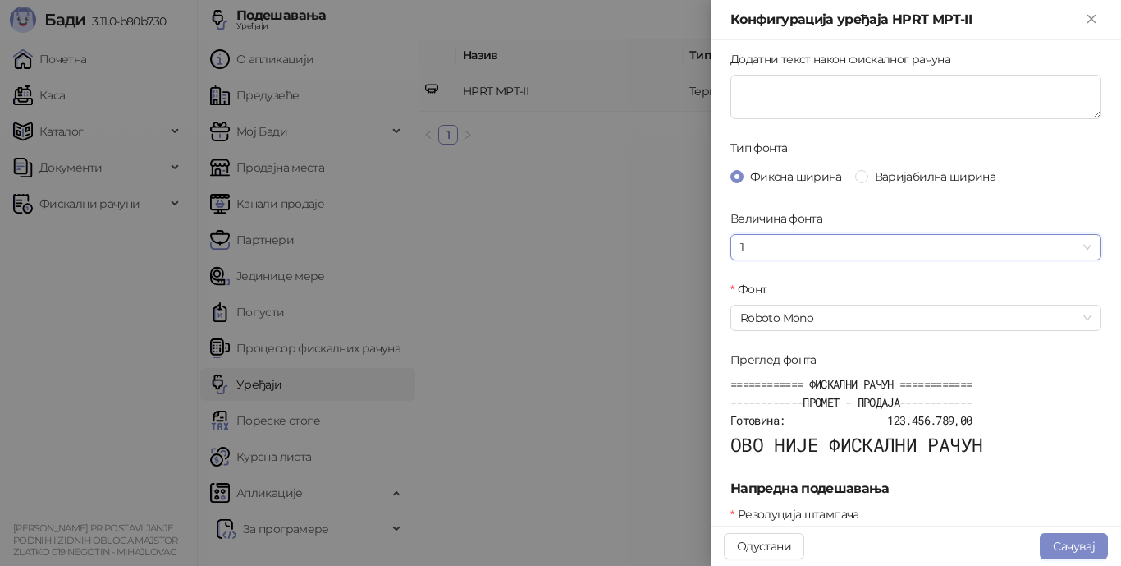
scroll to position [410, 0]
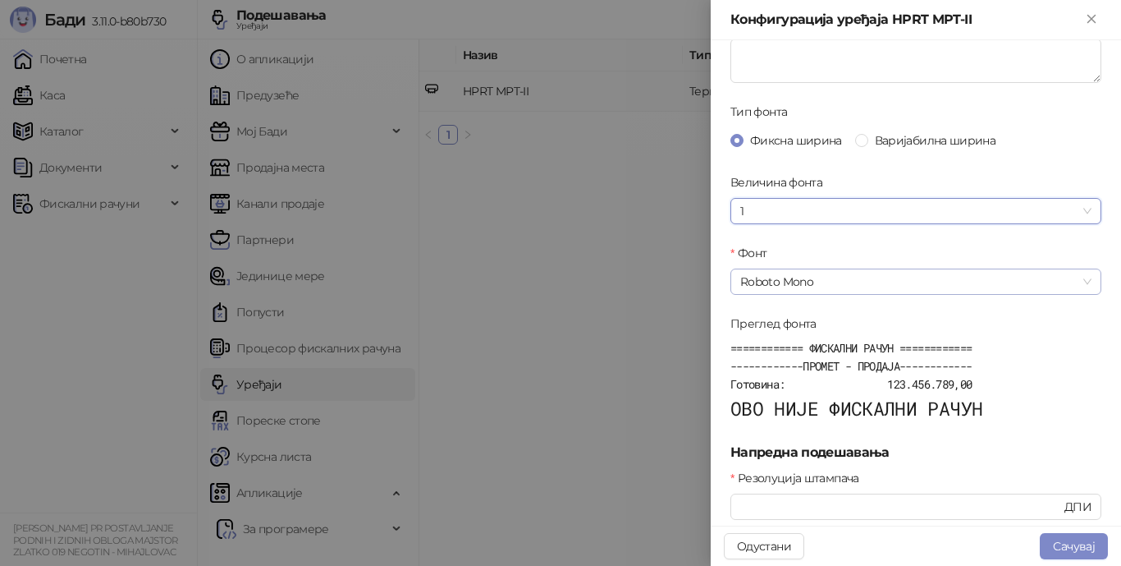
click at [1074, 279] on span "Roboto Mono" at bounding box center [915, 281] width 351 height 25
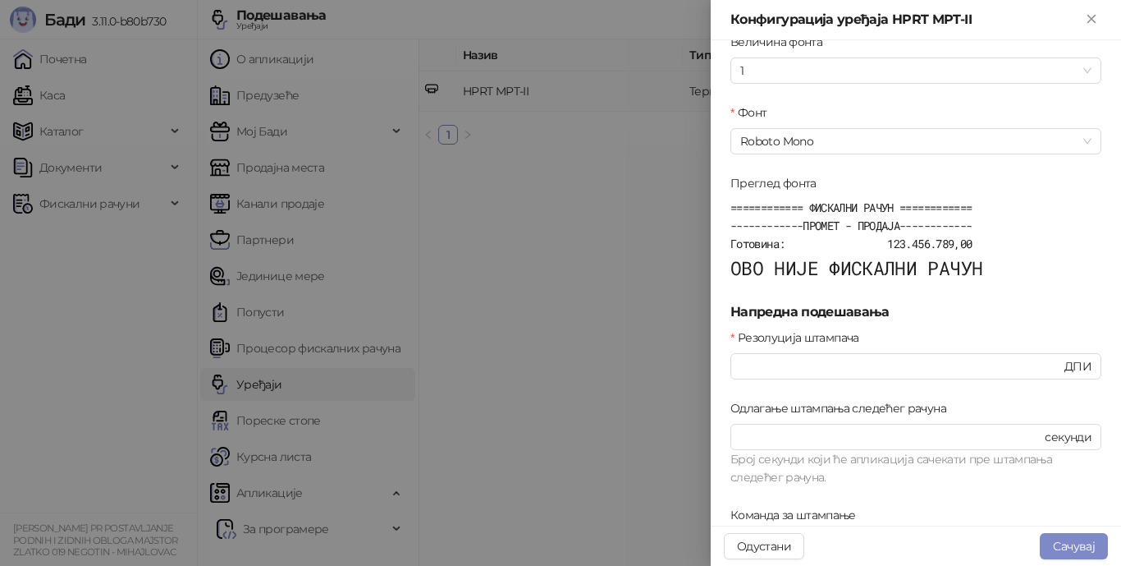
scroll to position [548, 0]
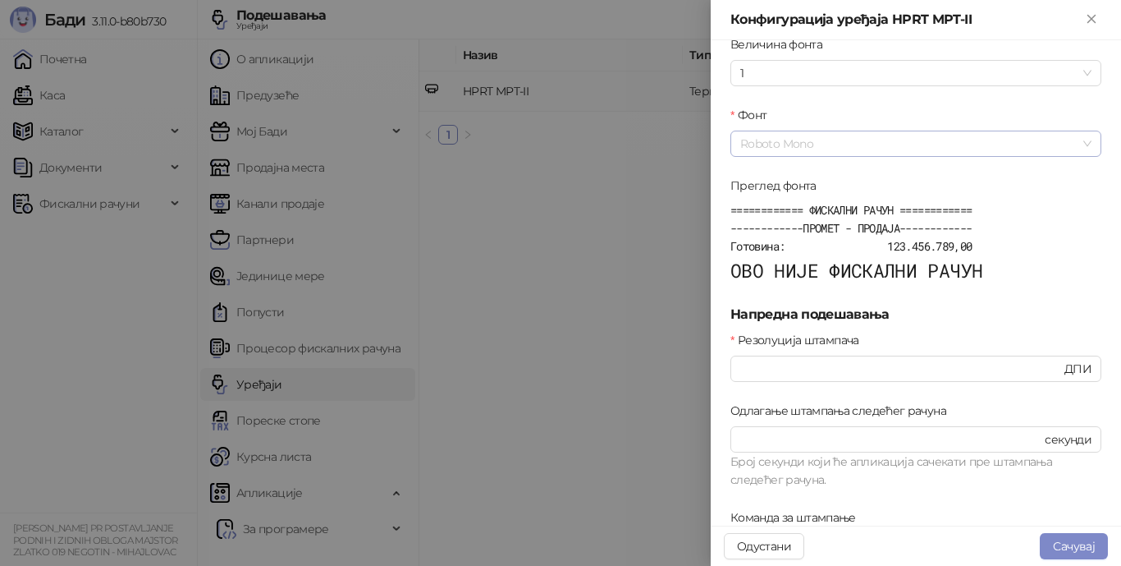
click at [1072, 145] on span "Roboto Mono" at bounding box center [915, 143] width 351 height 25
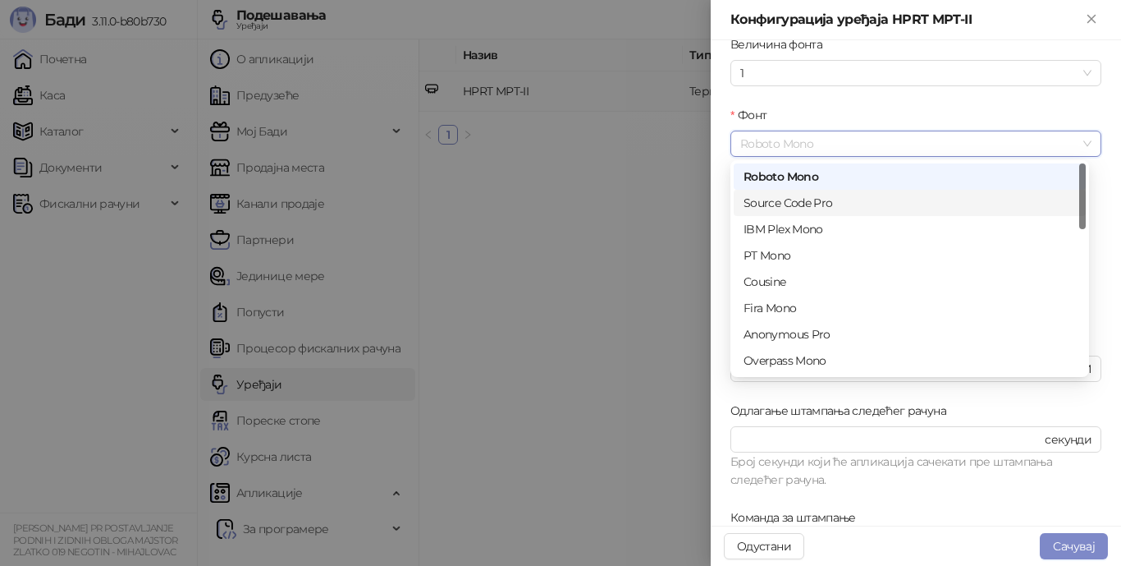
click at [949, 201] on div "Source Code Pro" at bounding box center [910, 203] width 332 height 18
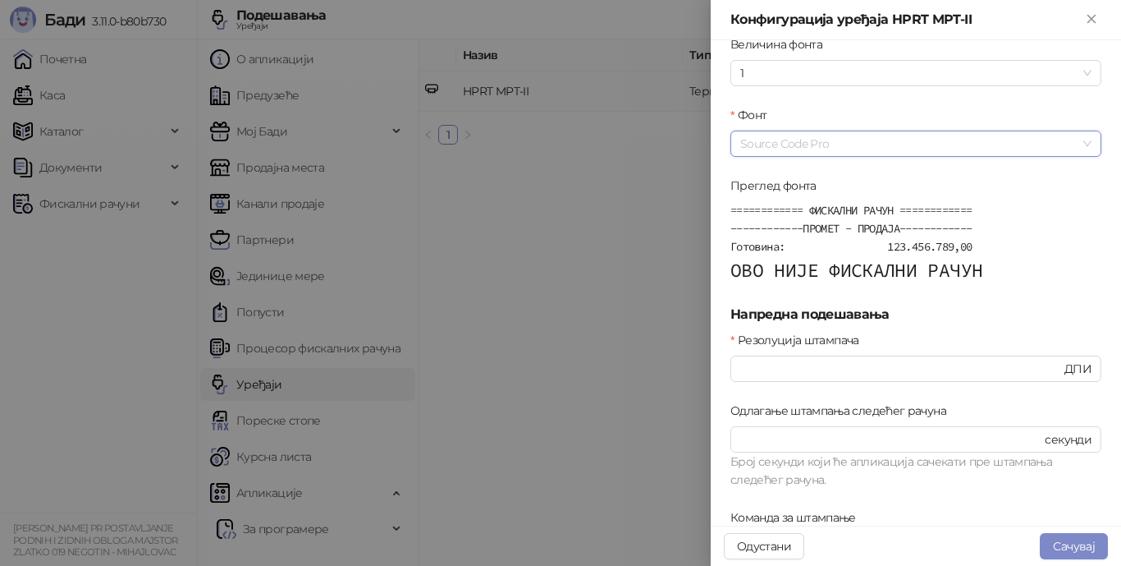
click at [1073, 140] on span "Source Code Pro" at bounding box center [915, 143] width 351 height 25
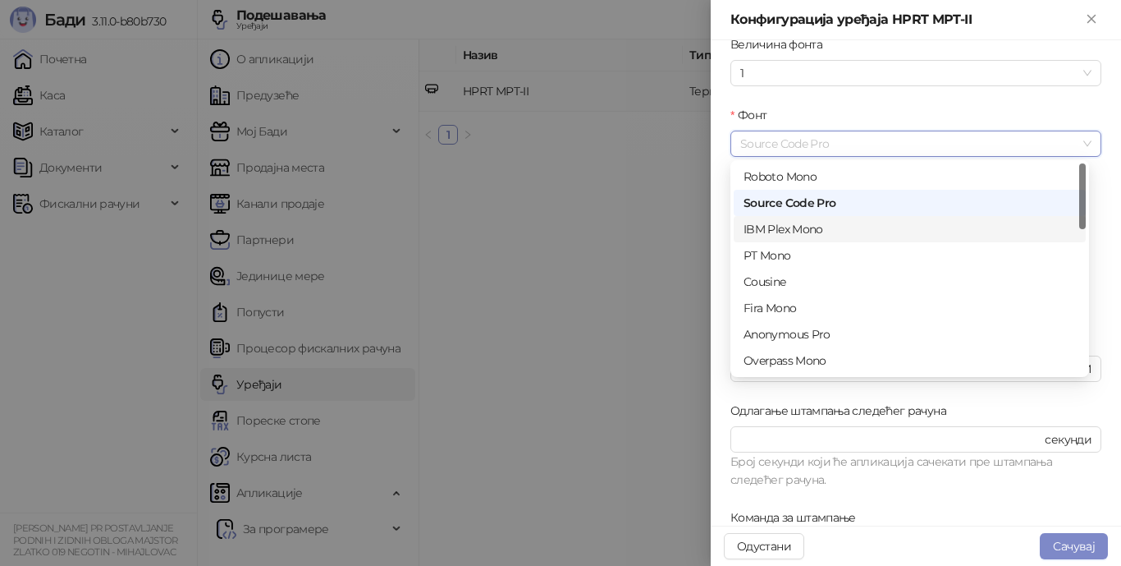
click at [935, 231] on div "IBM Plex Mono" at bounding box center [910, 229] width 332 height 18
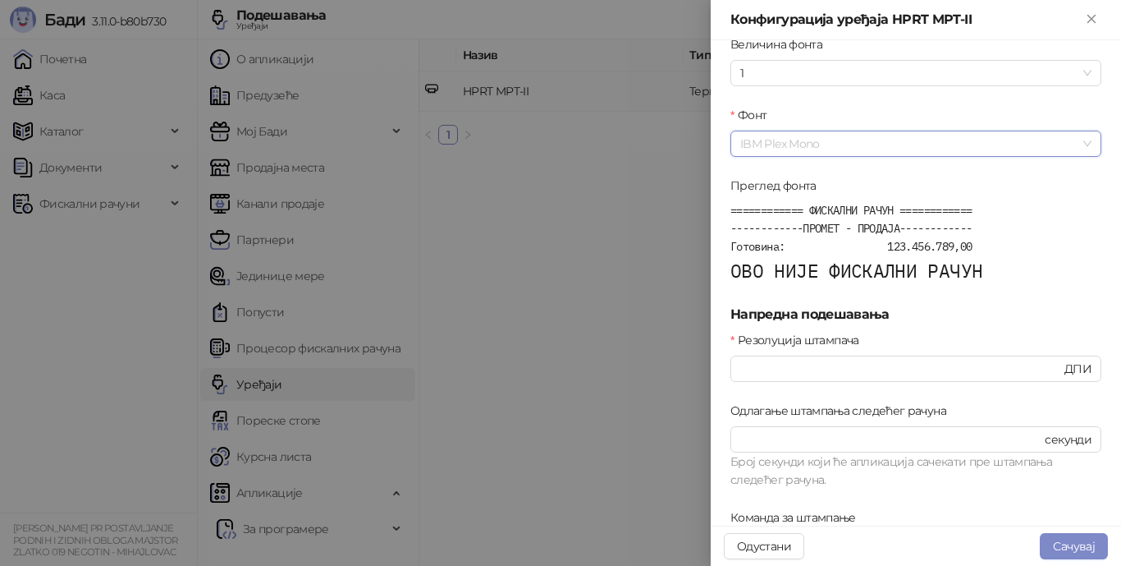
click at [1070, 148] on span "IBM Plex Mono" at bounding box center [915, 143] width 351 height 25
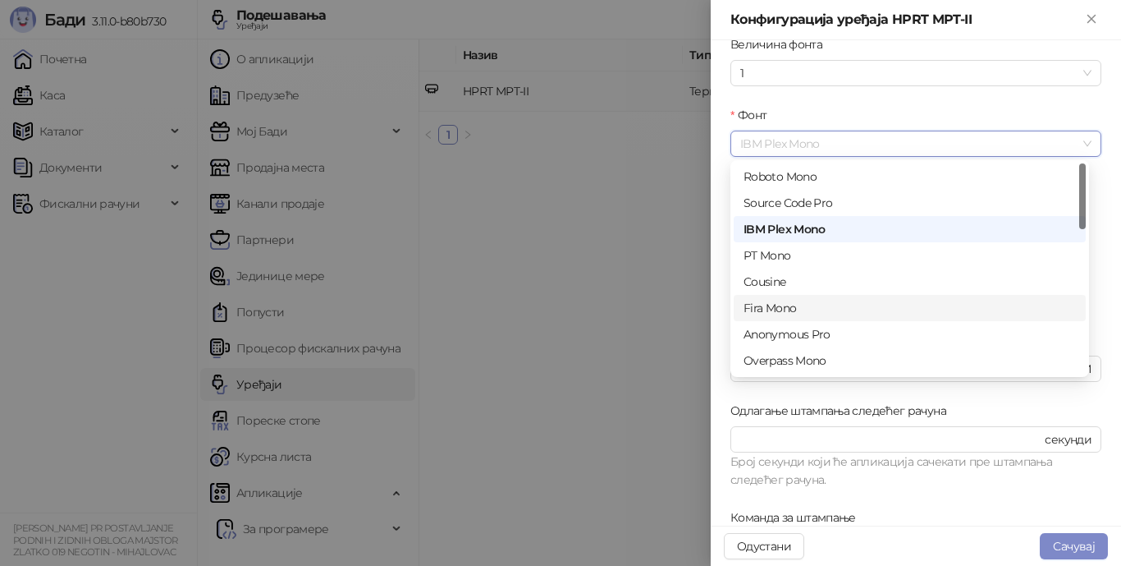
click at [864, 309] on div "Fira Mono" at bounding box center [910, 308] width 332 height 18
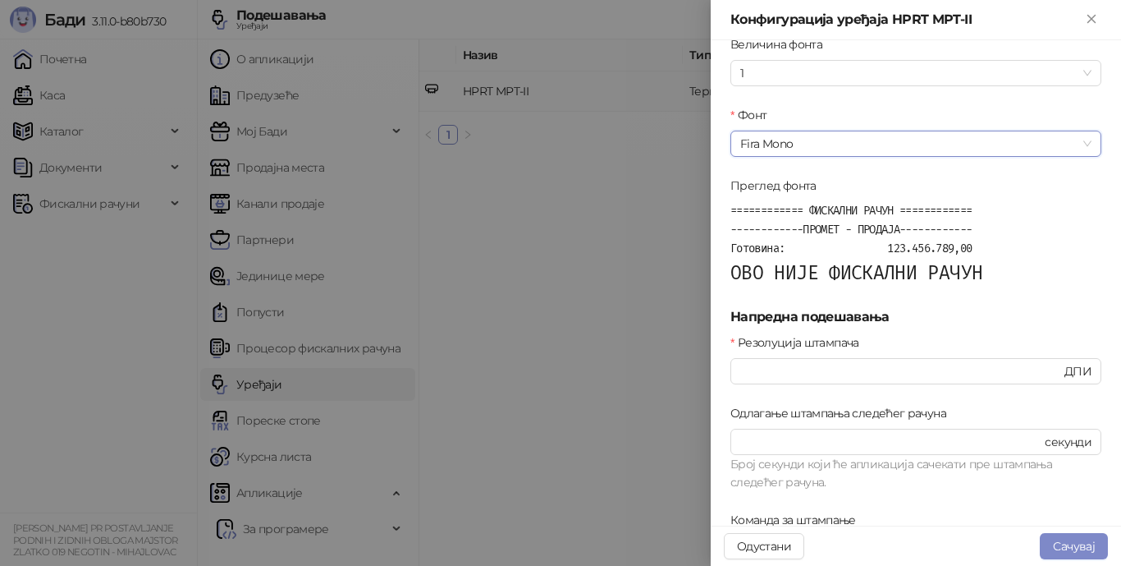
click at [1070, 139] on span "Fira Mono" at bounding box center [915, 143] width 351 height 25
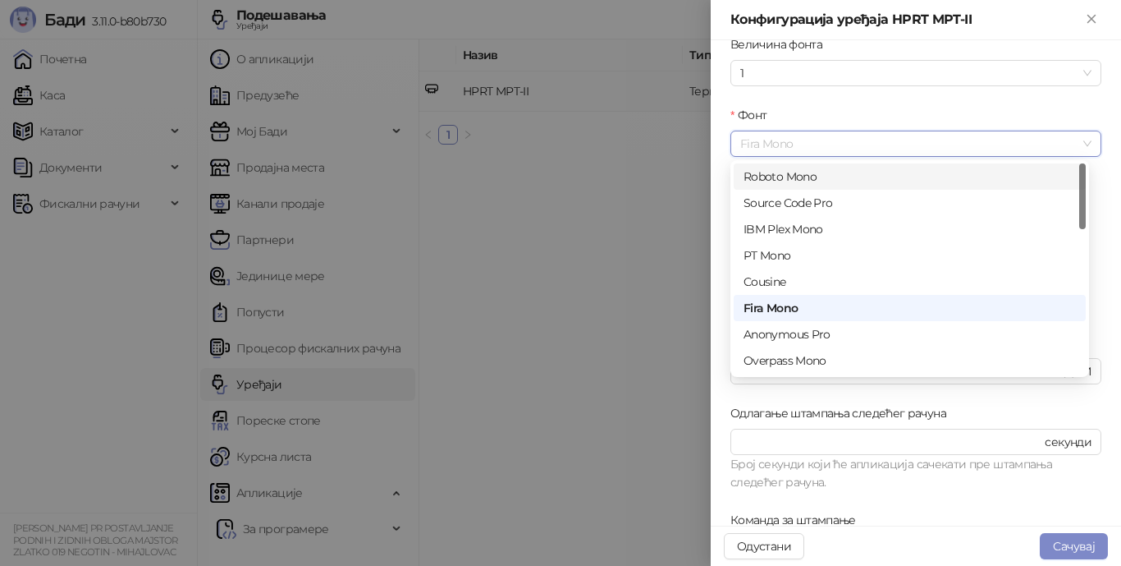
click at [906, 180] on div "Roboto Mono" at bounding box center [910, 176] width 332 height 18
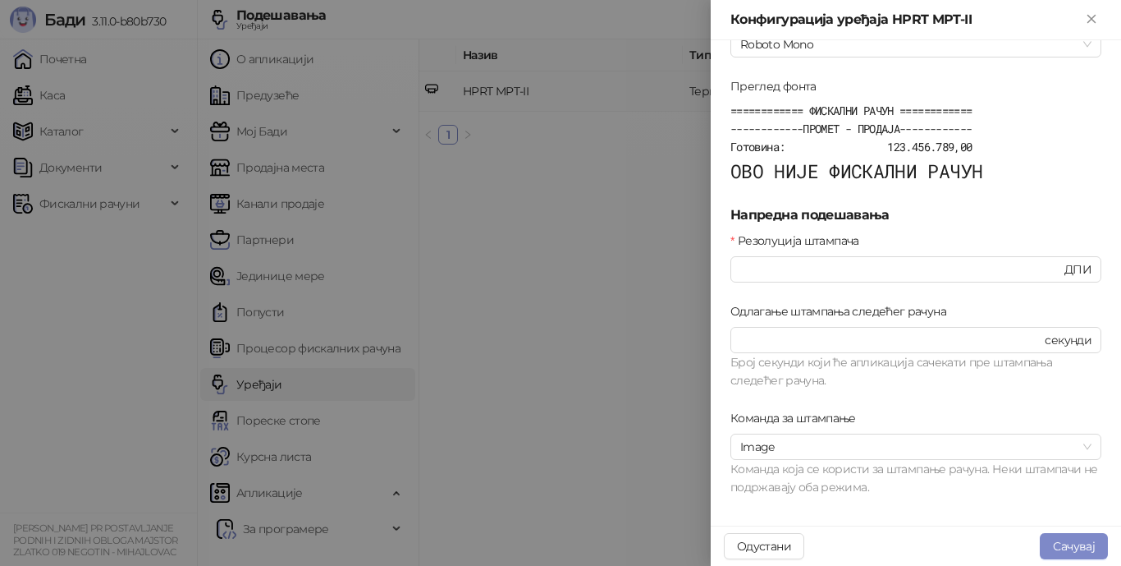
scroll to position [657, 0]
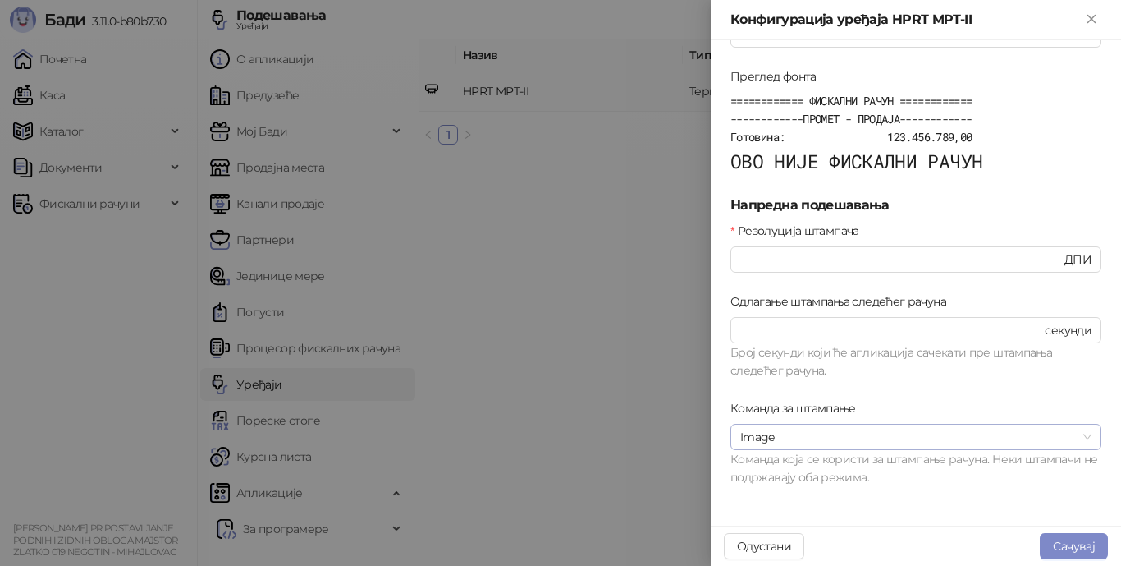
click at [1075, 433] on span "Image" at bounding box center [915, 436] width 351 height 25
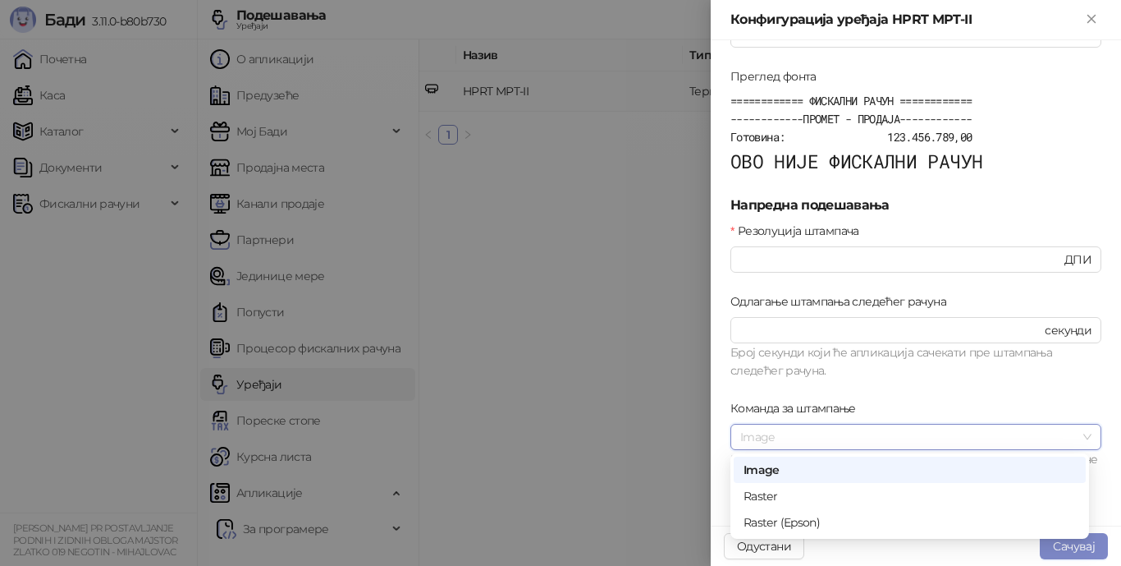
click at [1075, 433] on span "Image" at bounding box center [915, 436] width 351 height 25
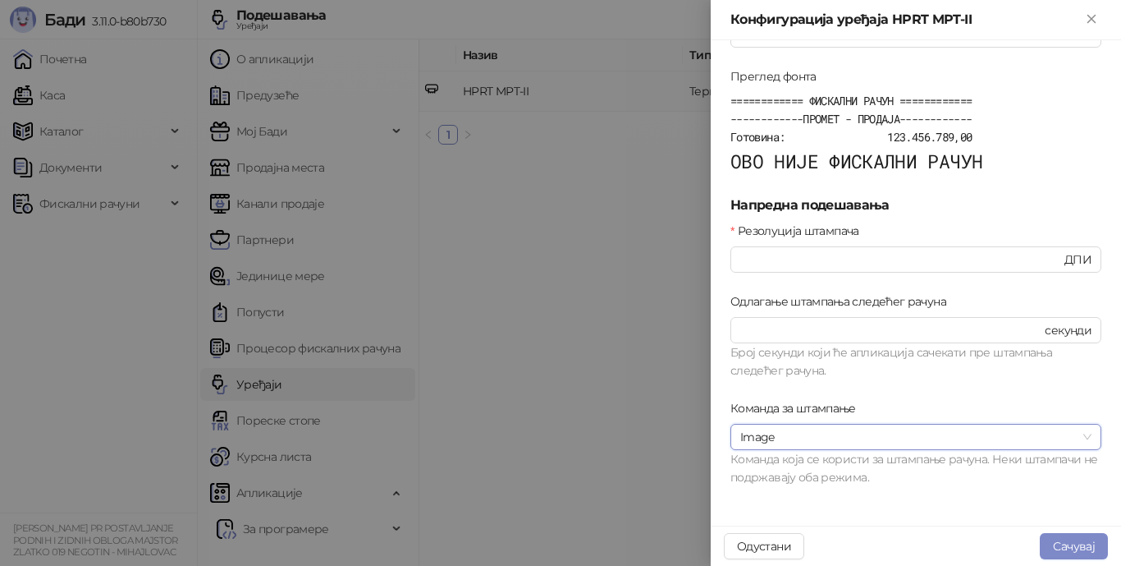
click at [1075, 433] on span "Image" at bounding box center [915, 436] width 351 height 25
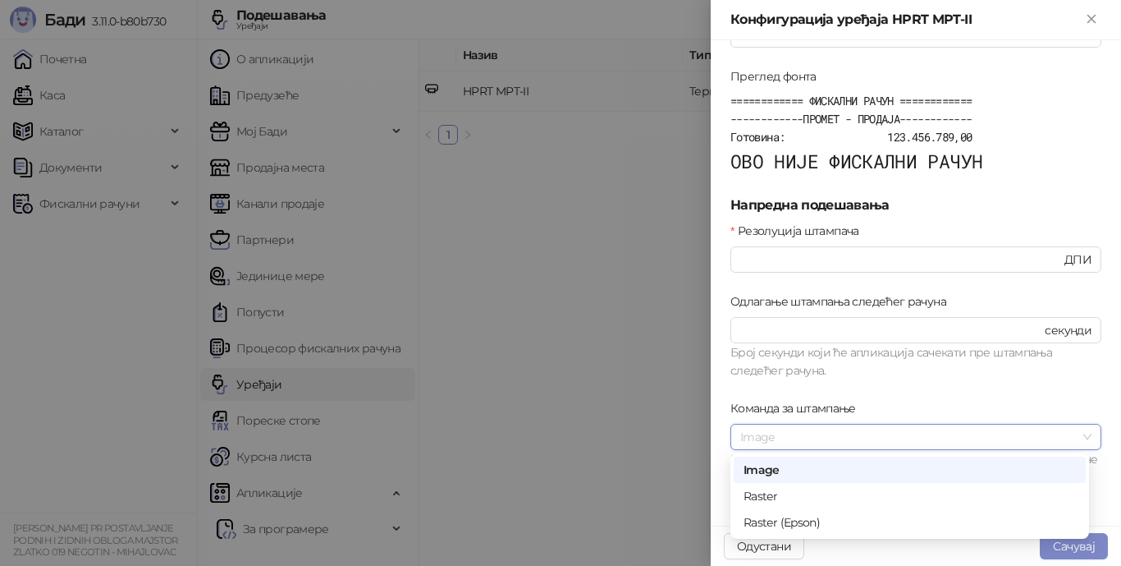
click at [1075, 433] on span "Image" at bounding box center [915, 436] width 351 height 25
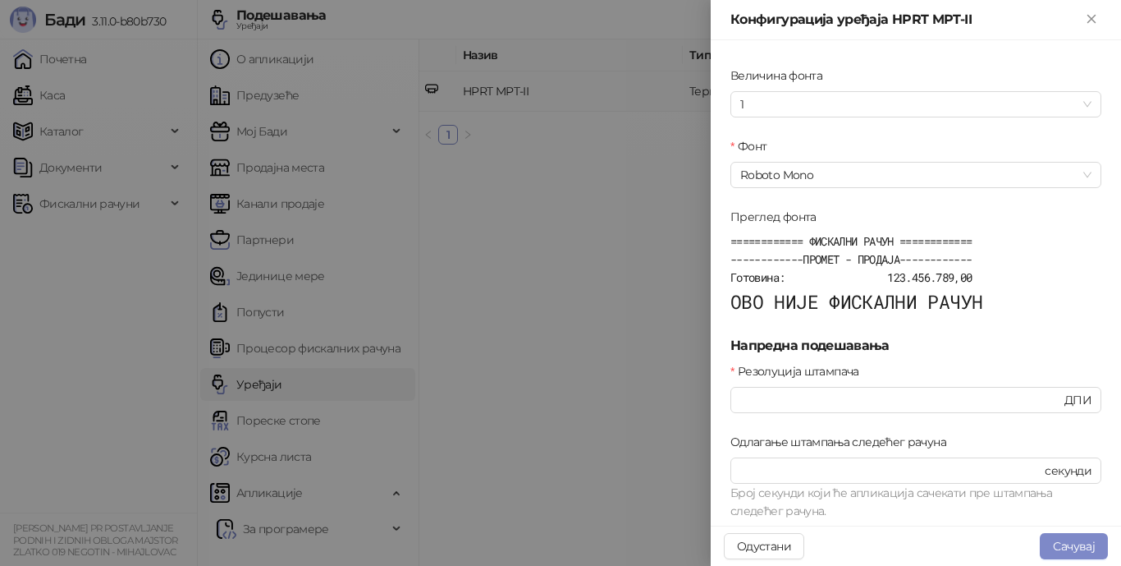
scroll to position [499, 0]
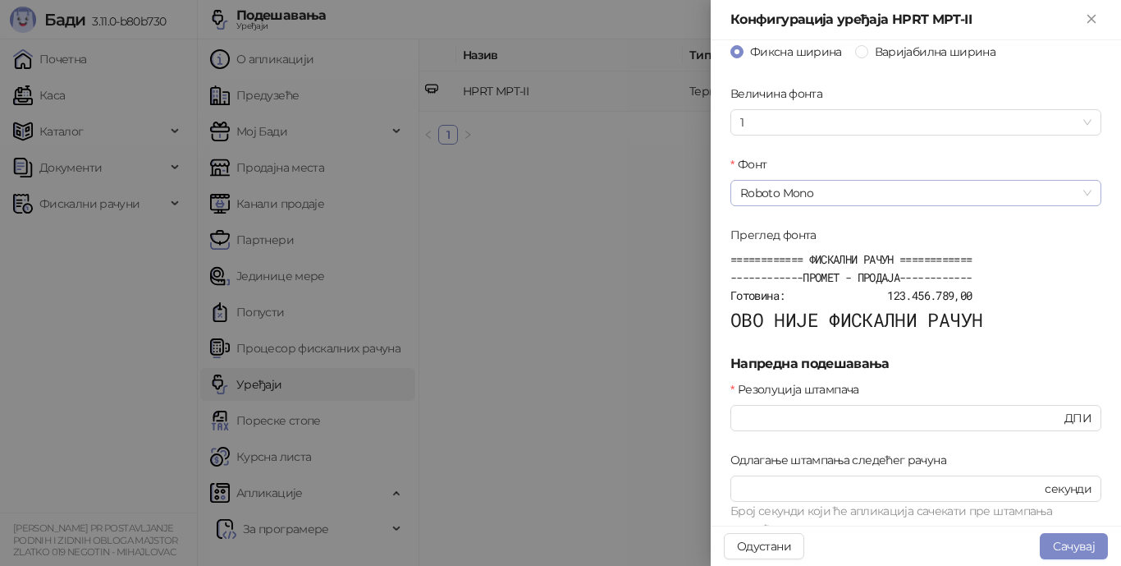
click at [1074, 194] on span "Roboto Mono" at bounding box center [915, 193] width 351 height 25
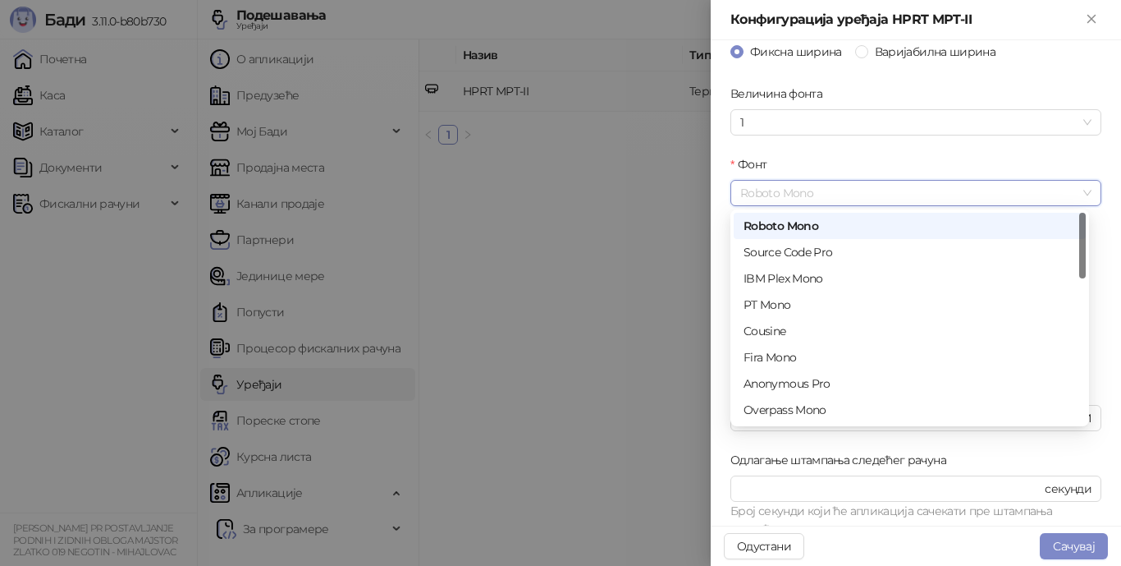
scroll to position [0, 0]
drag, startPoint x: 1082, startPoint y: 232, endPoint x: 1083, endPoint y: 206, distance: 26.3
click at [1083, 206] on body "Бади 3.11.0-b80b730 Почетна Каса Каталог Документи Фискални рачуни ZLATKO APANO…" at bounding box center [560, 283] width 1121 height 566
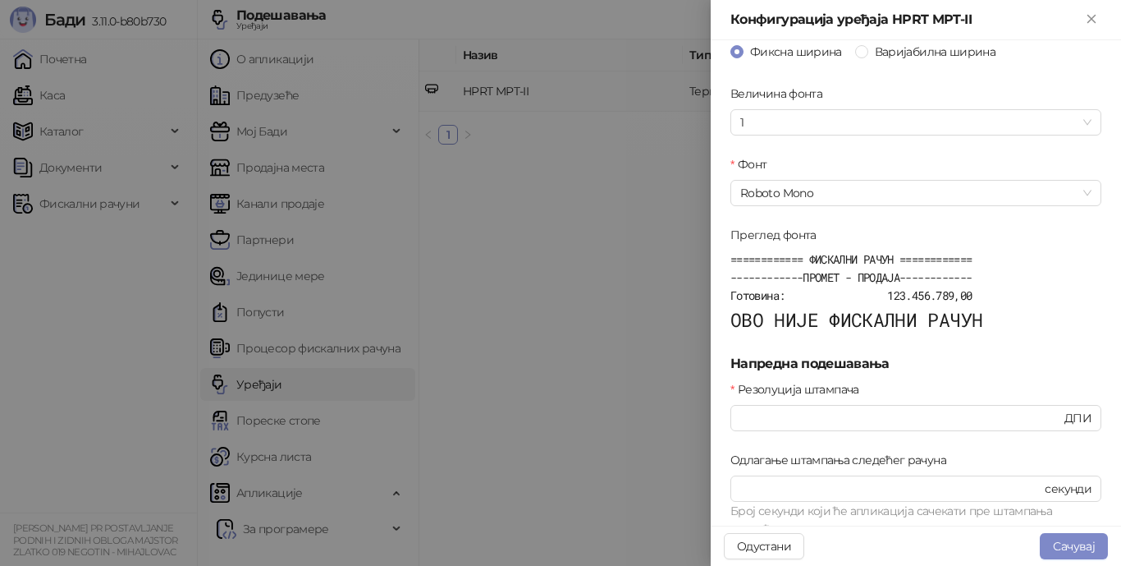
click at [1093, 155] on div "Основна подешавања Штампај лого предузећа пре фискалног рачуна Пресеци папир на…" at bounding box center [916, 282] width 410 height 485
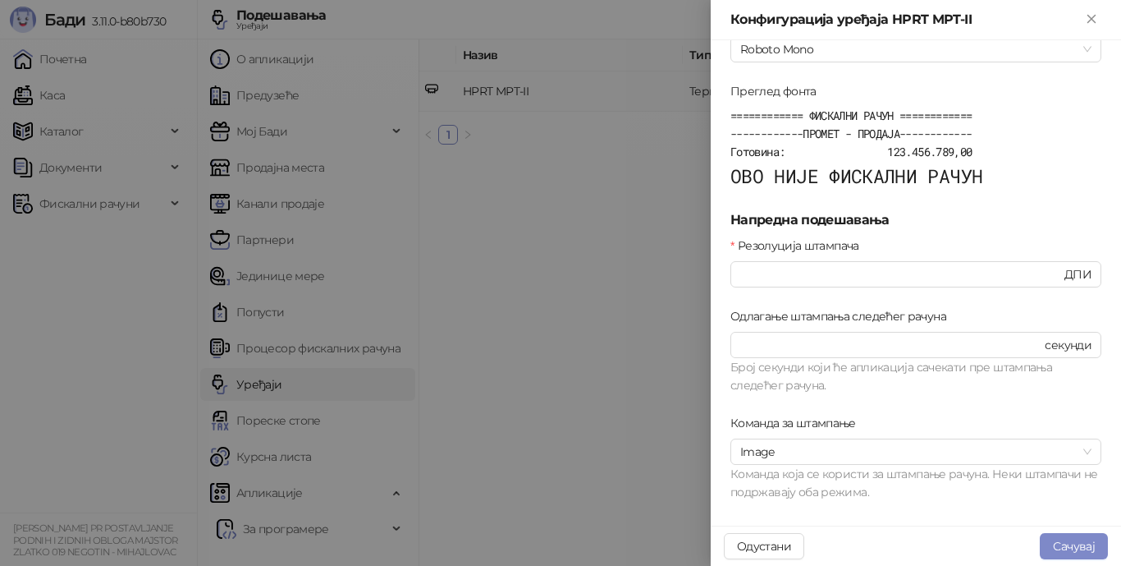
scroll to position [657, 0]
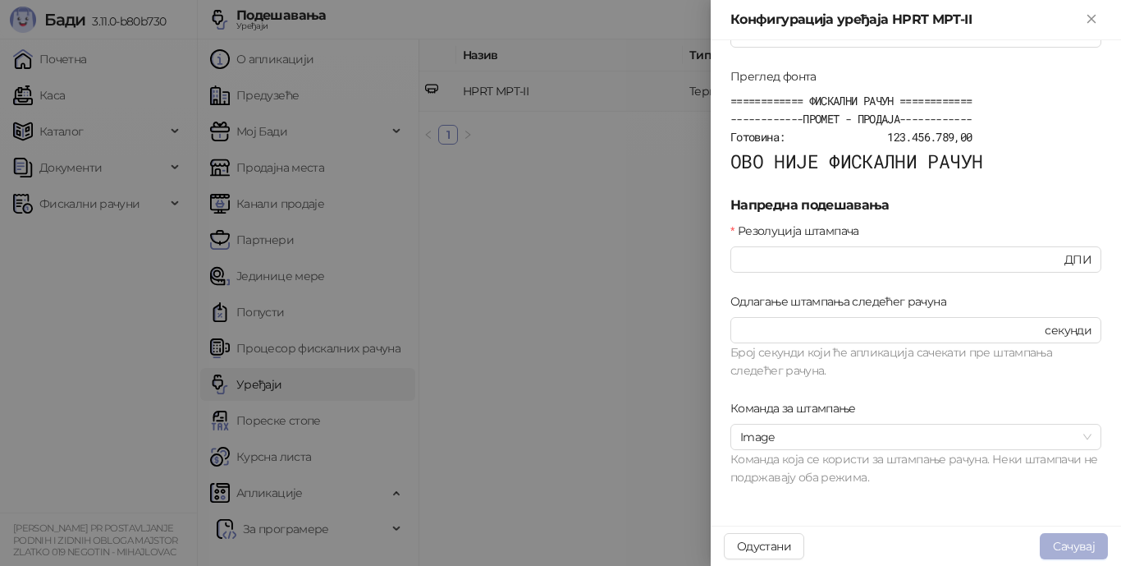
click at [1061, 543] on button "Сачувај" at bounding box center [1074, 546] width 68 height 26
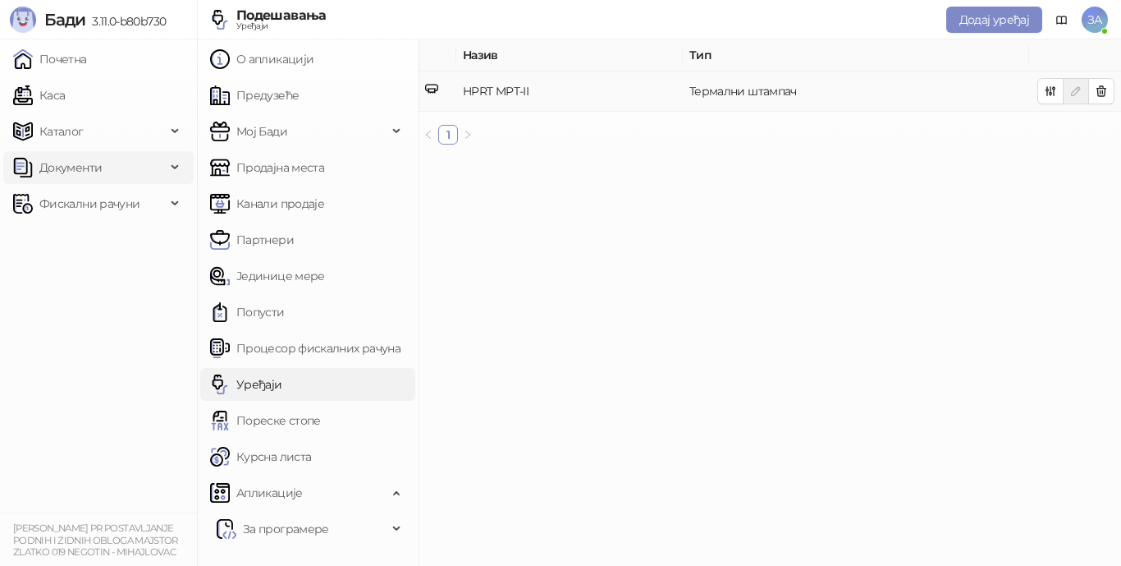
click at [138, 167] on span "Документи" at bounding box center [89, 167] width 153 height 33
click at [110, 202] on link "КПО књига" at bounding box center [65, 203] width 90 height 33
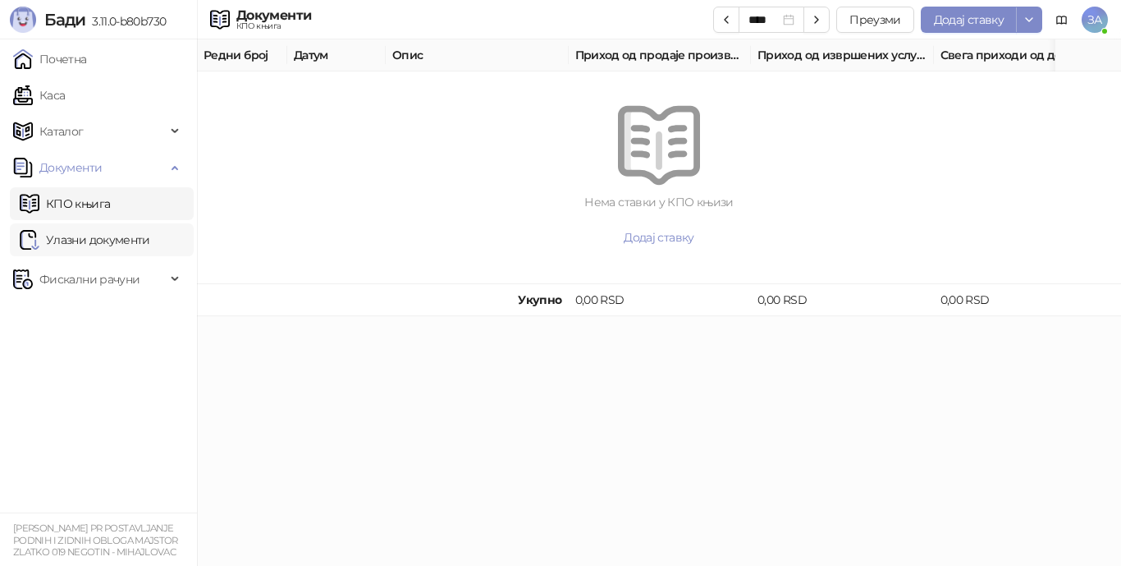
click at [113, 236] on link "Улазни документи" at bounding box center [85, 239] width 131 height 33
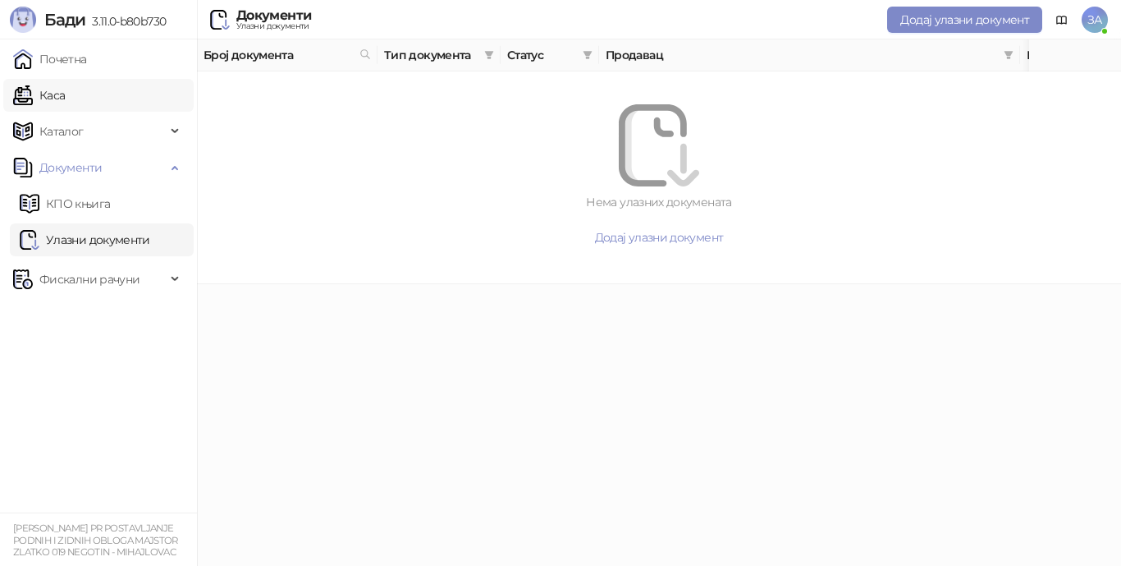
click at [65, 94] on link "Каса" at bounding box center [39, 95] width 52 height 33
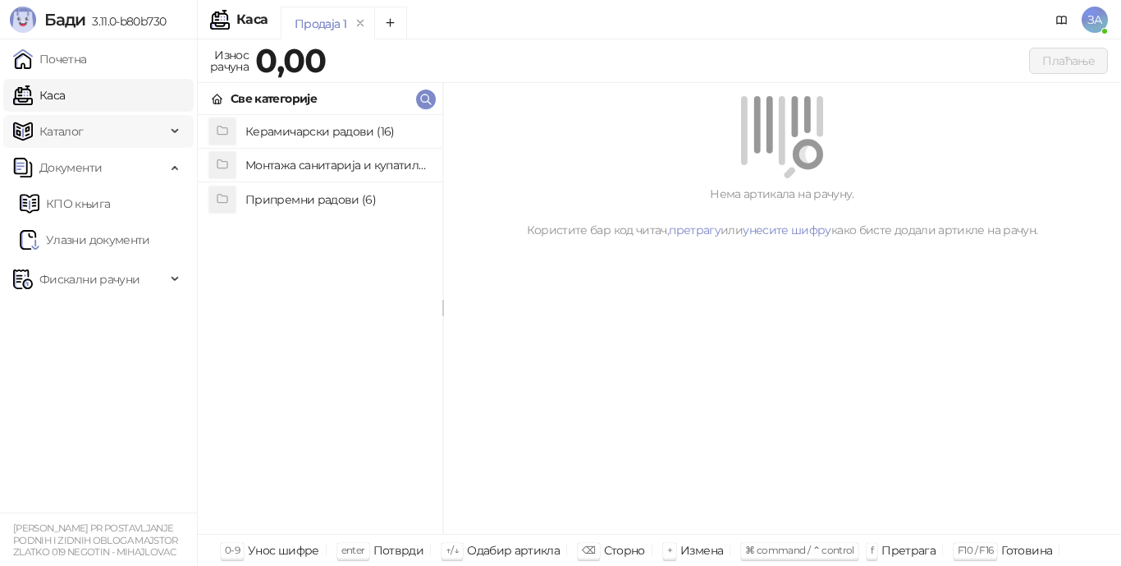
click at [176, 131] on icon at bounding box center [176, 131] width 8 height 0
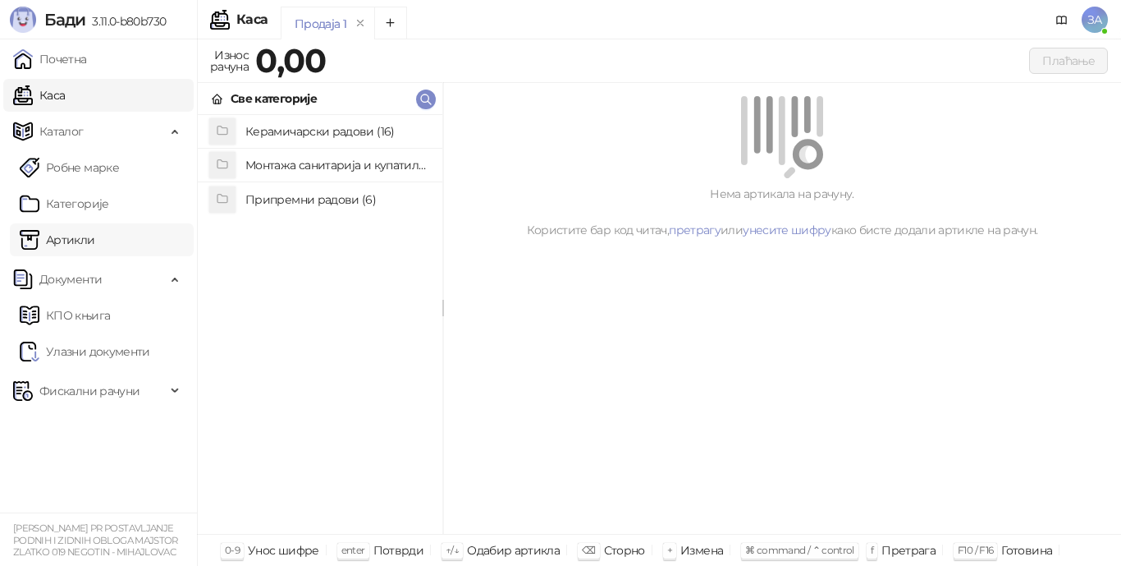
click at [91, 236] on link "Артикли" at bounding box center [58, 239] width 76 height 33
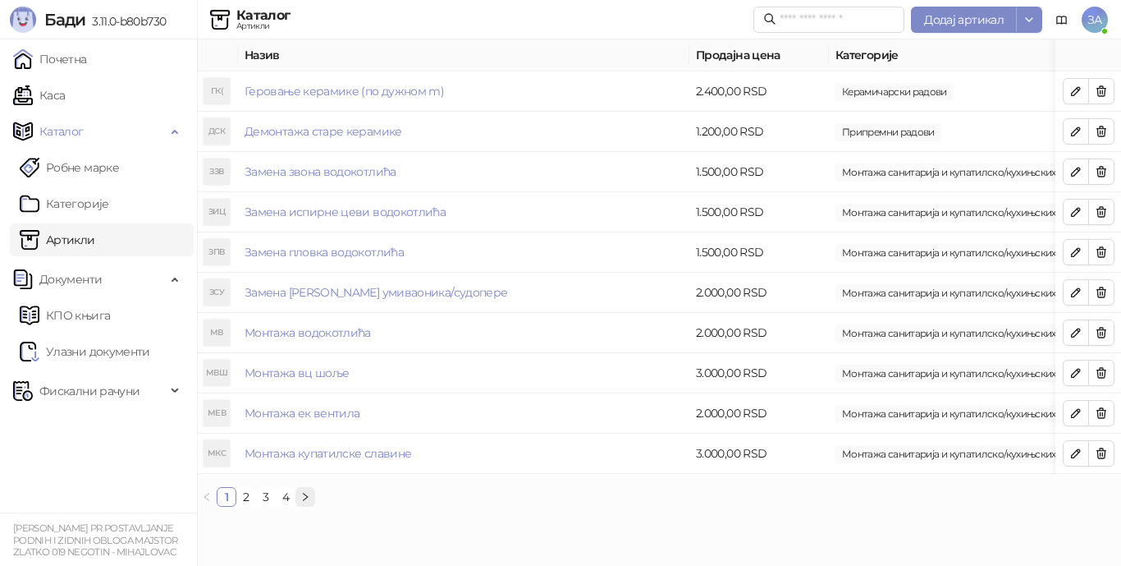
click at [307, 502] on icon "right" at bounding box center [305, 497] width 10 height 10
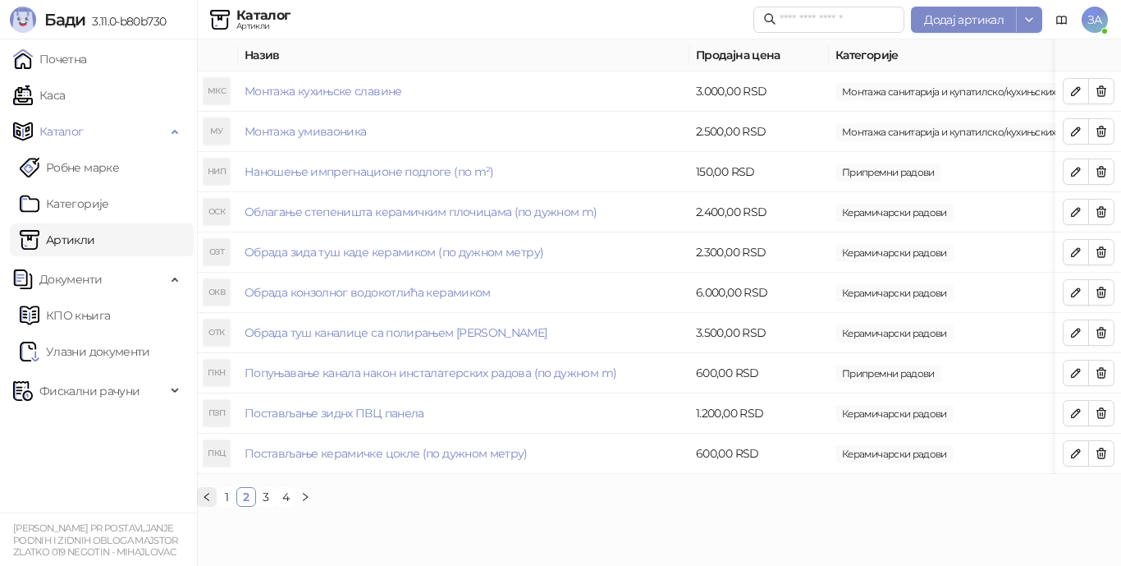
click at [201, 506] on button "button" at bounding box center [207, 497] width 20 height 20
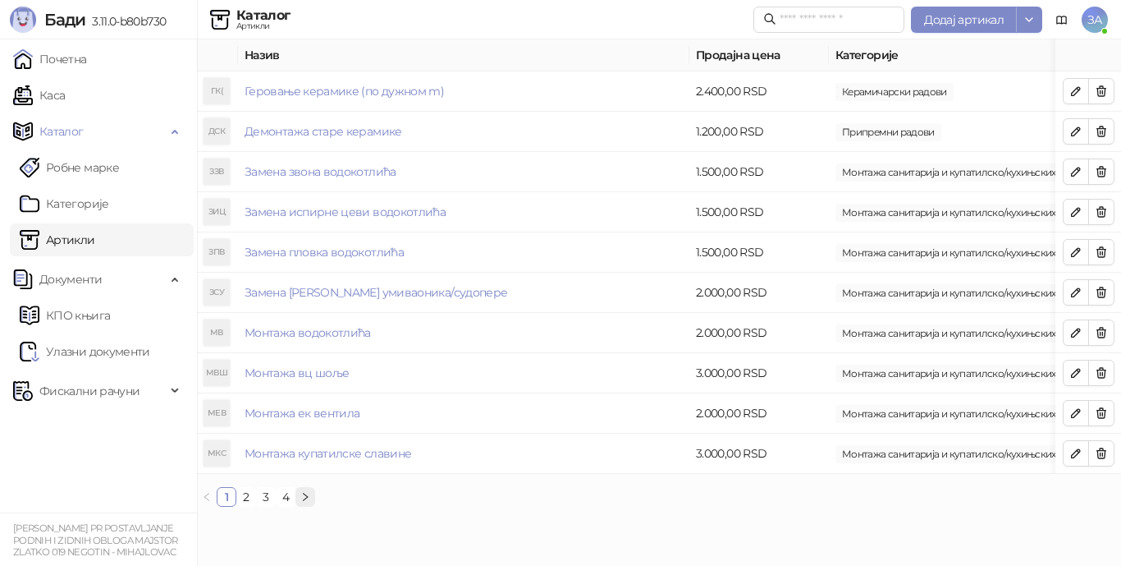
click at [302, 502] on icon "right" at bounding box center [305, 497] width 10 height 10
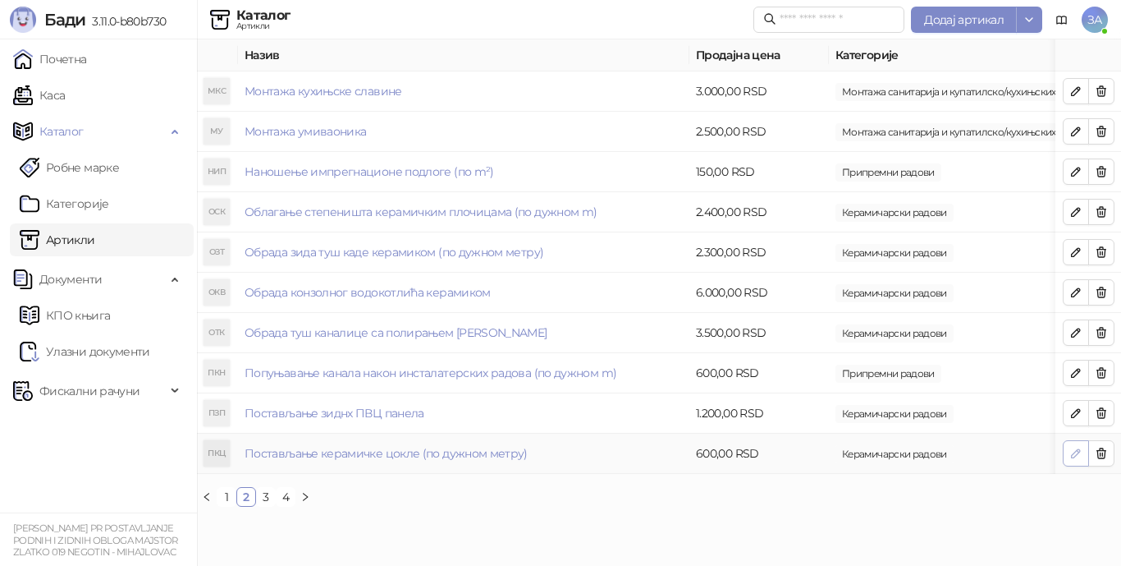
click at [1073, 456] on icon "button" at bounding box center [1076, 453] width 13 height 13
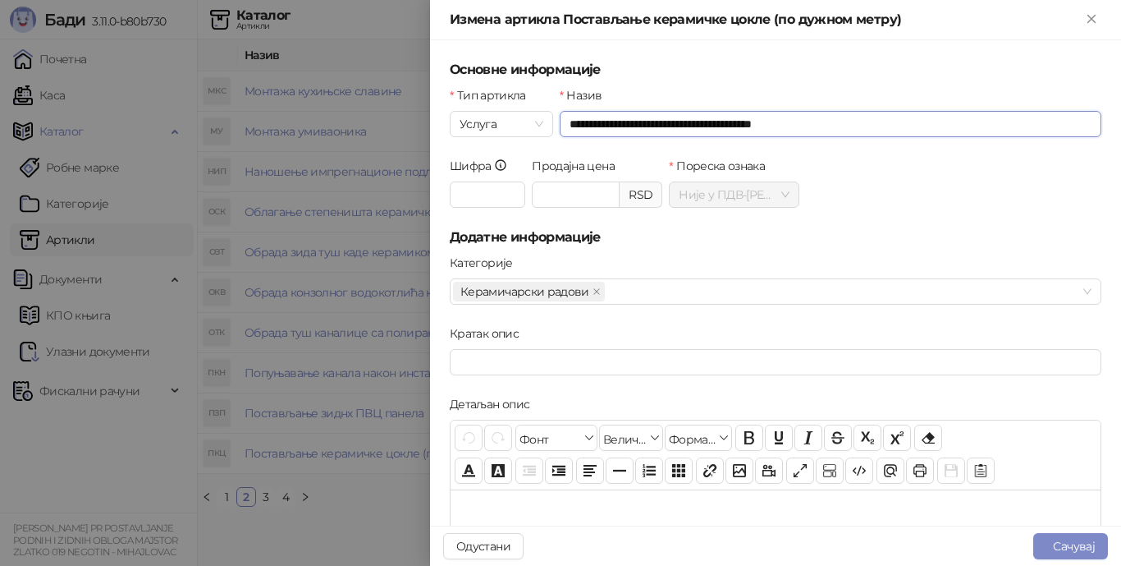
drag, startPoint x: 840, startPoint y: 127, endPoint x: 809, endPoint y: 126, distance: 31.2
click at [809, 126] on input "**********" at bounding box center [831, 124] width 542 height 26
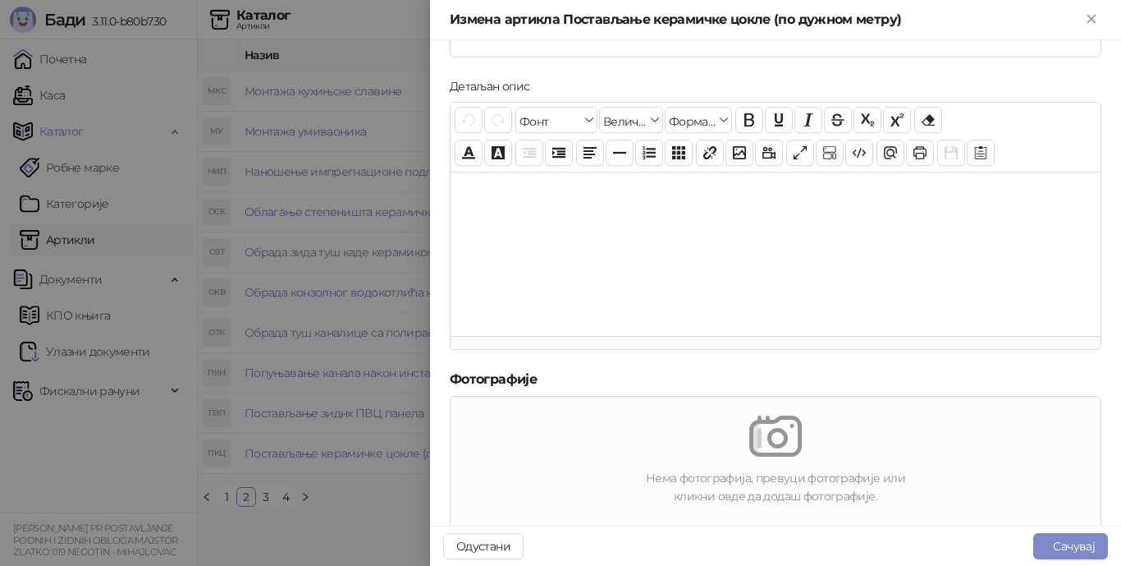
scroll to position [488, 0]
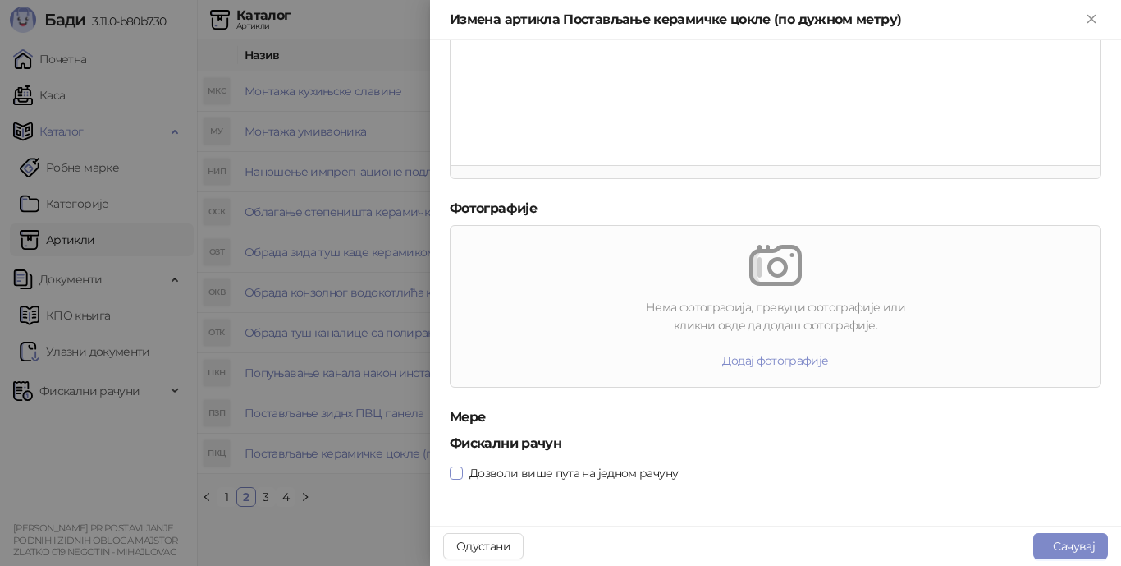
type input "**********"
click at [1056, 542] on button "Сачувај" at bounding box center [1070, 546] width 75 height 26
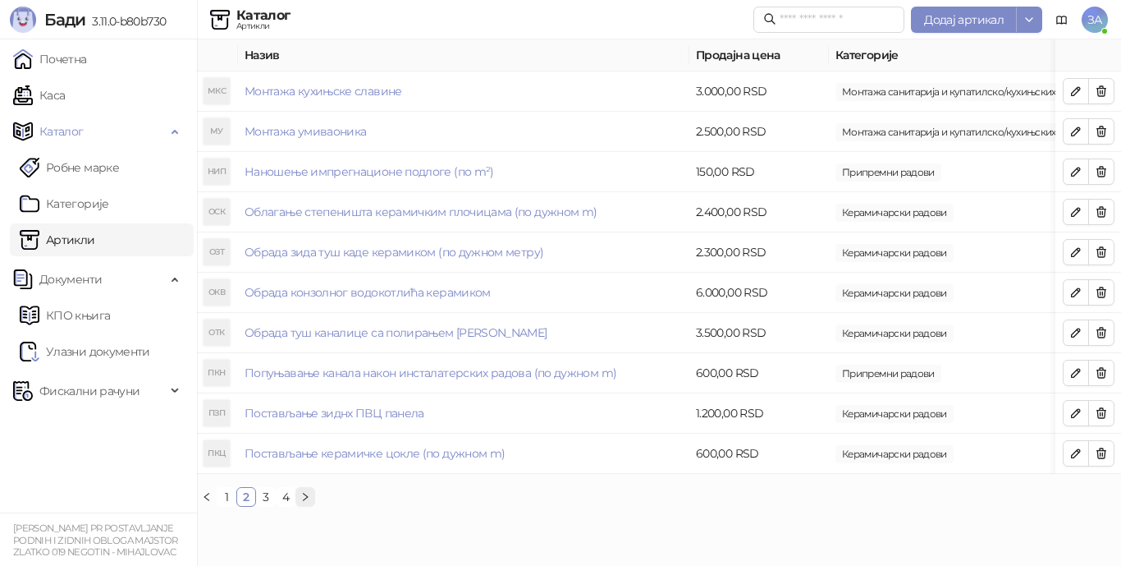
click at [305, 502] on icon "right" at bounding box center [305, 497] width 10 height 10
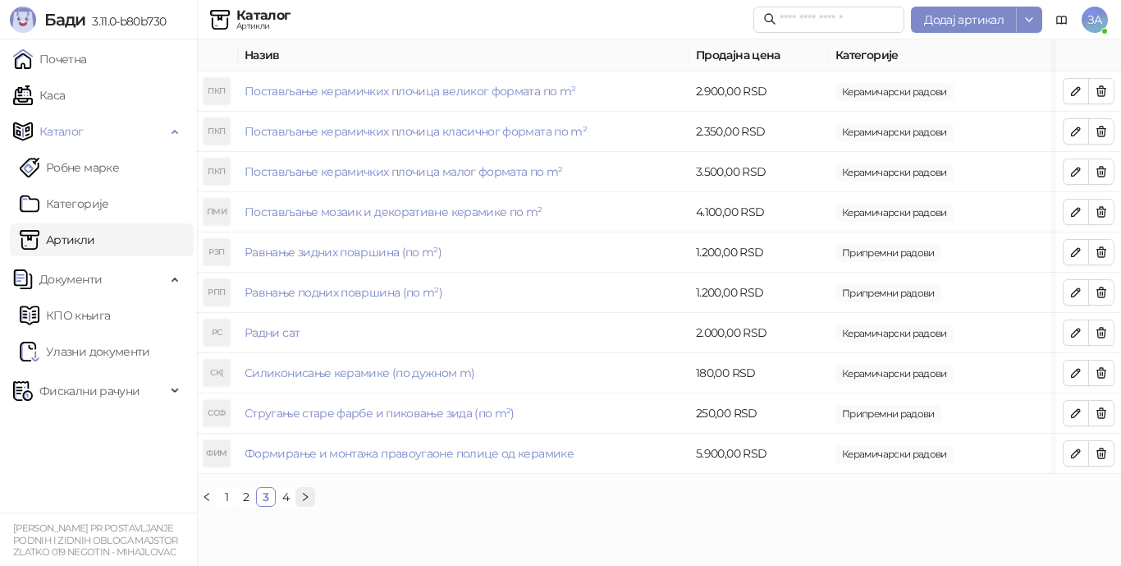
click at [305, 502] on icon "right" at bounding box center [305, 497] width 10 height 10
